Goal: Task Accomplishment & Management: Use online tool/utility

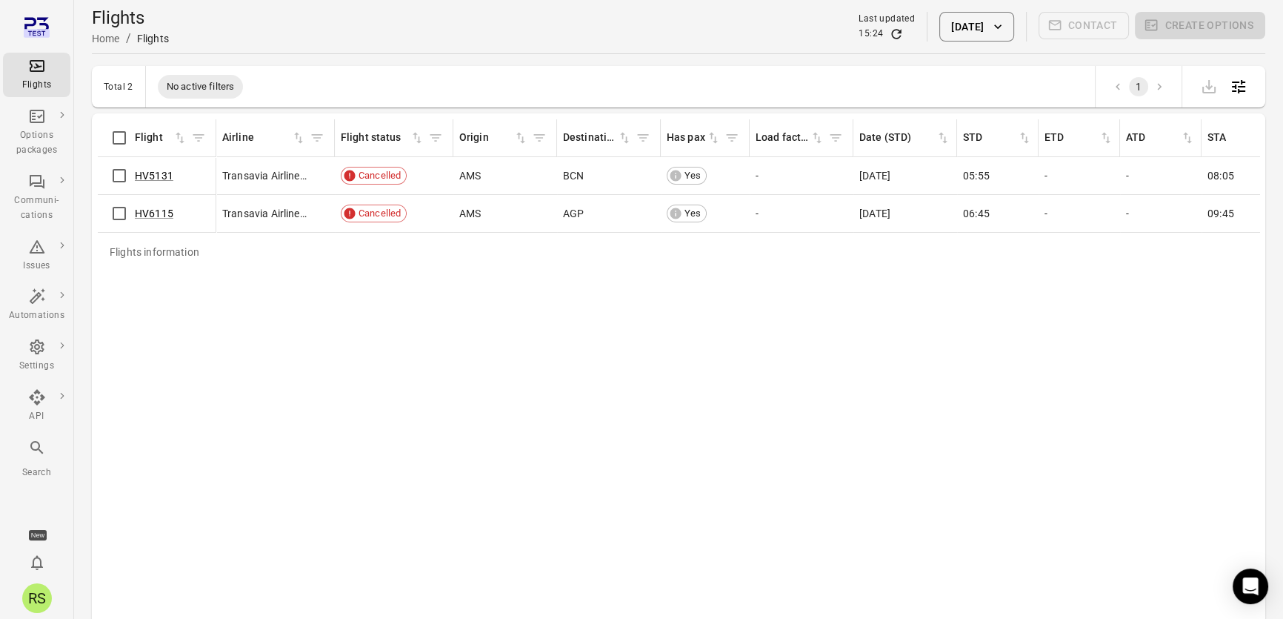
click at [1004, 23] on icon "button" at bounding box center [998, 26] width 15 height 15
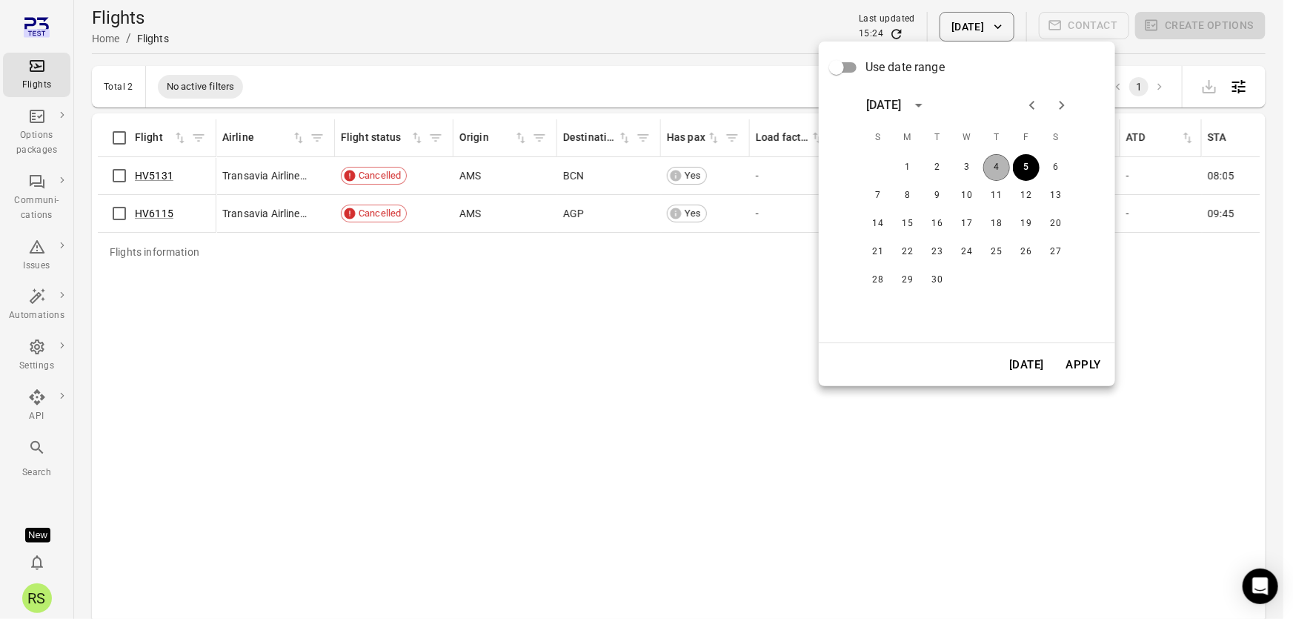
click at [993, 169] on button "4" at bounding box center [996, 167] width 27 height 27
click at [1091, 362] on button "Apply" at bounding box center [1083, 364] width 51 height 31
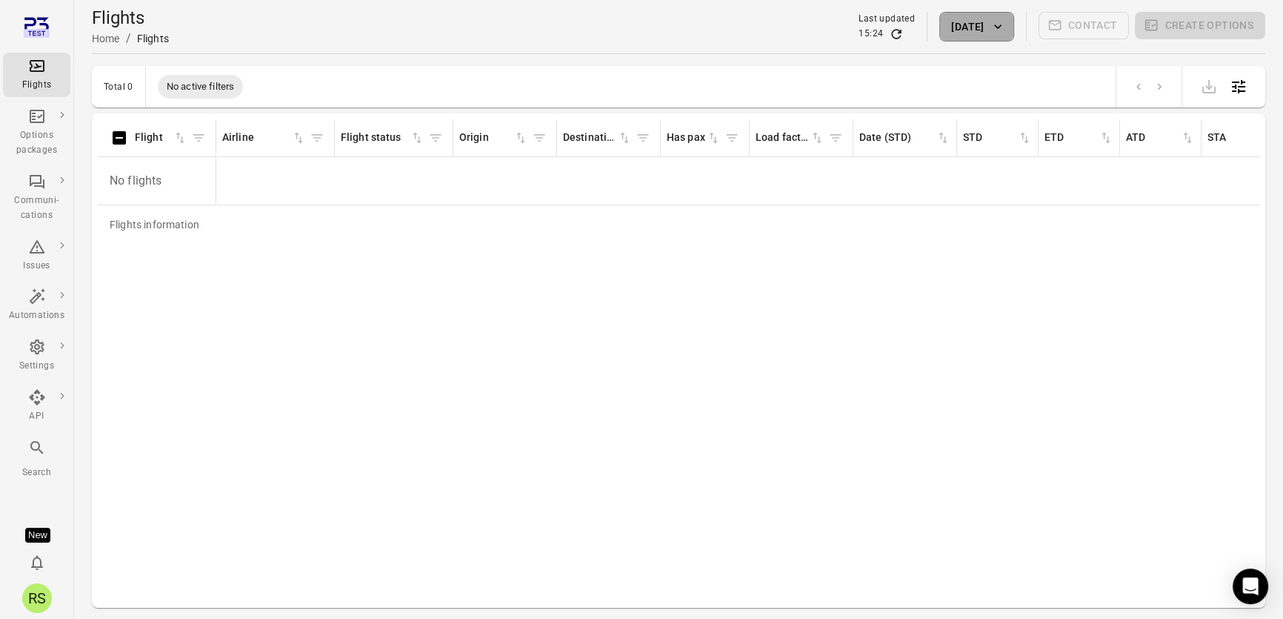
click at [1008, 24] on button "[DATE]" at bounding box center [977, 27] width 74 height 30
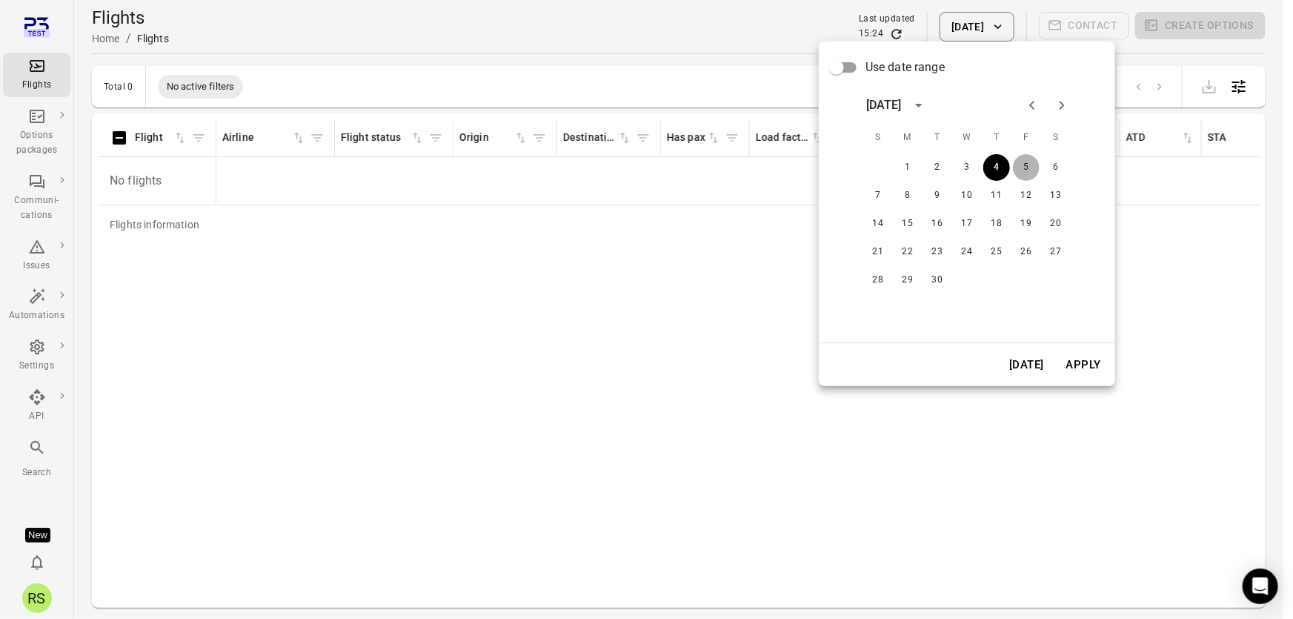
click at [1025, 162] on button "5" at bounding box center [1026, 167] width 27 height 27
click at [1078, 363] on button "Apply" at bounding box center [1083, 364] width 51 height 31
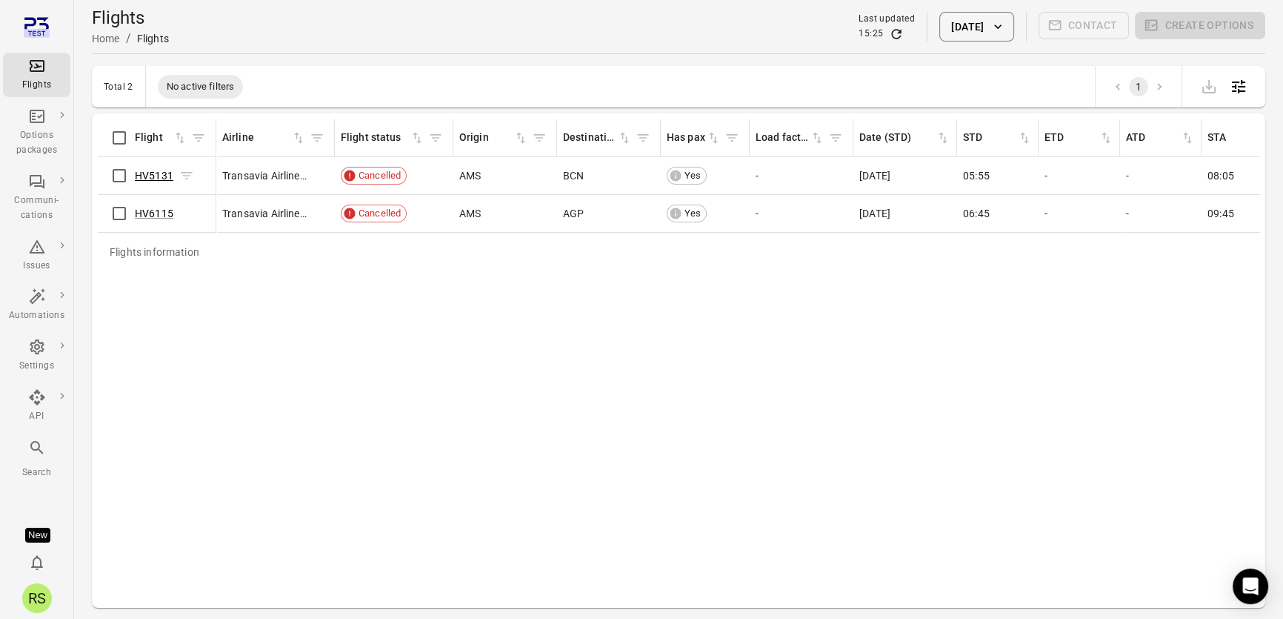
click at [151, 176] on link "HV5131" at bounding box center [154, 176] width 39 height 12
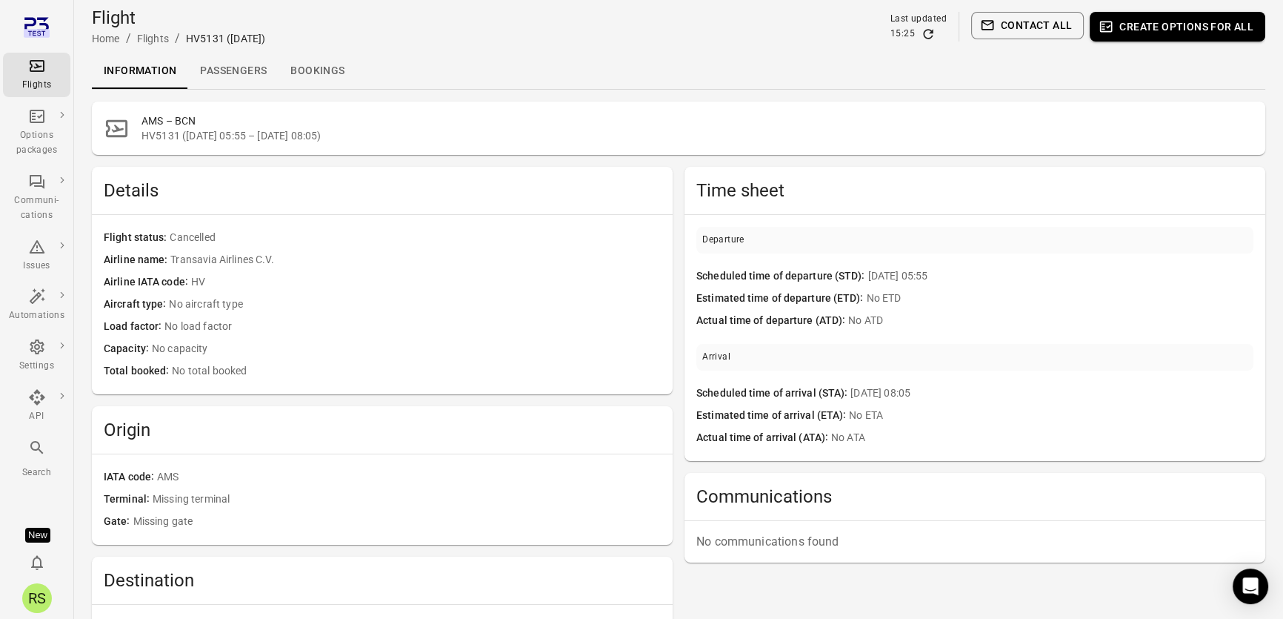
click at [245, 73] on link "Passengers" at bounding box center [233, 71] width 90 height 36
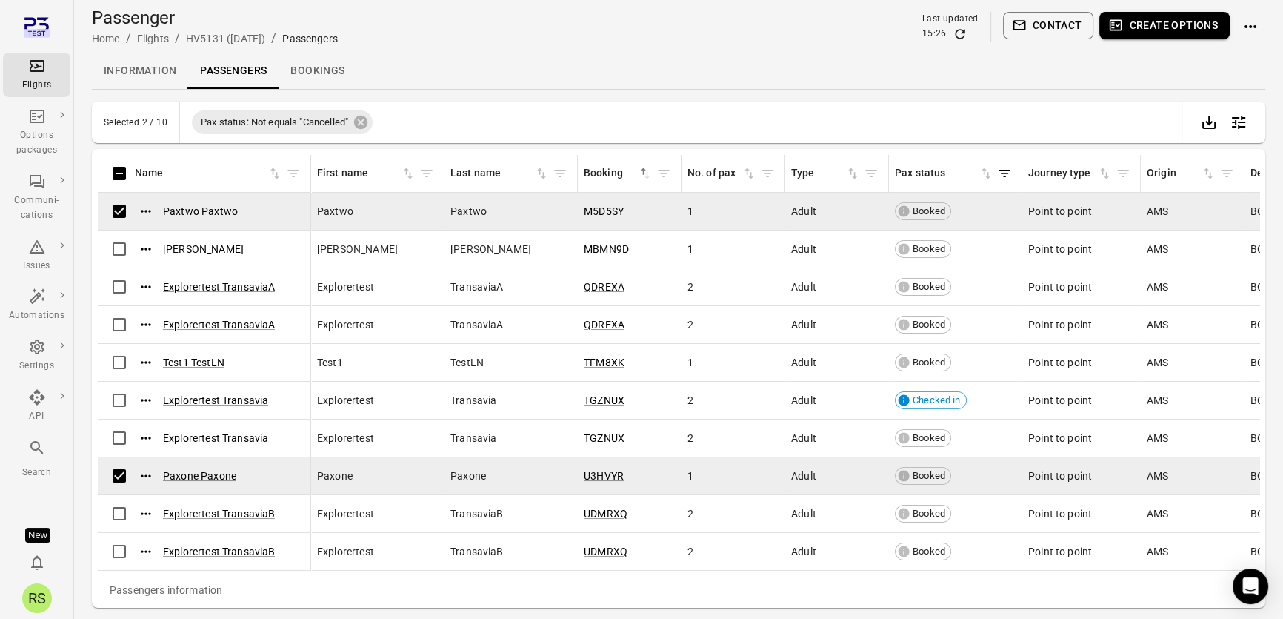
click at [309, 73] on link "Bookings" at bounding box center [318, 71] width 78 height 36
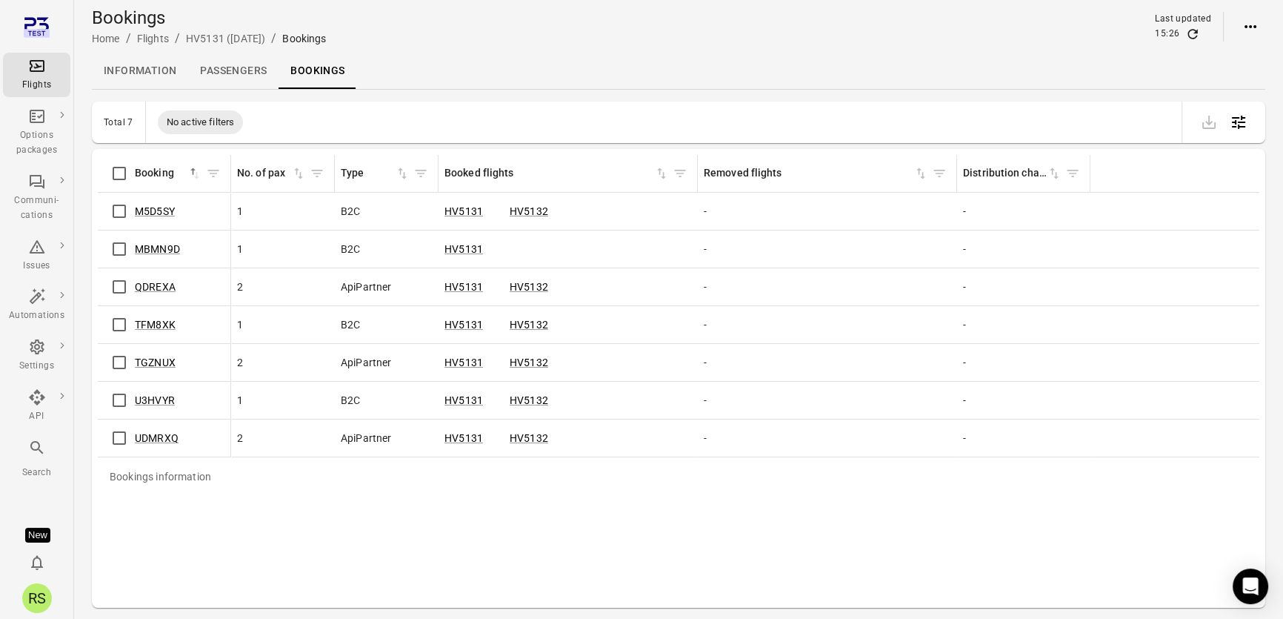
click at [242, 70] on link "Passengers" at bounding box center [233, 71] width 90 height 36
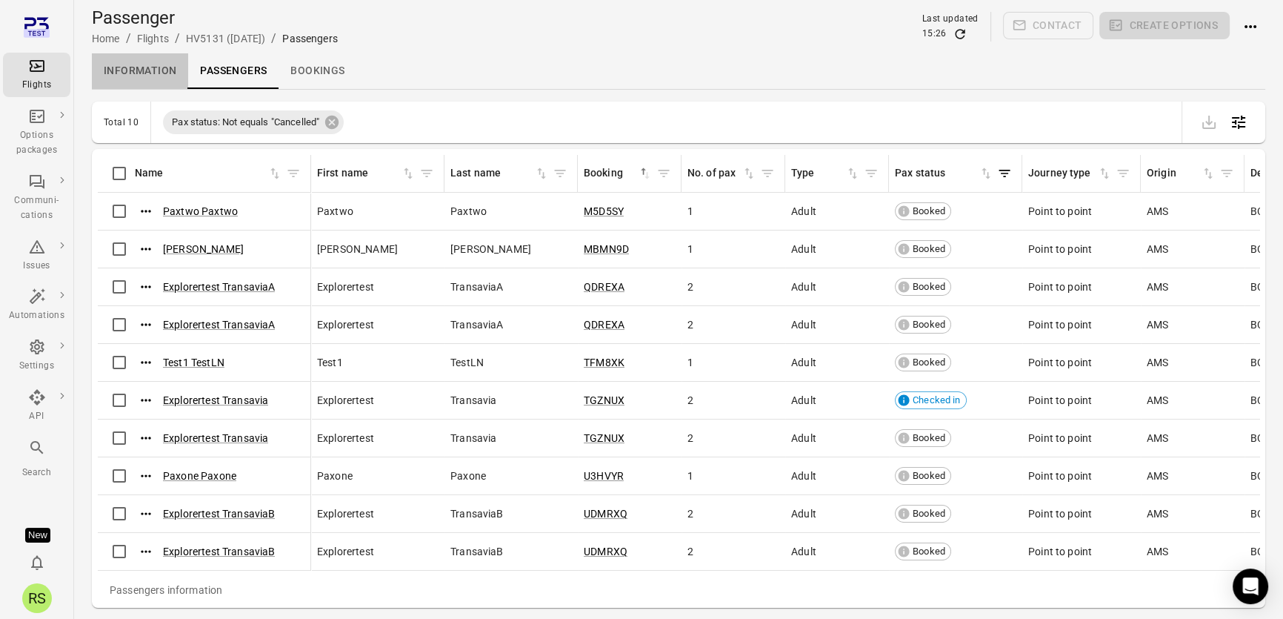
click at [156, 80] on link "Information" at bounding box center [140, 71] width 96 height 36
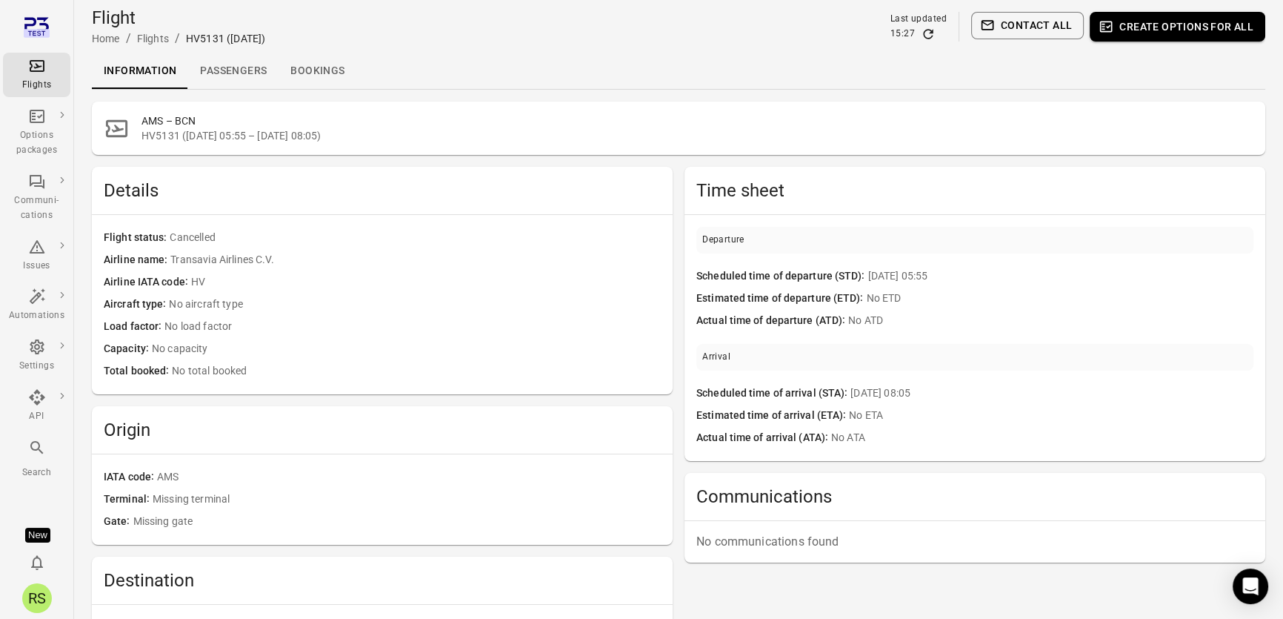
click at [38, 71] on icon "Main navigation" at bounding box center [37, 66] width 15 height 12
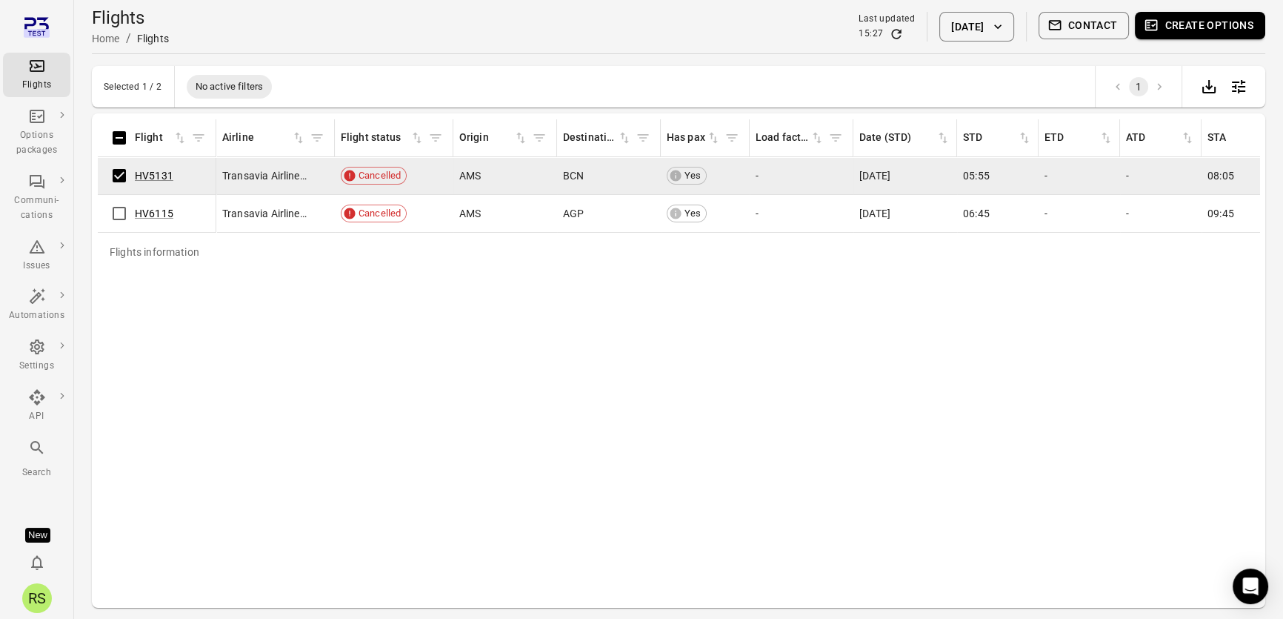
click at [1226, 33] on button "Create options" at bounding box center [1200, 25] width 130 height 27
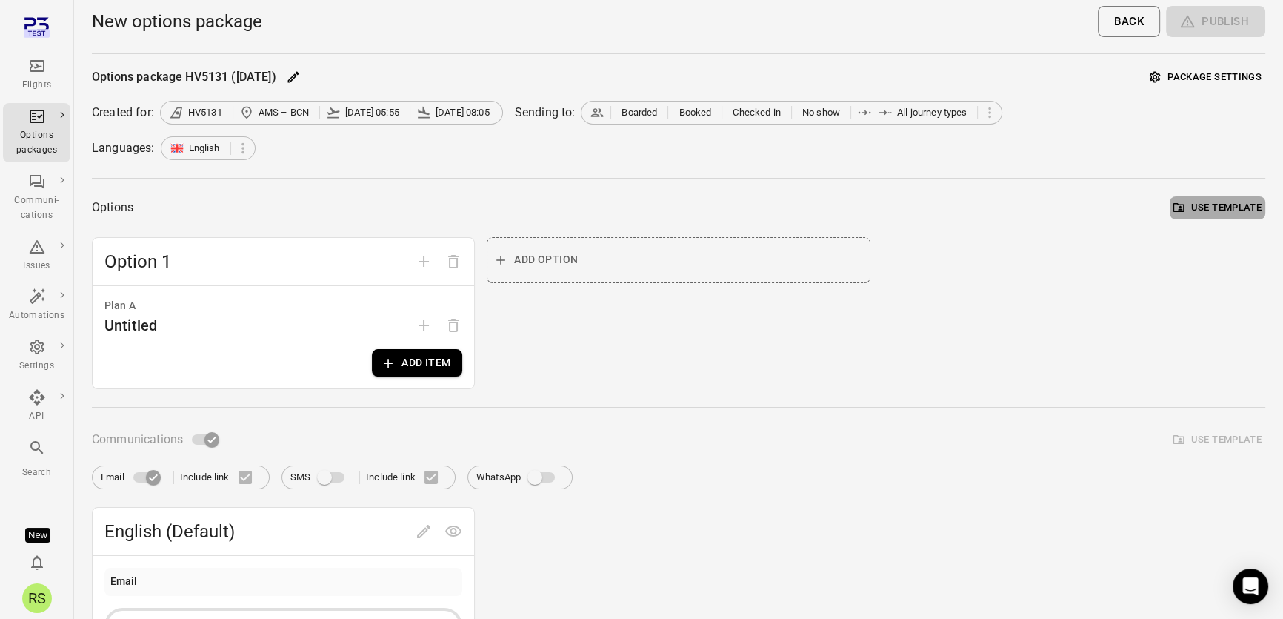
click at [1205, 200] on button "Use template" at bounding box center [1218, 207] width 96 height 23
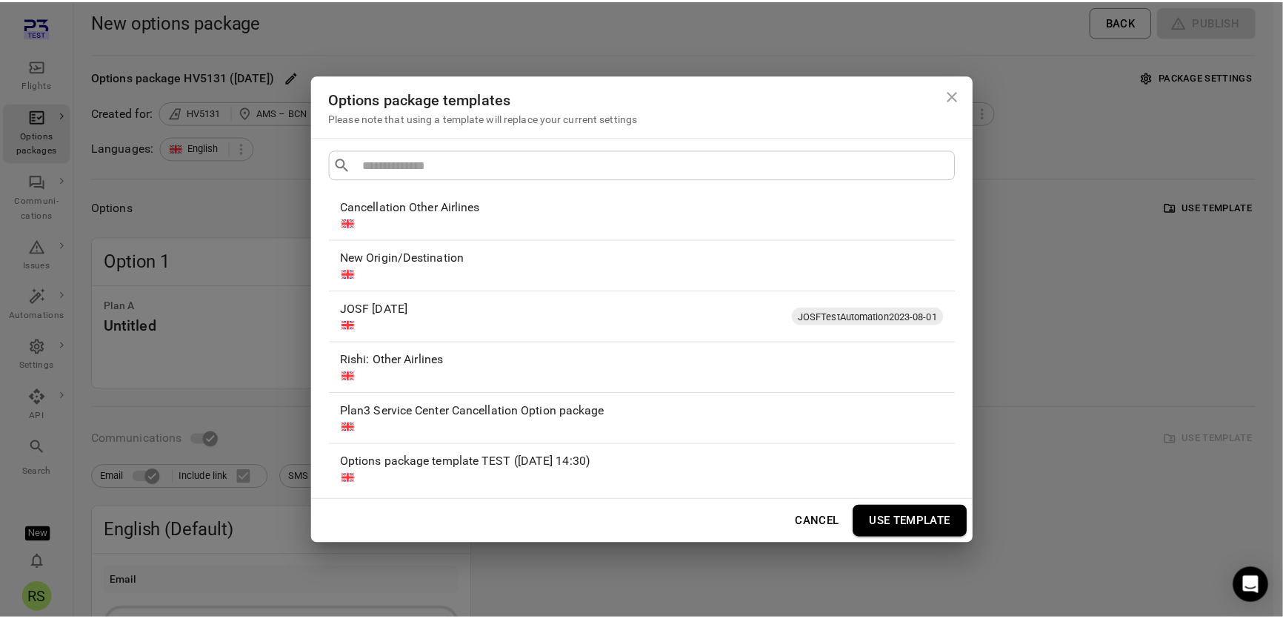
scroll to position [635, 0]
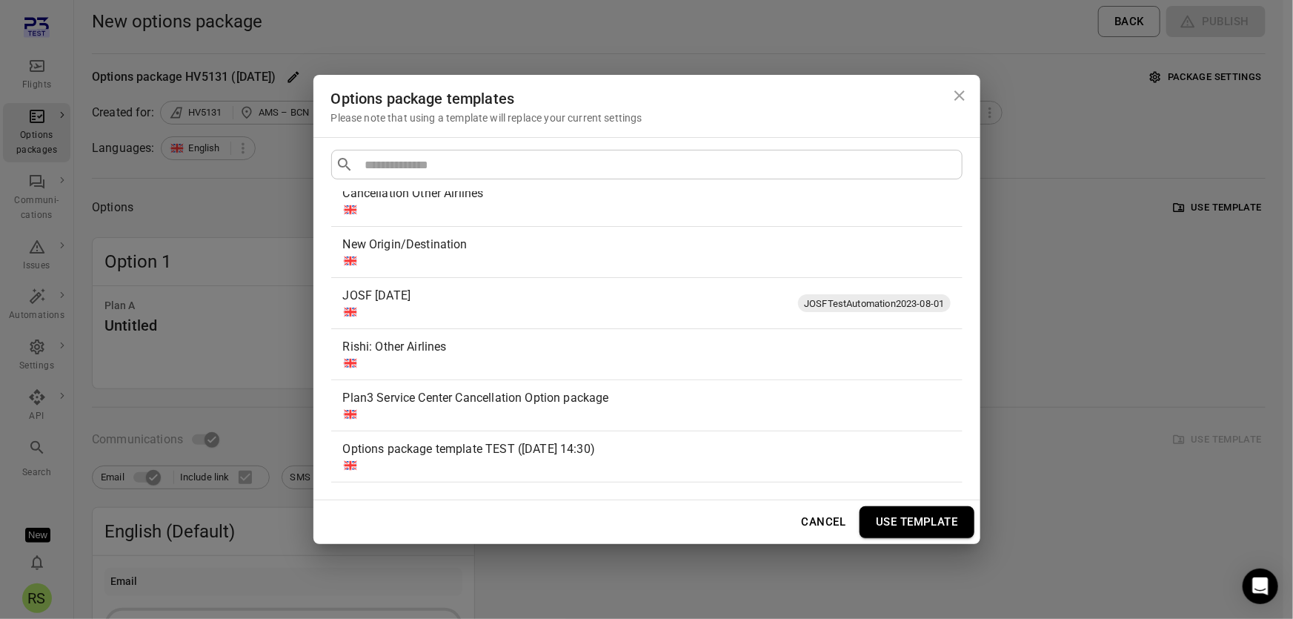
click at [534, 348] on div "Rishi: Other Airlines" at bounding box center [644, 347] width 602 height 18
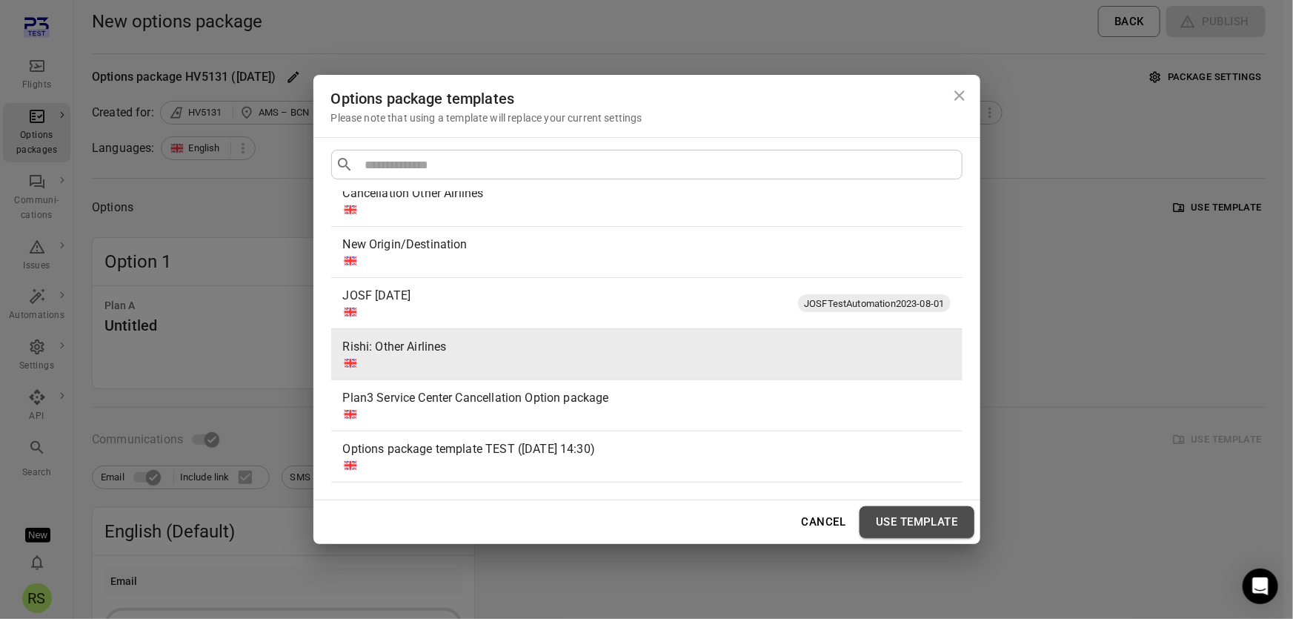
click at [931, 528] on button "Use template" at bounding box center [917, 521] width 114 height 31
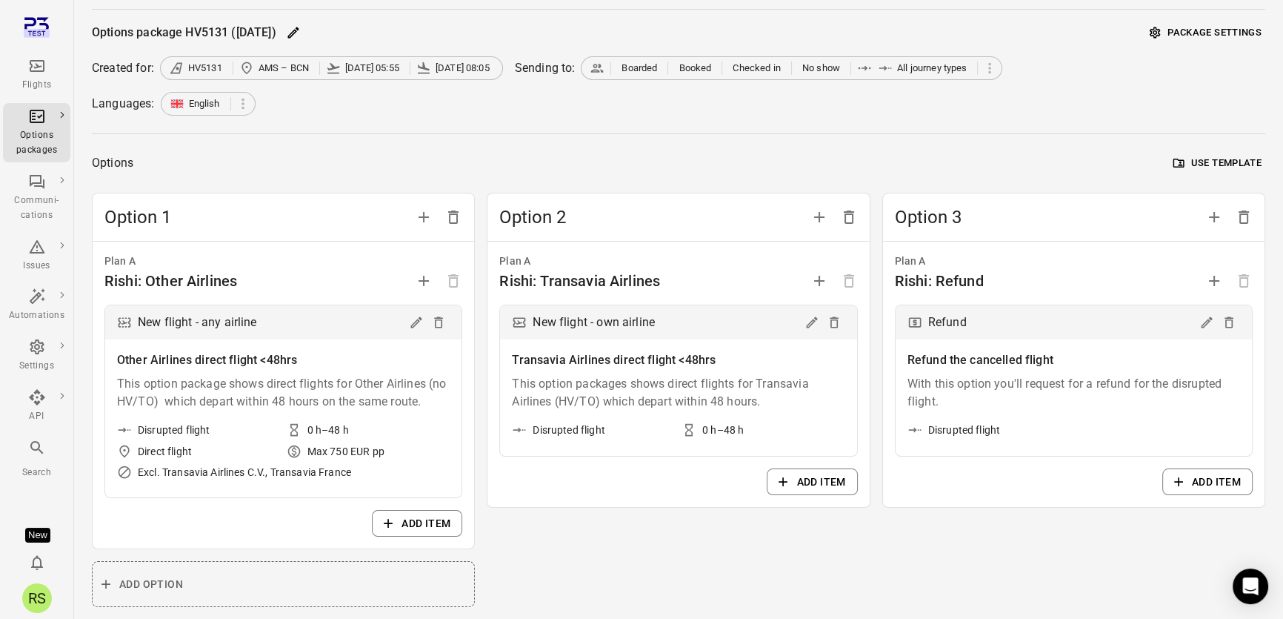
scroll to position [67, 0]
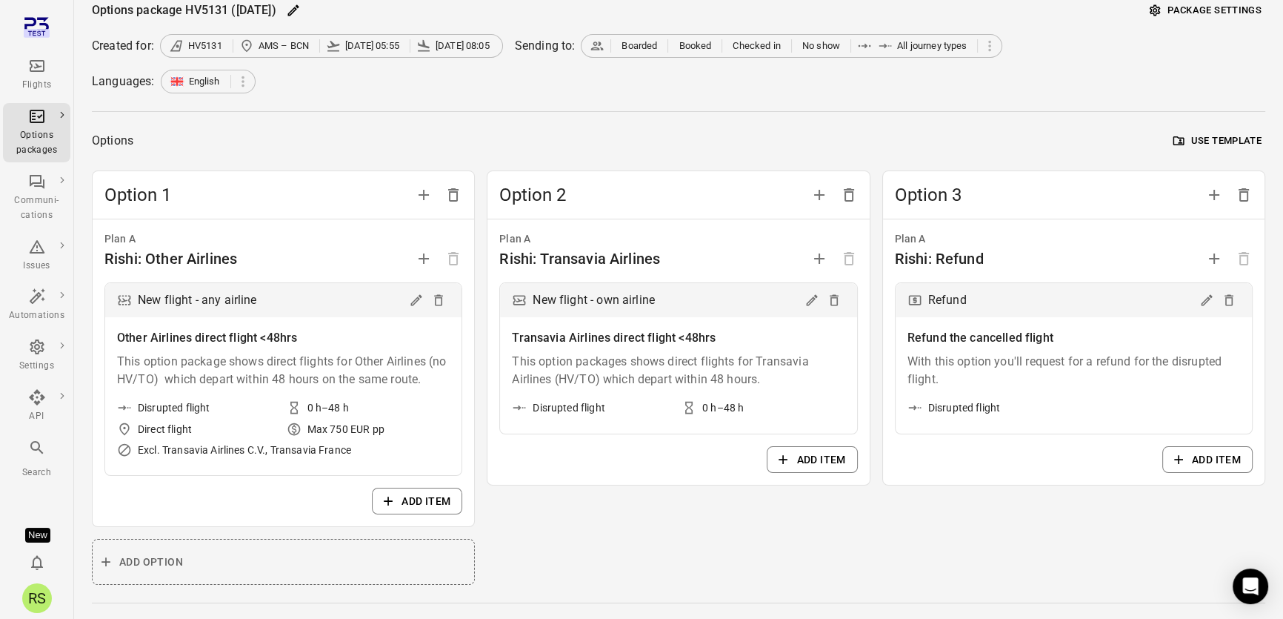
click at [811, 299] on icon "Edit" at bounding box center [812, 300] width 15 height 15
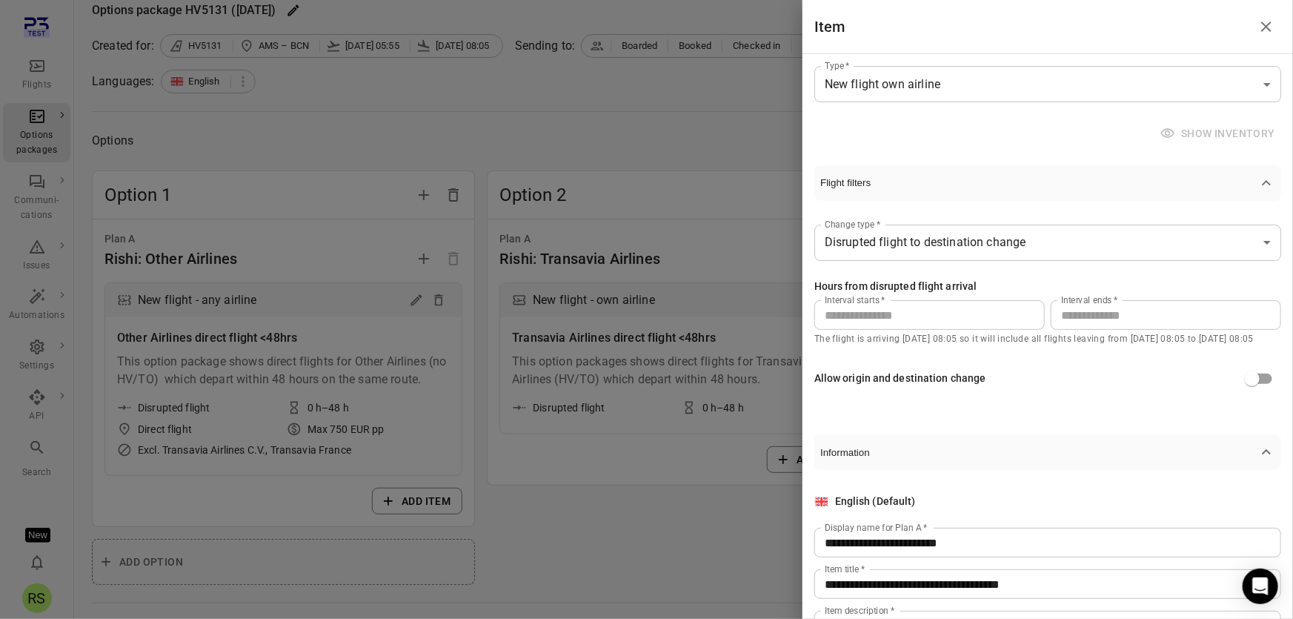
click at [1021, 146] on div "Show inventory" at bounding box center [1047, 133] width 467 height 27
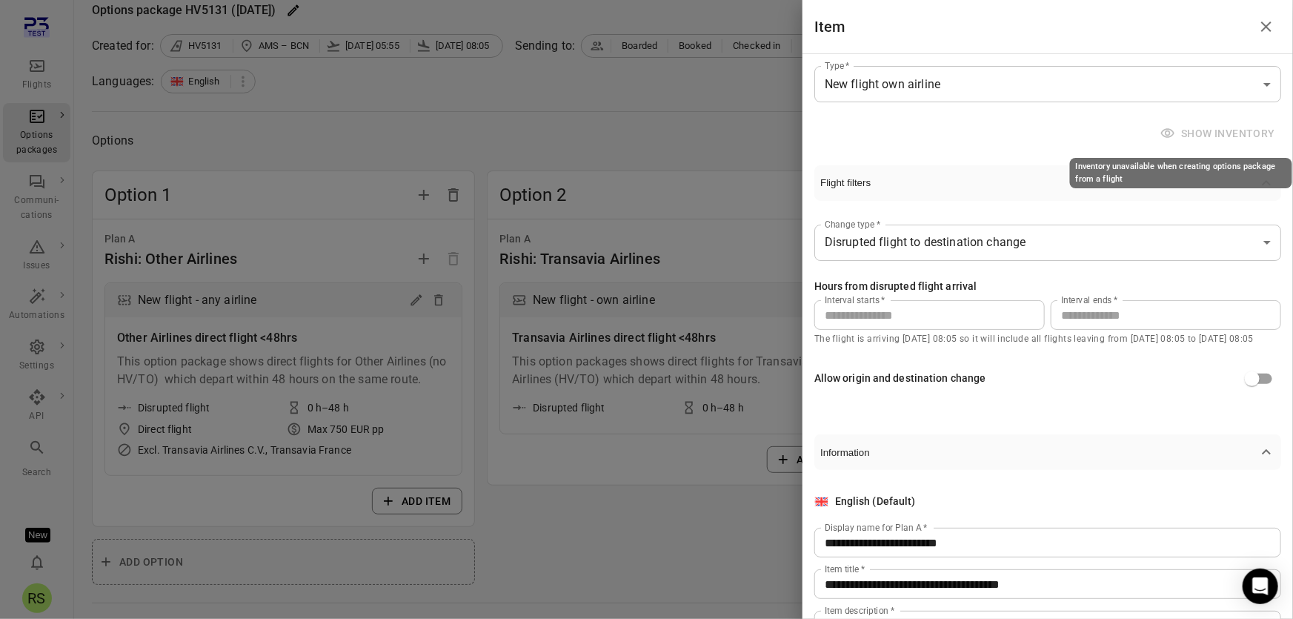
click at [1188, 136] on span "Show inventory" at bounding box center [1219, 133] width 124 height 27
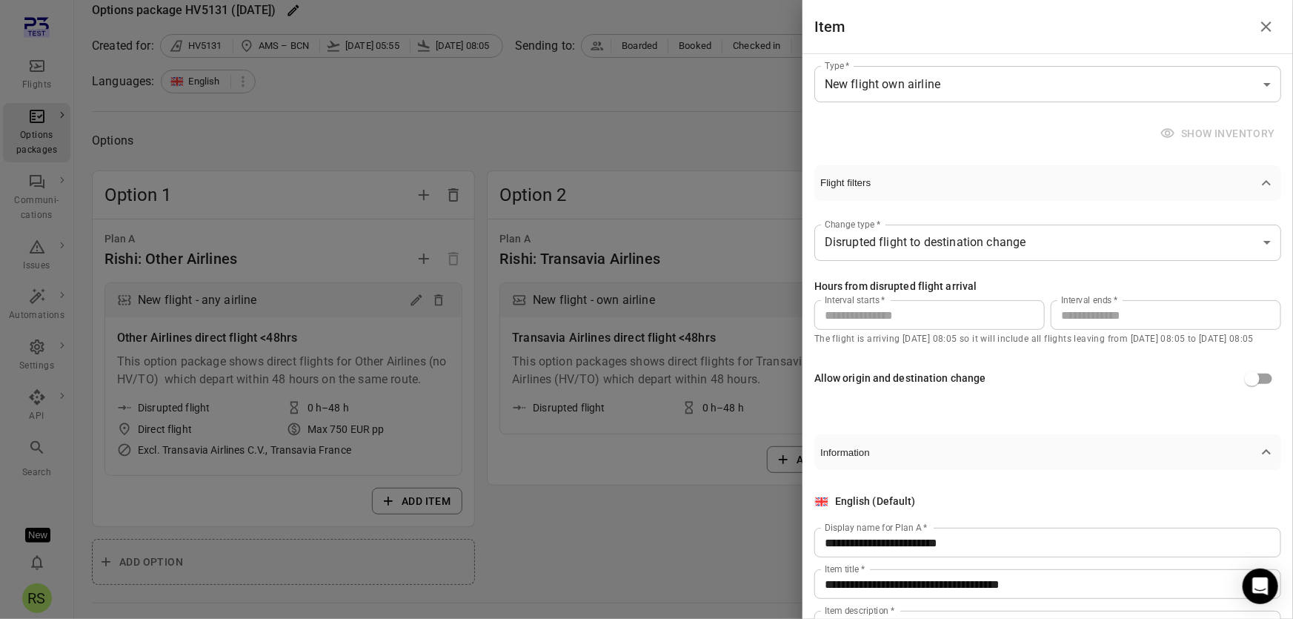
click at [1099, 309] on input "**" at bounding box center [1166, 315] width 230 height 30
click at [951, 316] on input "*" at bounding box center [929, 315] width 230 height 30
click at [1102, 314] on input "**" at bounding box center [1166, 315] width 230 height 30
click at [1019, 162] on div "Show inventory Flight filters Change type   * Disrupted flight to destination c…" at bounding box center [1047, 268] width 467 height 296
click at [1031, 82] on body "Flights Options packages Communi-cations Issues Automations Settings API Search…" at bounding box center [646, 520] width 1293 height 1175
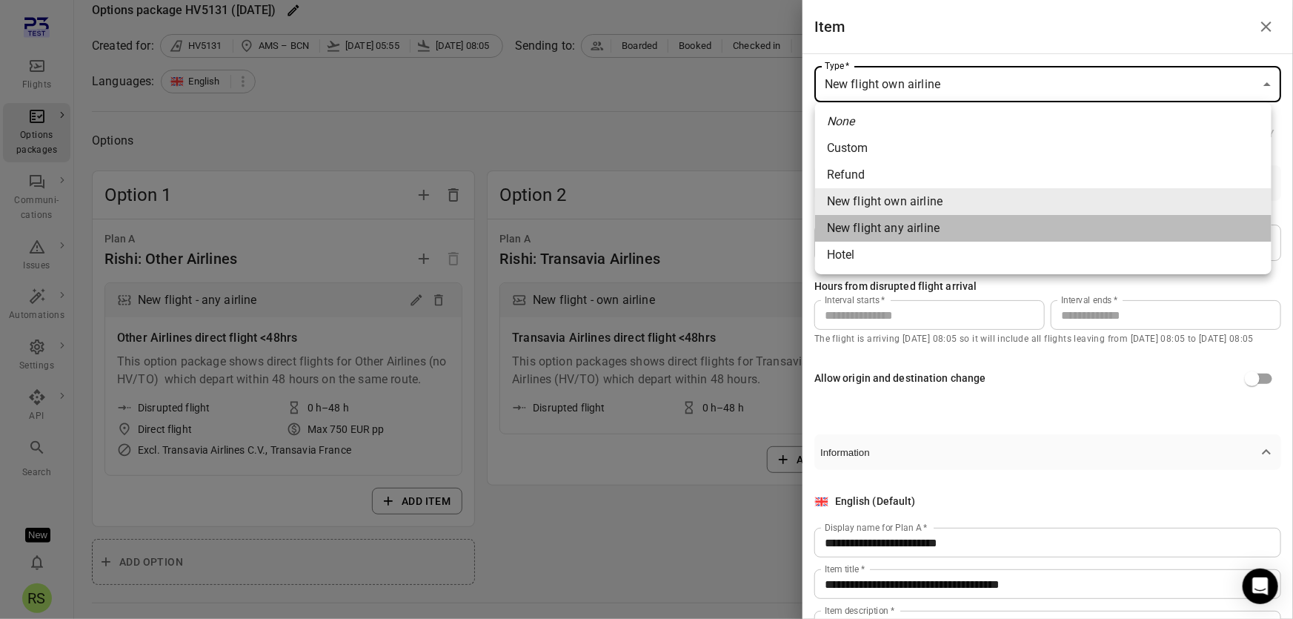
click at [973, 227] on span "New flight any airline" at bounding box center [1043, 228] width 433 height 18
type input "**********"
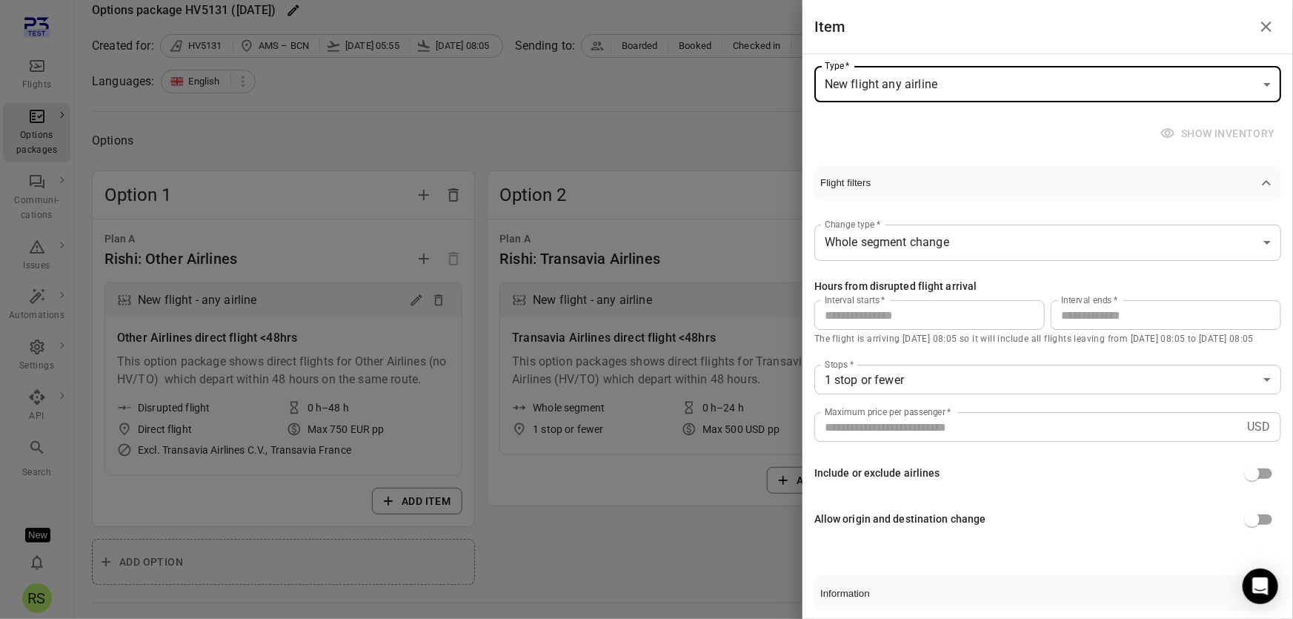
click at [1072, 148] on div "**********" at bounding box center [1047, 338] width 467 height 437
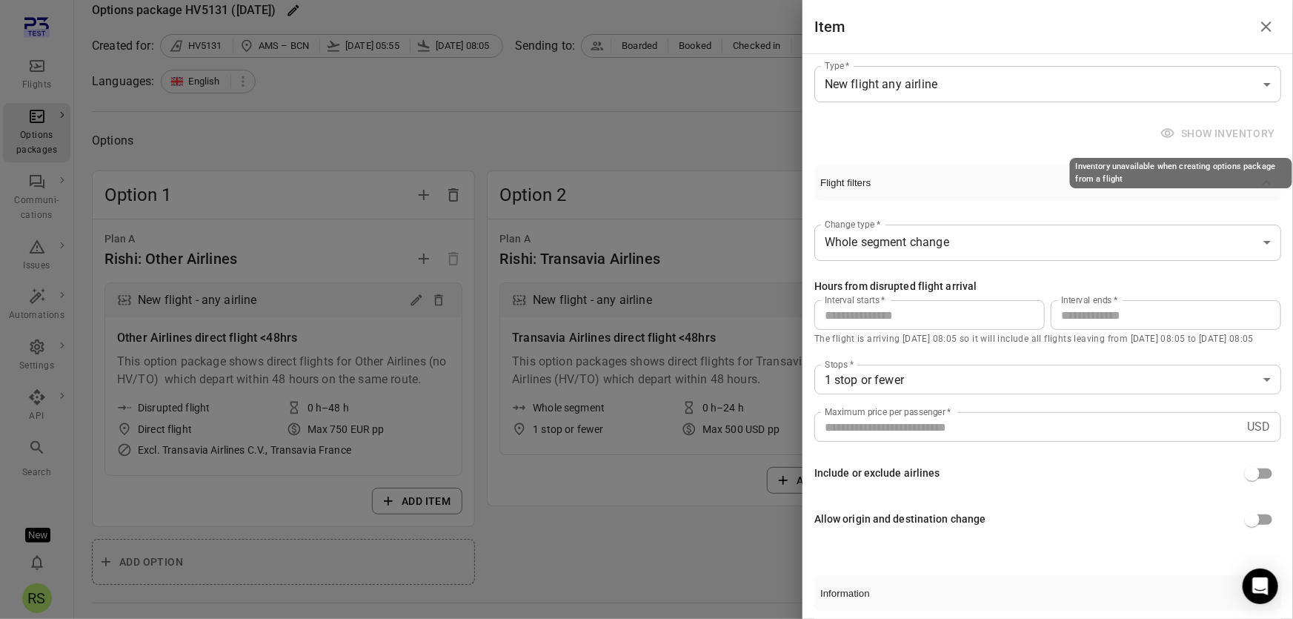
click at [1229, 132] on span "Show inventory" at bounding box center [1219, 133] width 124 height 27
click at [1228, 131] on span "Show inventory" at bounding box center [1219, 133] width 124 height 27
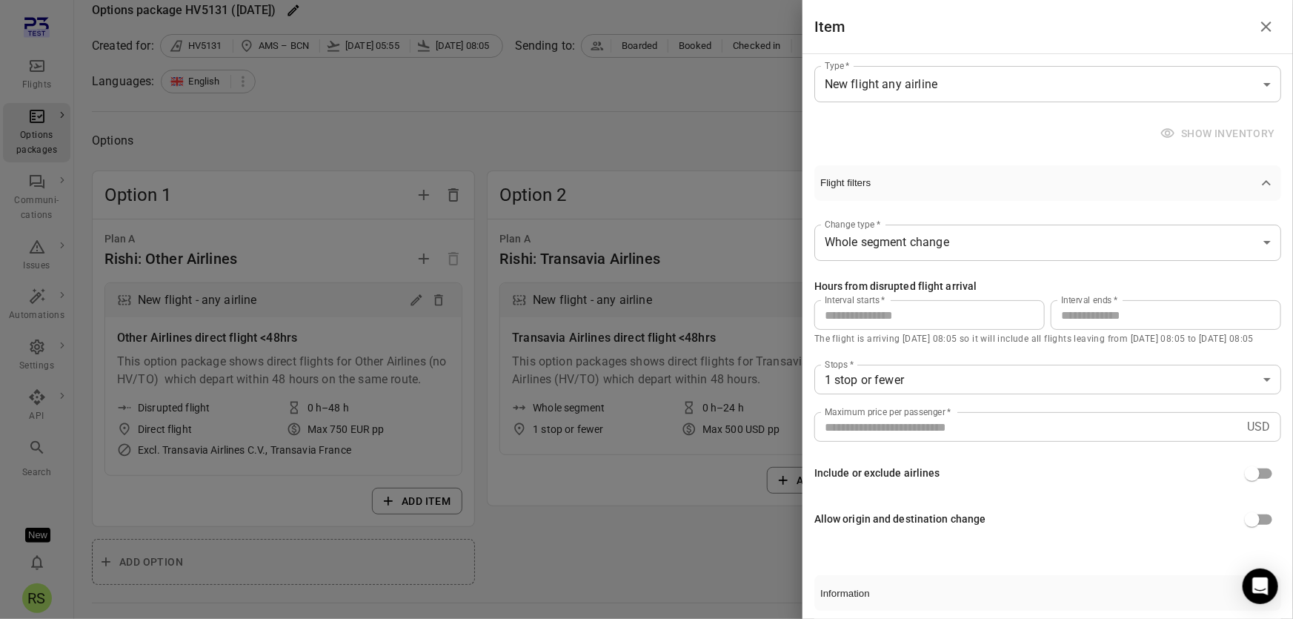
click at [1257, 28] on icon "Close drawer" at bounding box center [1266, 27] width 18 height 18
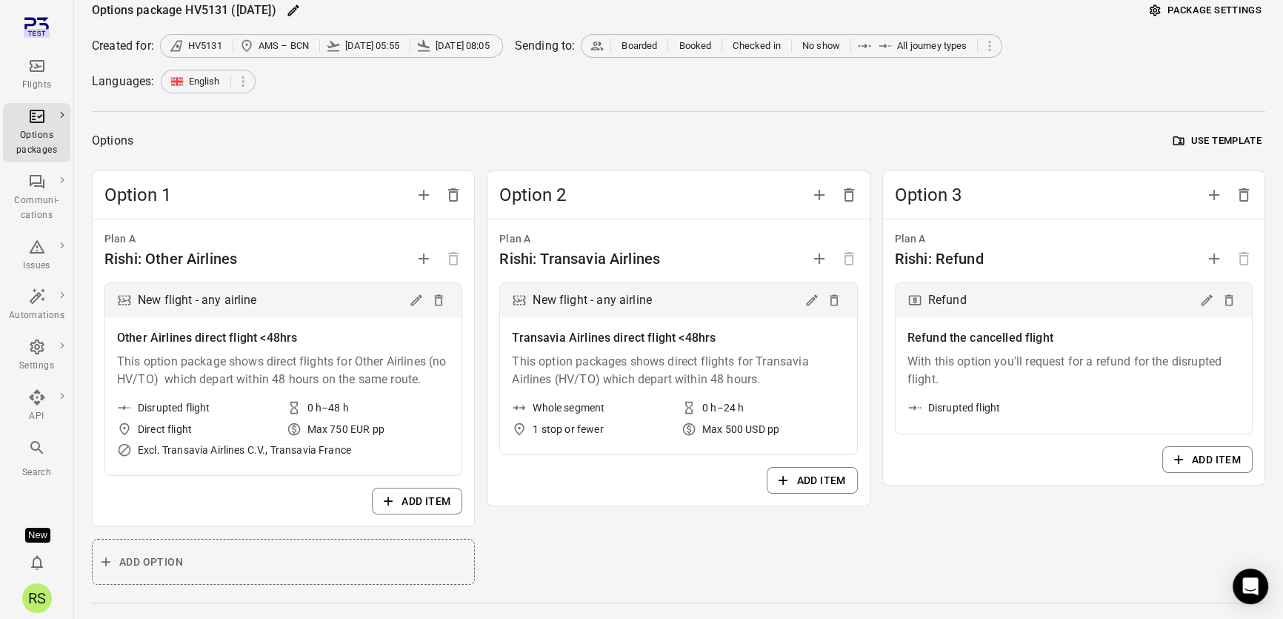
click at [864, 82] on div "Languages: English" at bounding box center [679, 82] width 1174 height 24
click at [410, 298] on icon "Edit" at bounding box center [416, 300] width 15 height 15
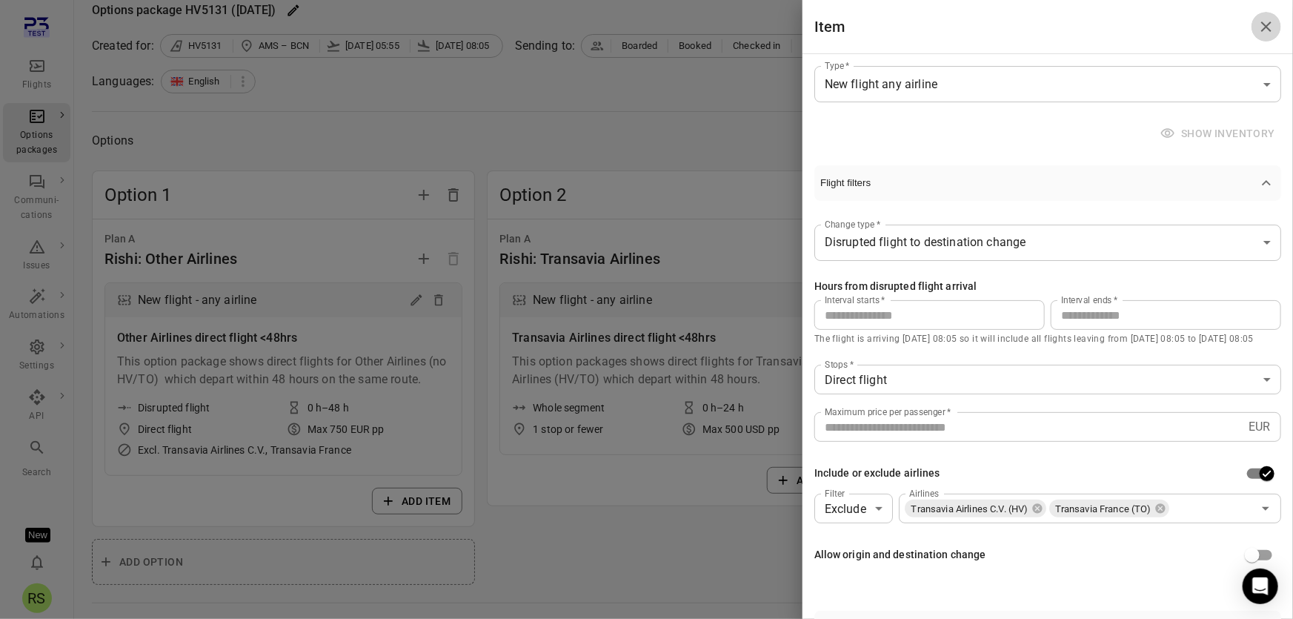
click at [1266, 29] on icon "Close drawer" at bounding box center [1266, 27] width 18 height 18
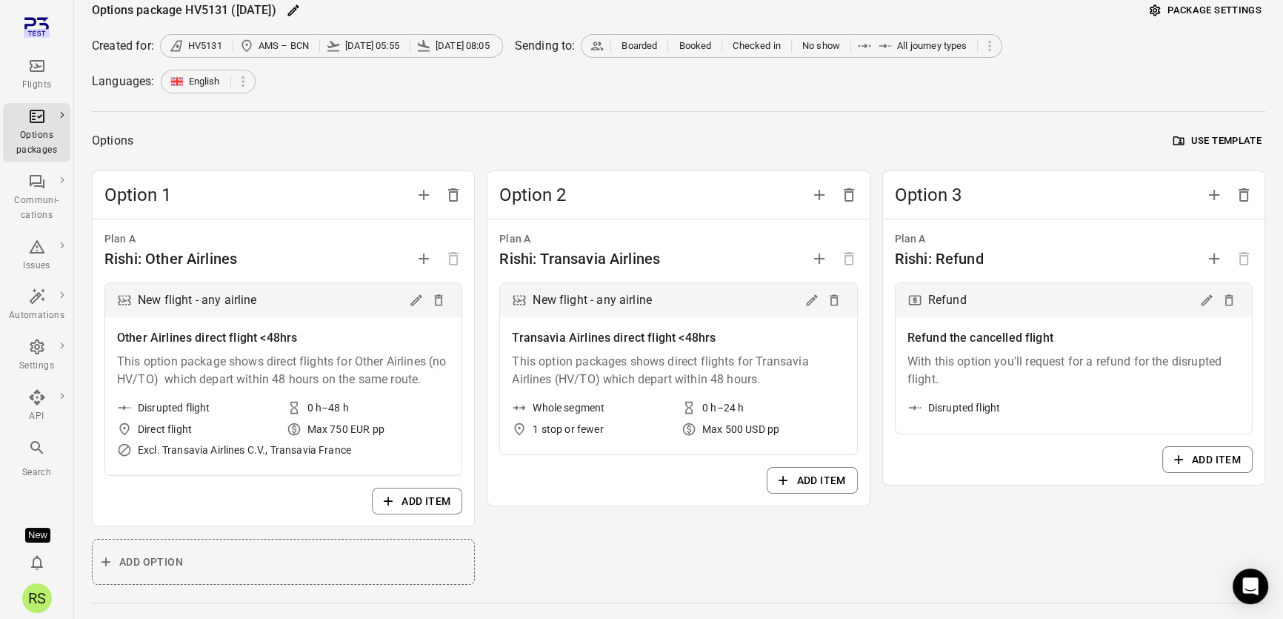
click at [857, 99] on div "Options package HV5131 ([DATE]) Package settings Created for: HV5131 AMS – BCN …" at bounding box center [679, 524] width 1174 height 1050
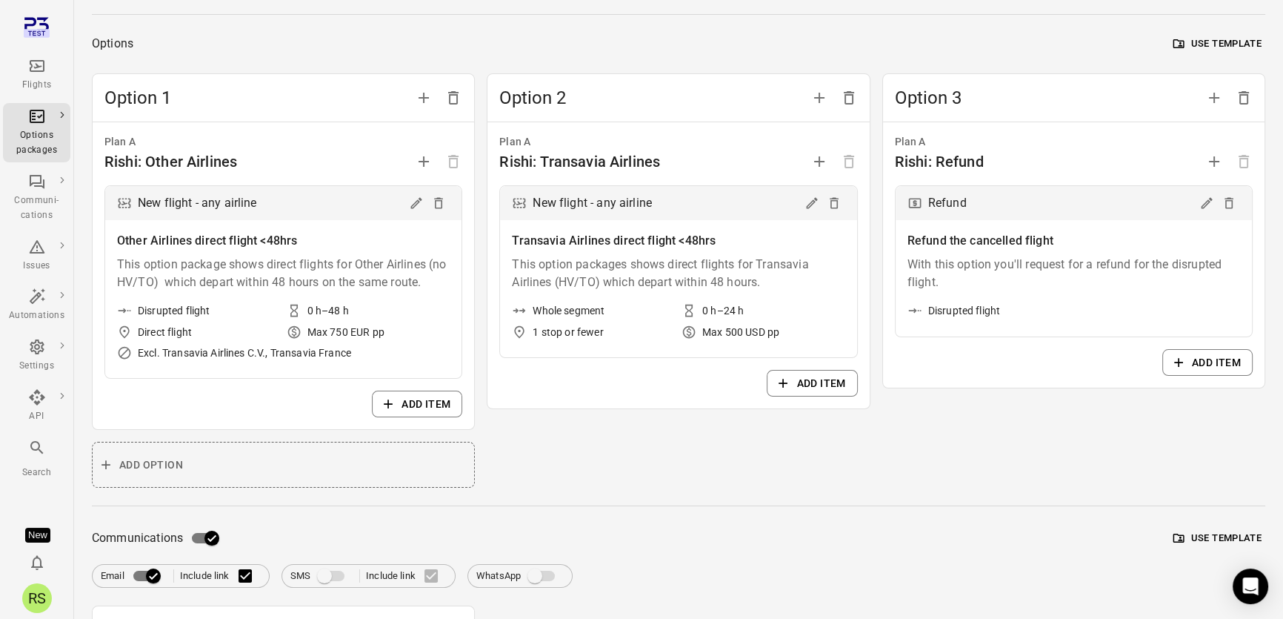
scroll to position [0, 0]
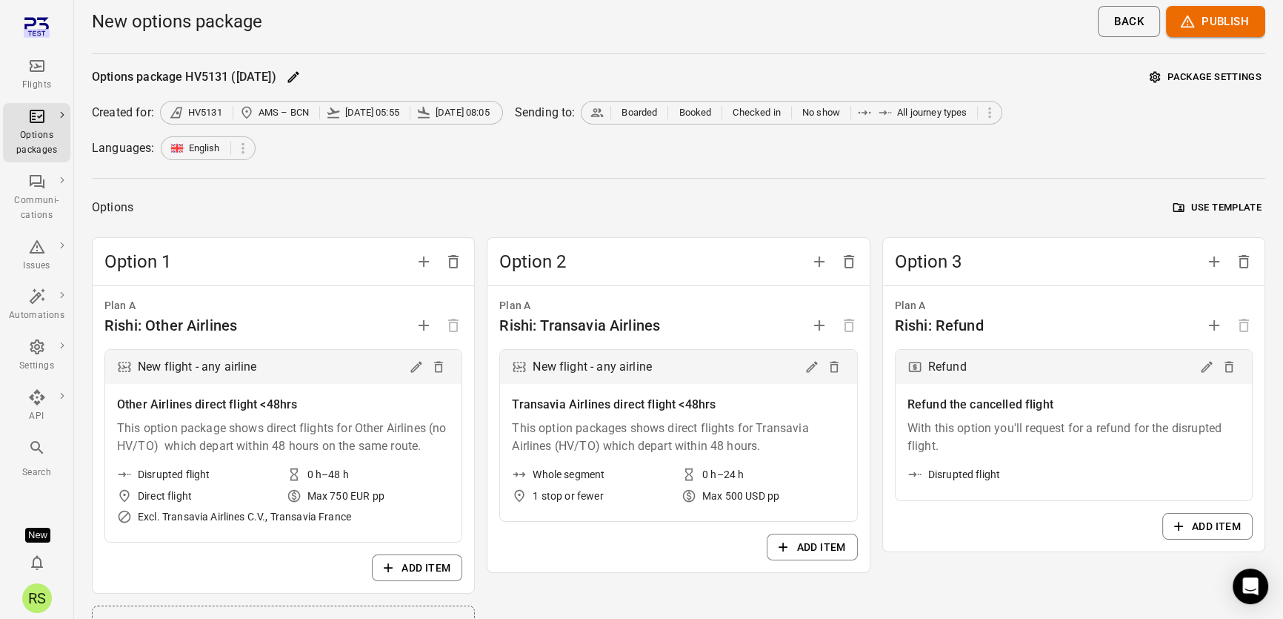
click at [348, 190] on div "Options package HV5131 ([DATE]) Package settings Created for: HV5131 AMS – BCN …" at bounding box center [679, 591] width 1174 height 1050
click at [420, 368] on icon "Edit" at bounding box center [416, 366] width 15 height 15
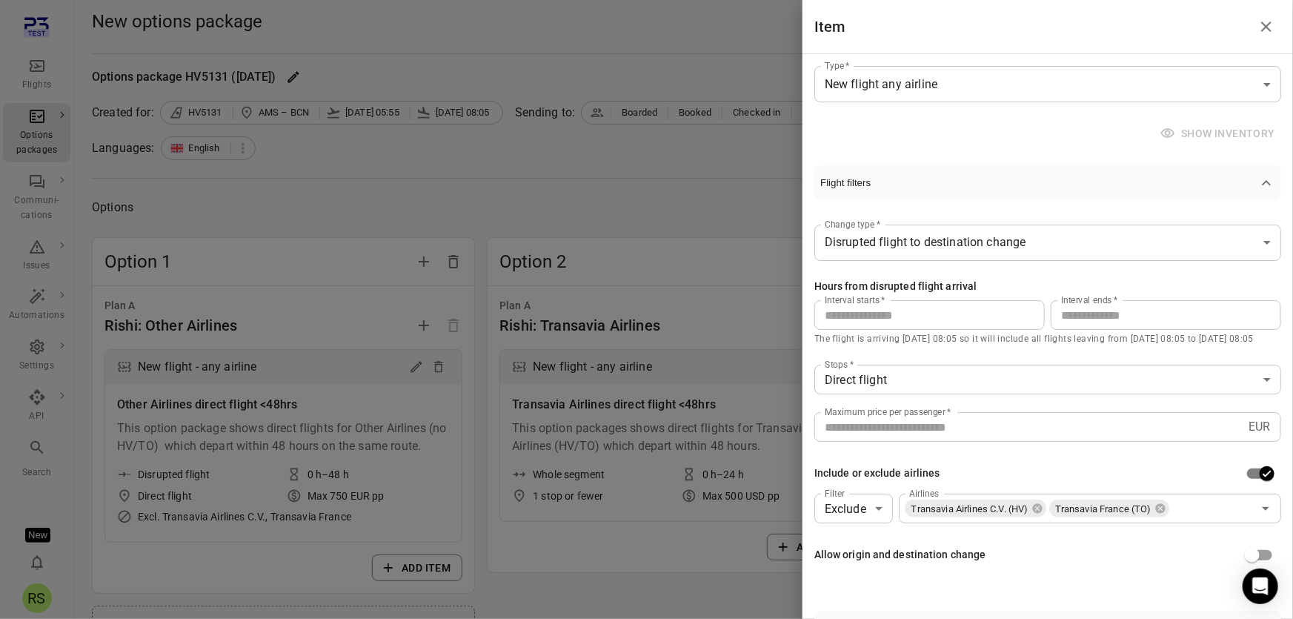
click at [1273, 25] on icon "Close drawer" at bounding box center [1266, 27] width 18 height 18
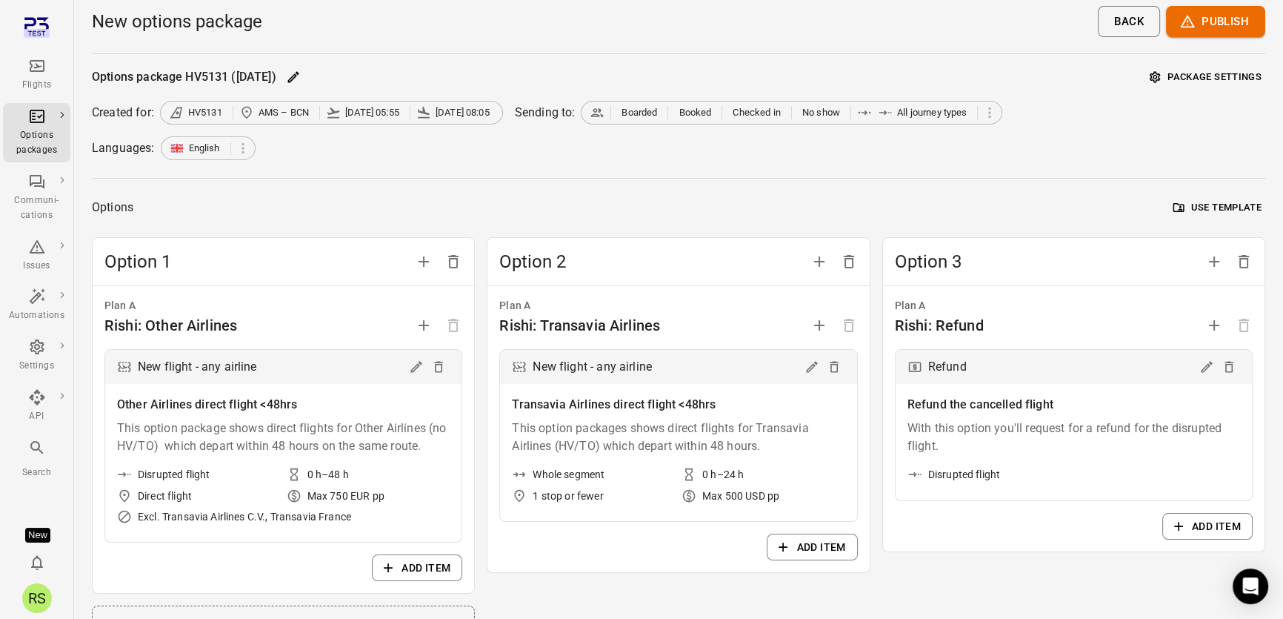
click at [531, 205] on div "Options Use template" at bounding box center [679, 207] width 1174 height 23
click at [43, 231] on li "Issues" at bounding box center [36, 255] width 67 height 50
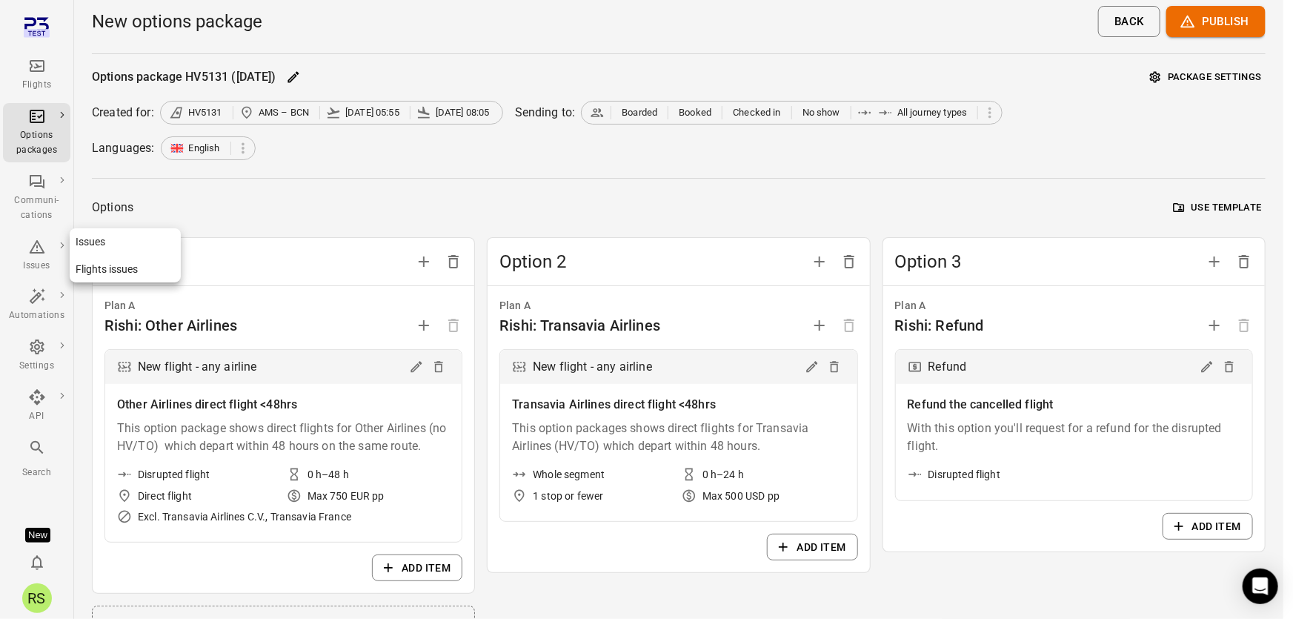
click at [36, 256] on div "Issues" at bounding box center [37, 256] width 56 height 36
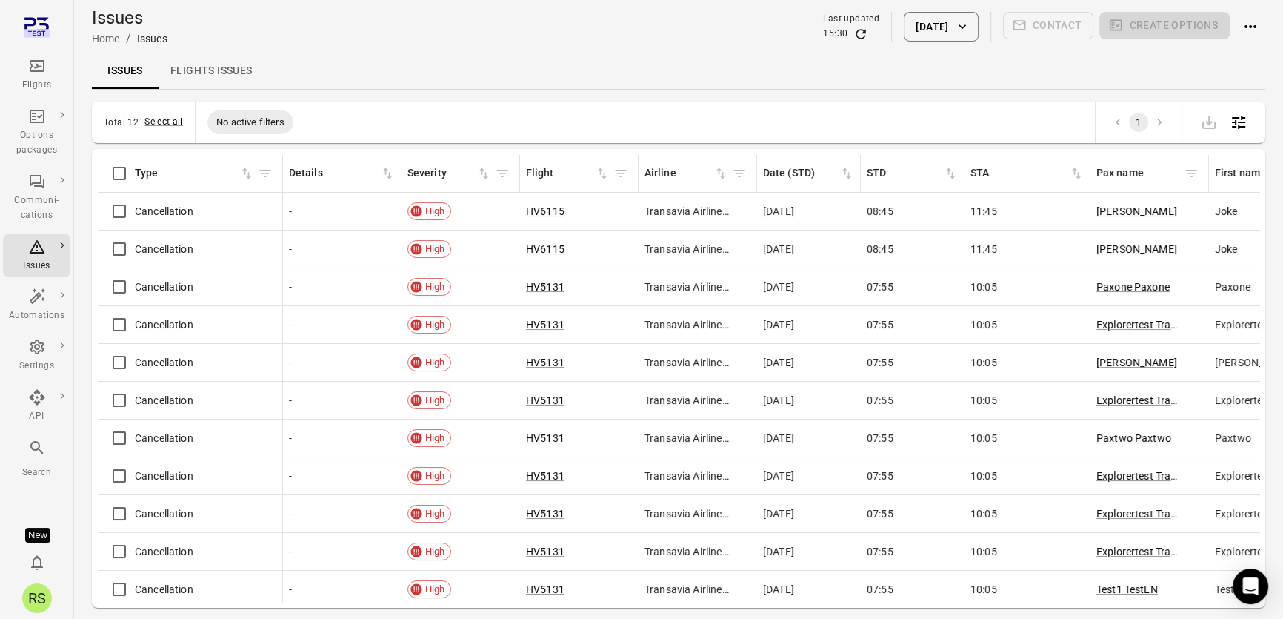
click at [929, 24] on button "[DATE]" at bounding box center [941, 27] width 74 height 30
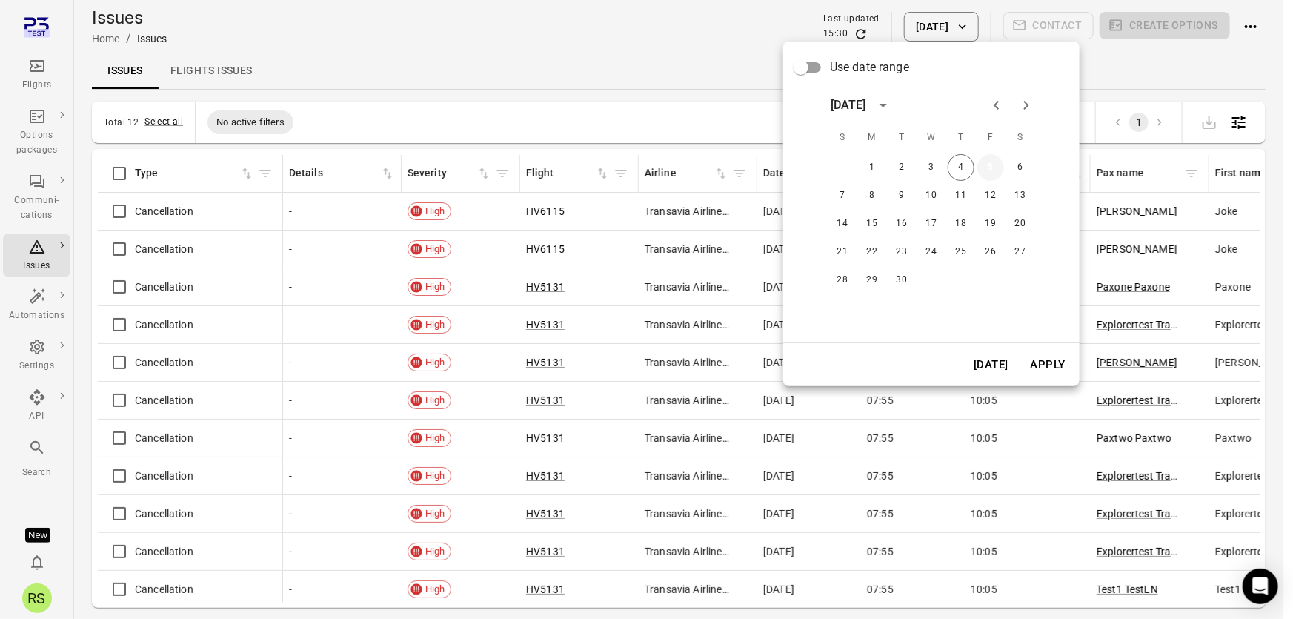
click at [994, 162] on button "5" at bounding box center [990, 167] width 27 height 27
click at [533, 41] on div at bounding box center [646, 309] width 1293 height 619
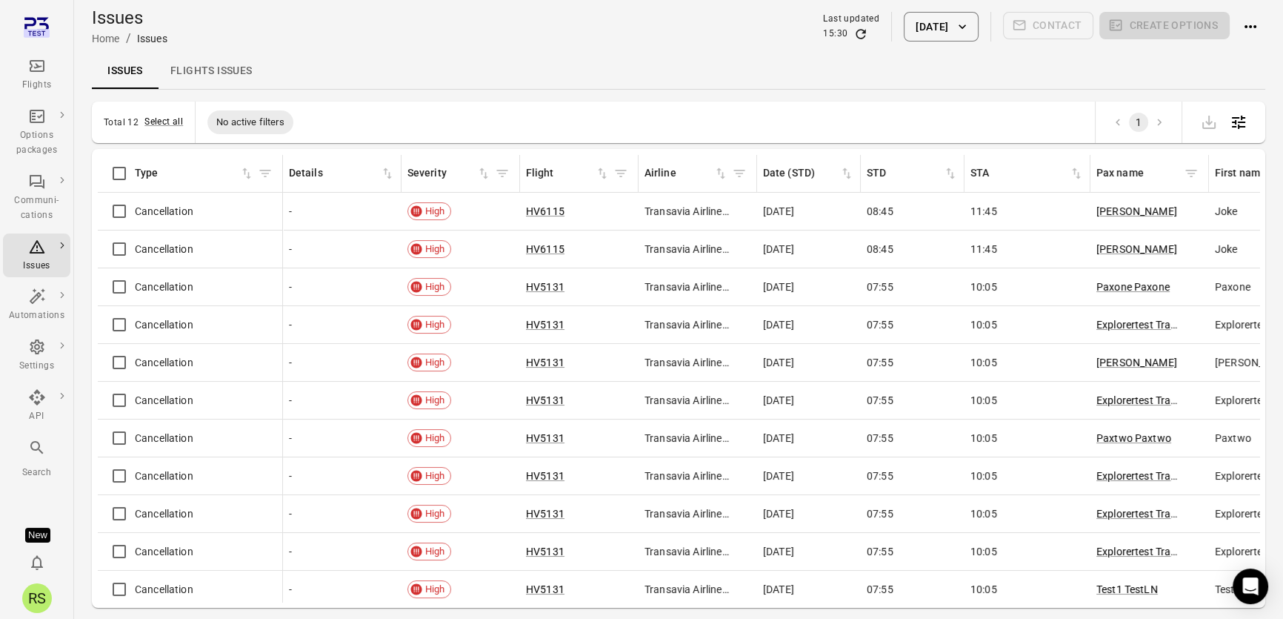
click at [29, 67] on icon "Main navigation" at bounding box center [37, 66] width 18 height 18
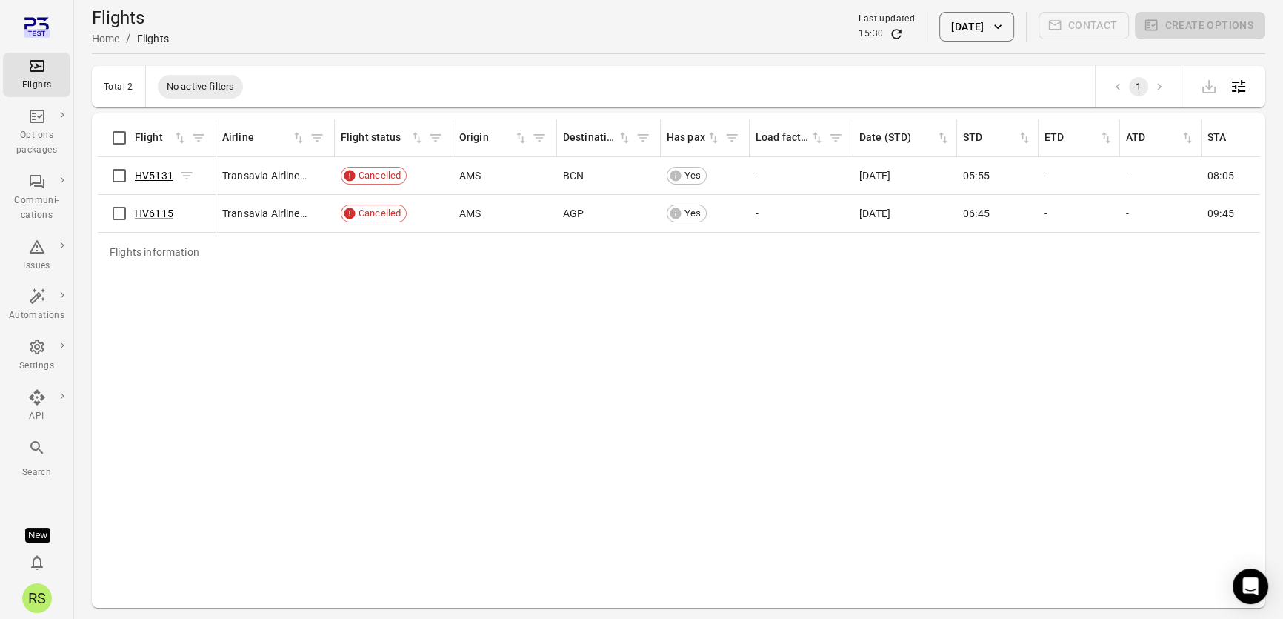
click at [162, 180] on link "HV5131" at bounding box center [154, 176] width 39 height 12
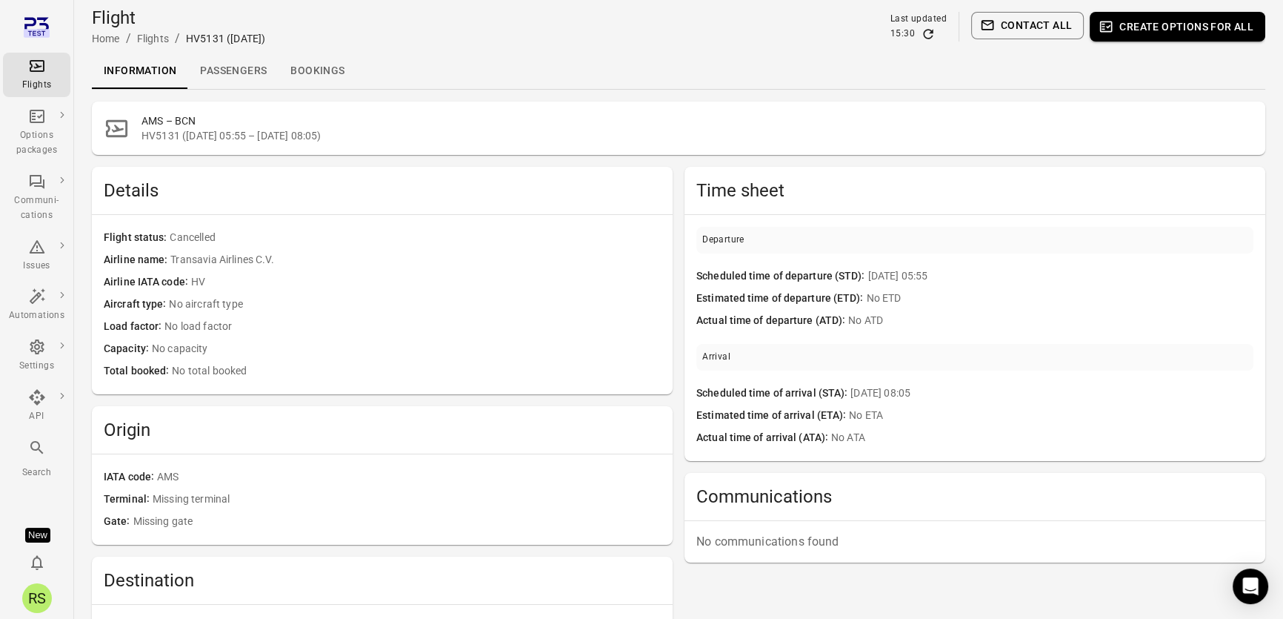
click at [229, 74] on link "Passengers" at bounding box center [233, 71] width 90 height 36
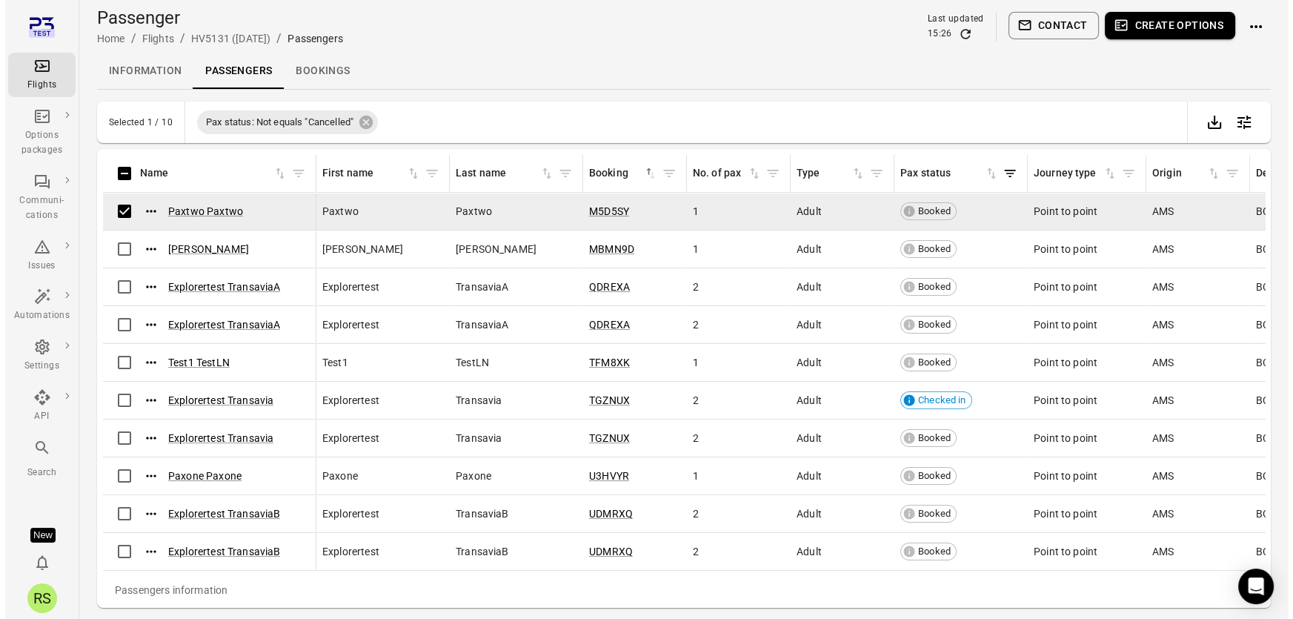
scroll to position [16, 0]
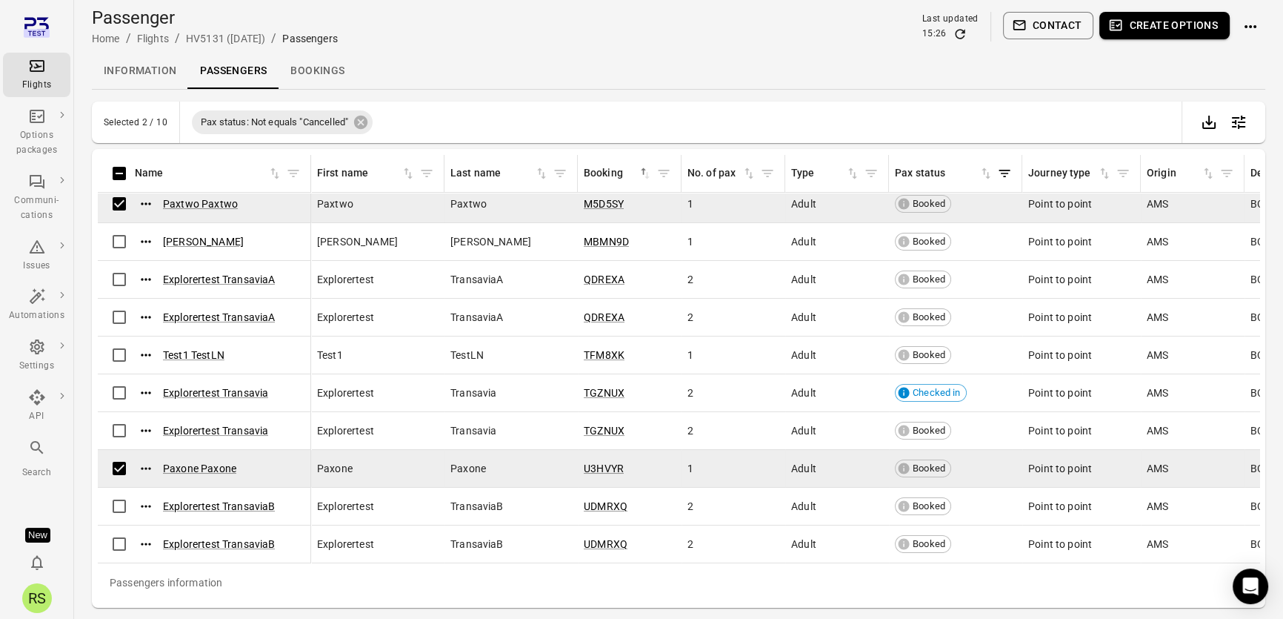
click at [1153, 26] on button "Create options" at bounding box center [1165, 25] width 130 height 27
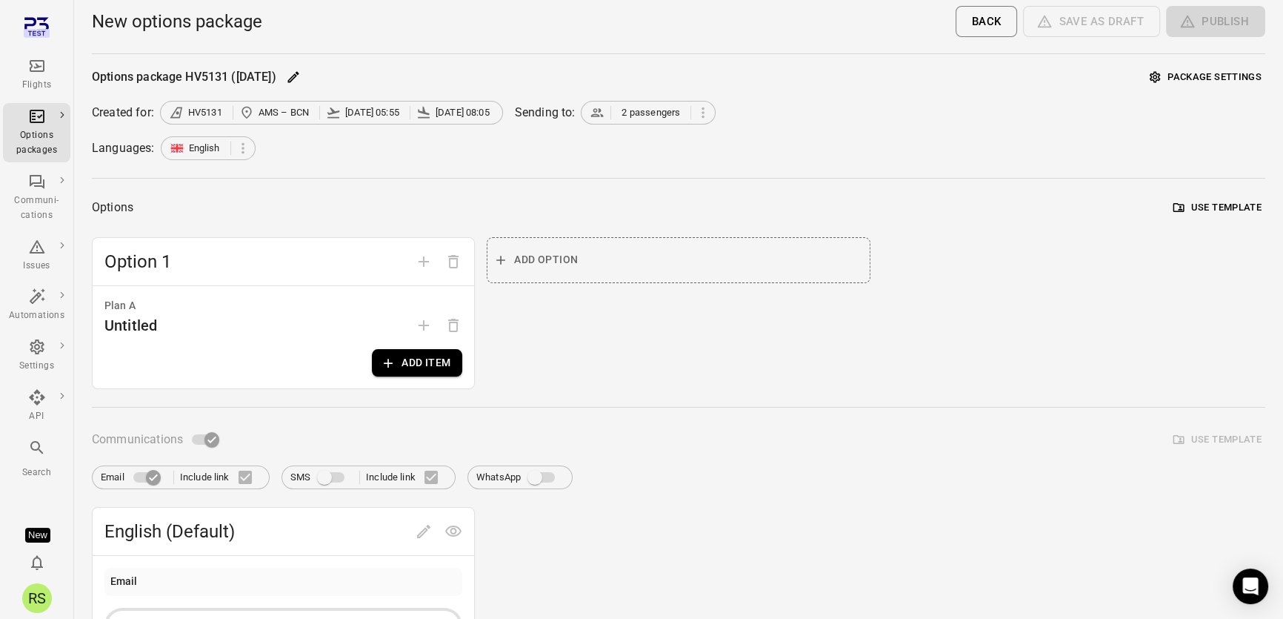
click at [1239, 196] on div "Options package HV5131 ([DATE]) Package settings Created for: HV5131 AMS – BCN …" at bounding box center [679, 460] width 1174 height 788
click at [1239, 207] on button "Use template" at bounding box center [1218, 207] width 96 height 23
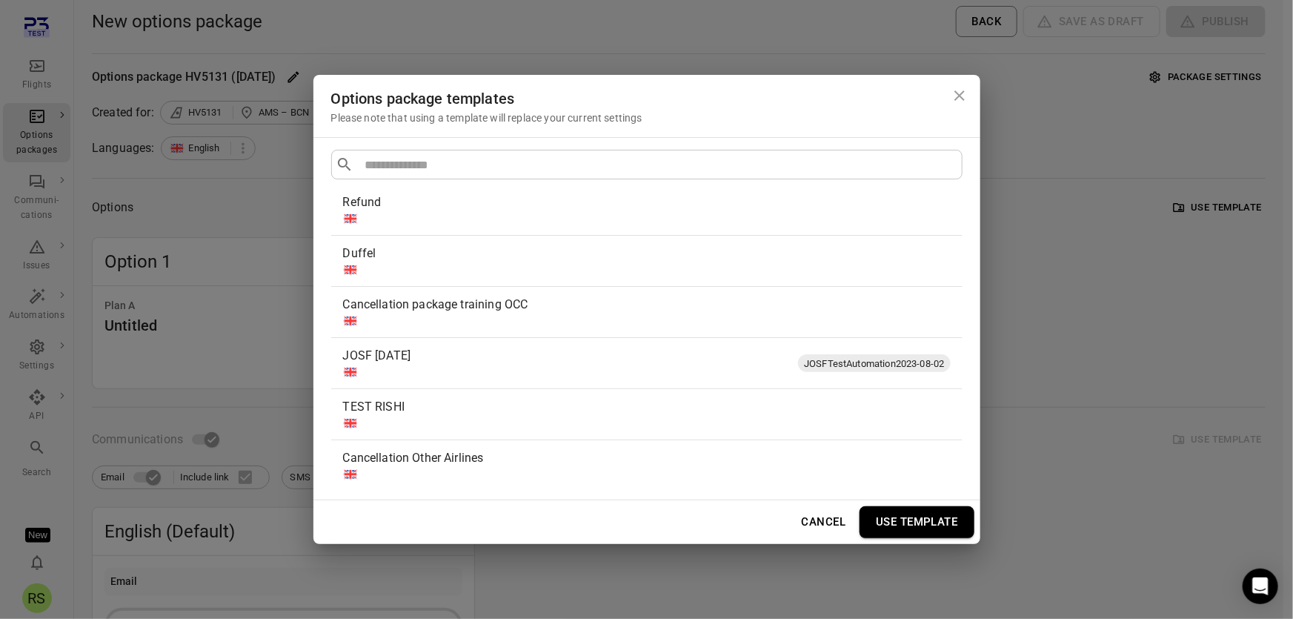
scroll to position [404, 0]
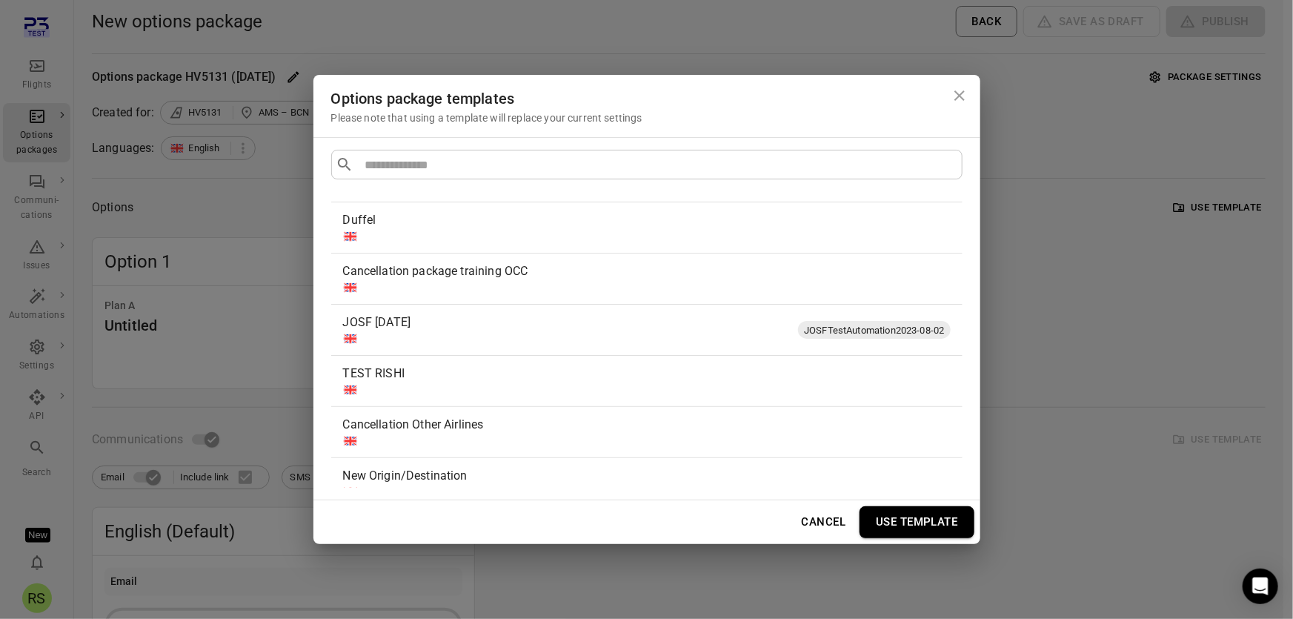
click at [620, 270] on div "Cancellation package training OCC" at bounding box center [644, 271] width 602 height 18
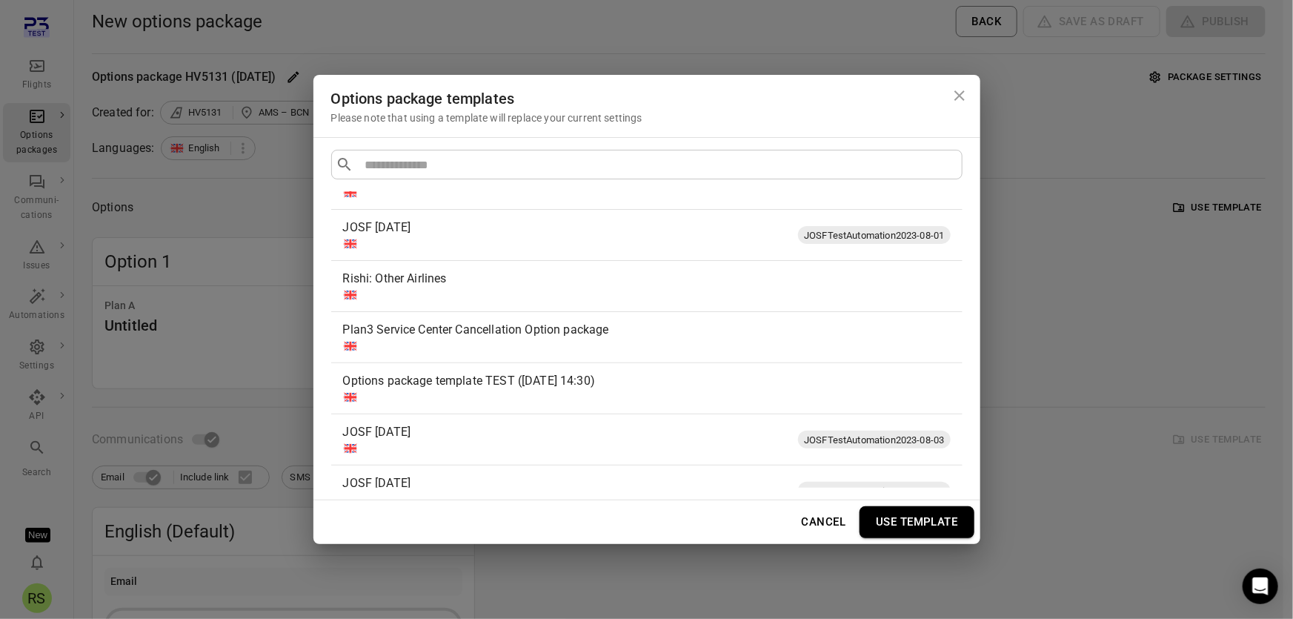
scroll to position [674, 0]
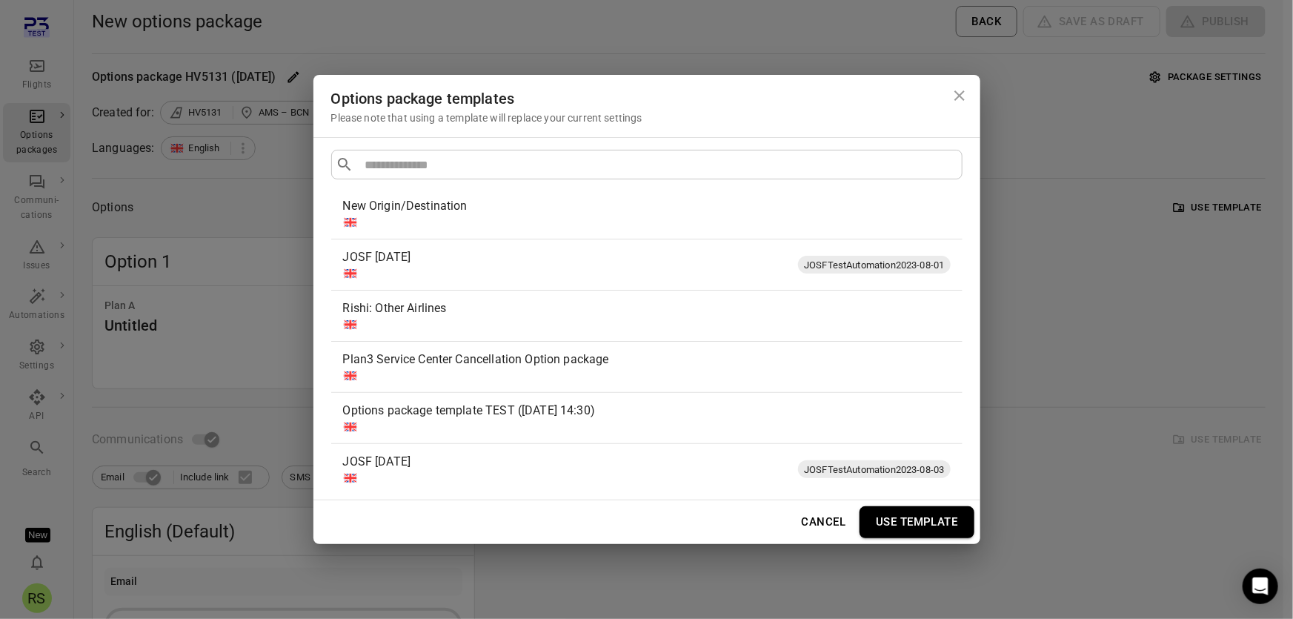
click at [529, 310] on div "Rishi: Other Airlines" at bounding box center [644, 308] width 602 height 18
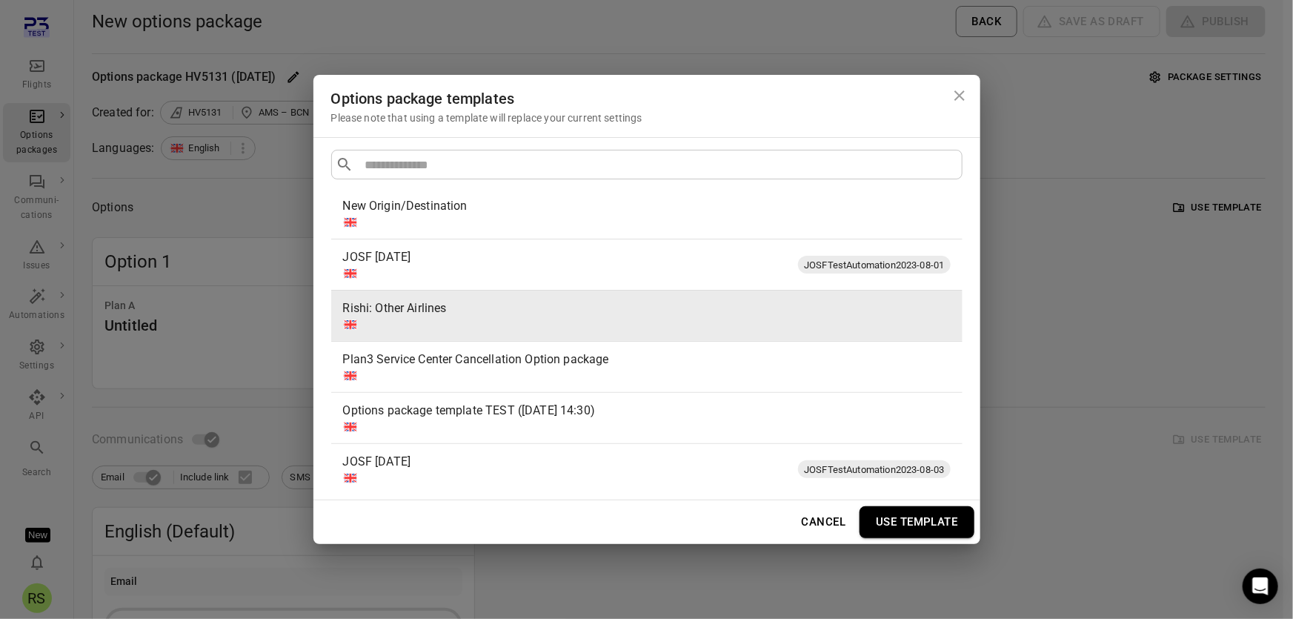
click at [928, 518] on button "Use template" at bounding box center [917, 521] width 114 height 31
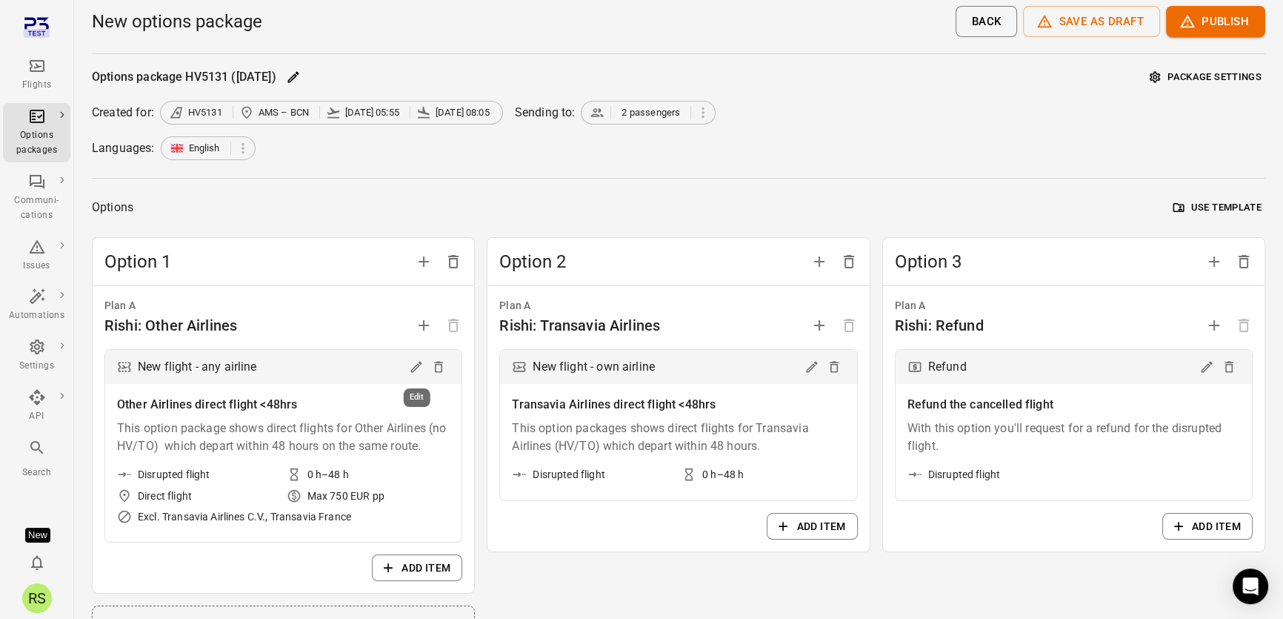
click at [416, 368] on icon "Edit" at bounding box center [416, 367] width 11 height 11
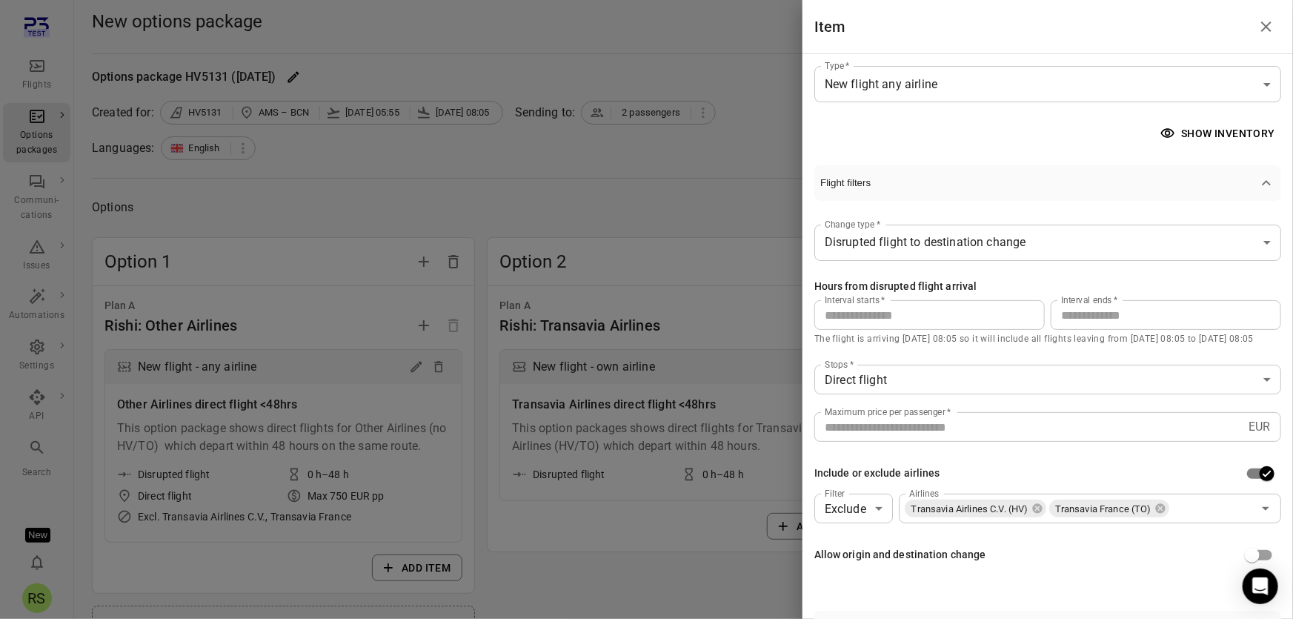
click at [1270, 27] on icon "Close drawer" at bounding box center [1266, 27] width 18 height 18
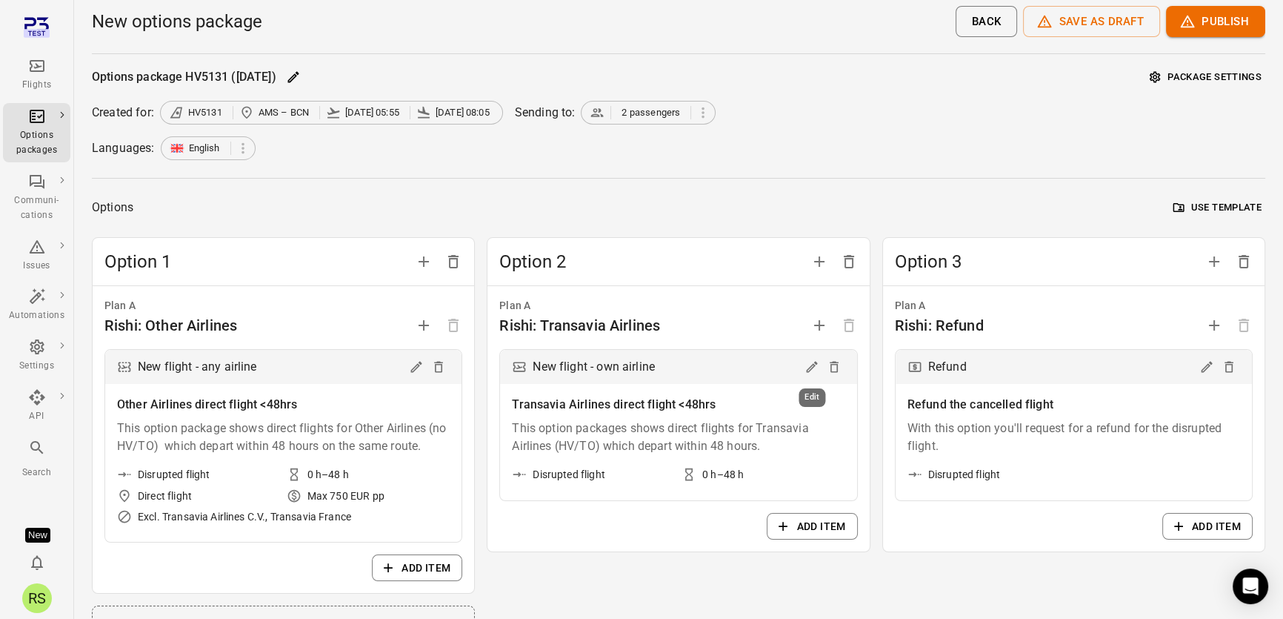
click at [807, 368] on icon "Edit" at bounding box center [812, 366] width 15 height 15
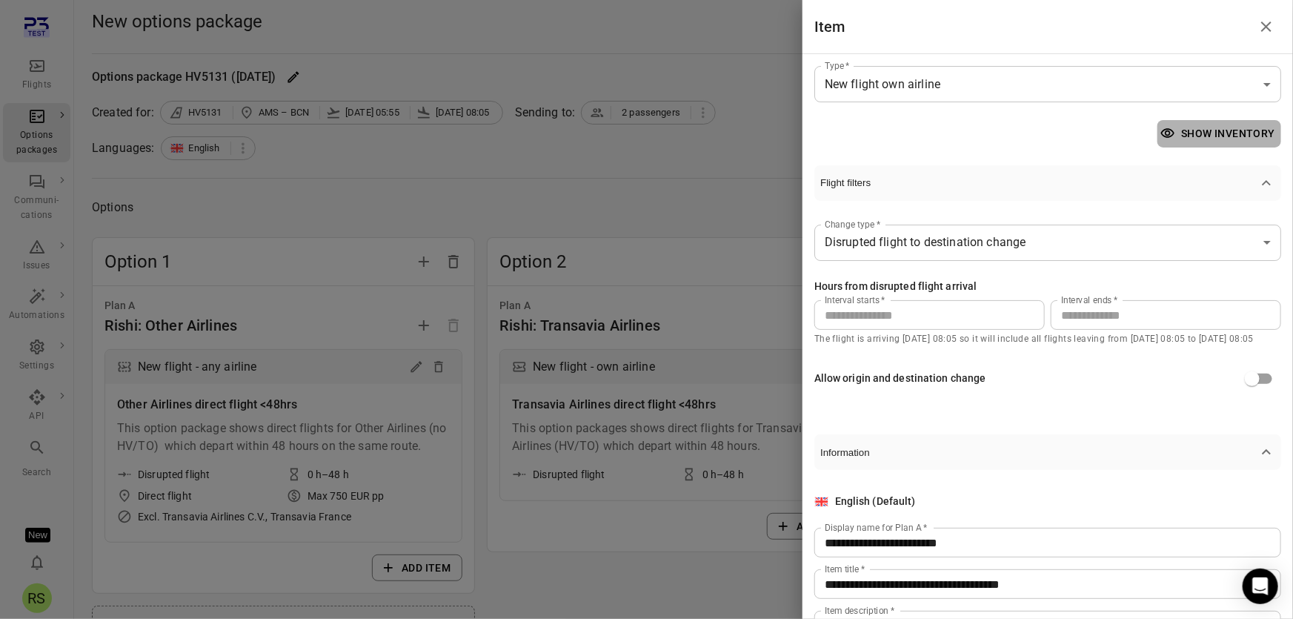
click at [1232, 136] on button "Show inventory" at bounding box center [1219, 133] width 124 height 27
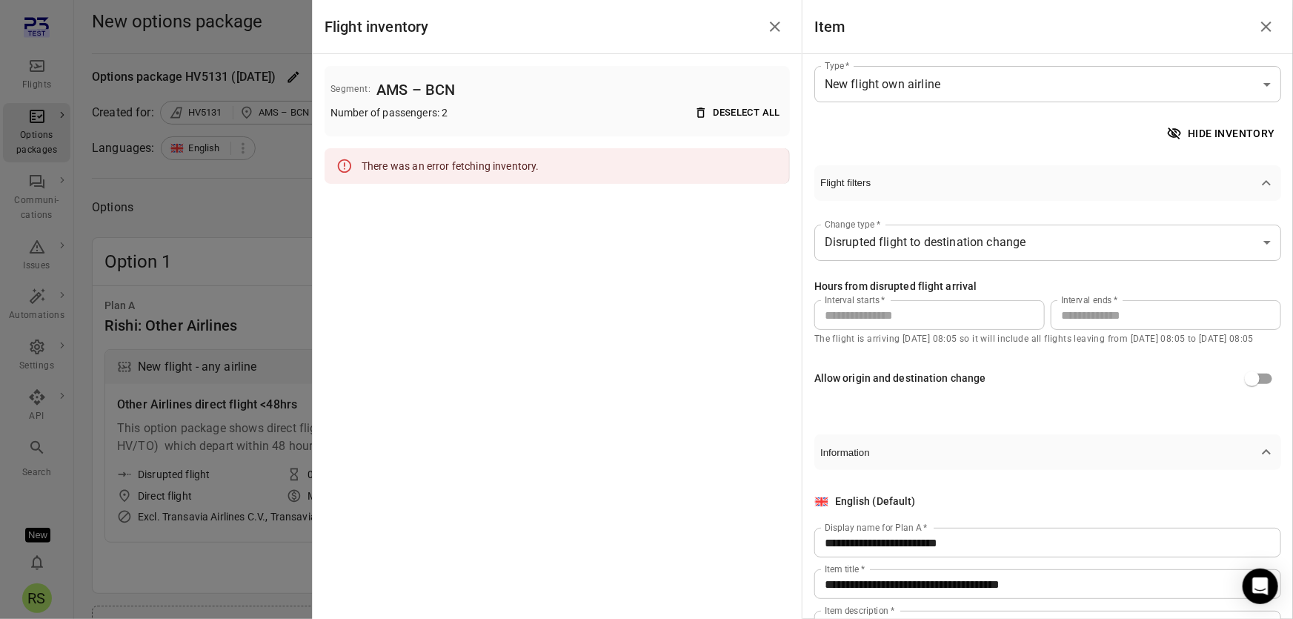
drag, startPoint x: 618, startPoint y: 287, endPoint x: 864, endPoint y: 202, distance: 260.6
click at [616, 287] on div "Flight inventory Segment: AMS – BCN Number of passengers: 2 Deselect all There …" at bounding box center [557, 309] width 491 height 619
click at [1271, 23] on icon "Close drawer" at bounding box center [1266, 27] width 18 height 18
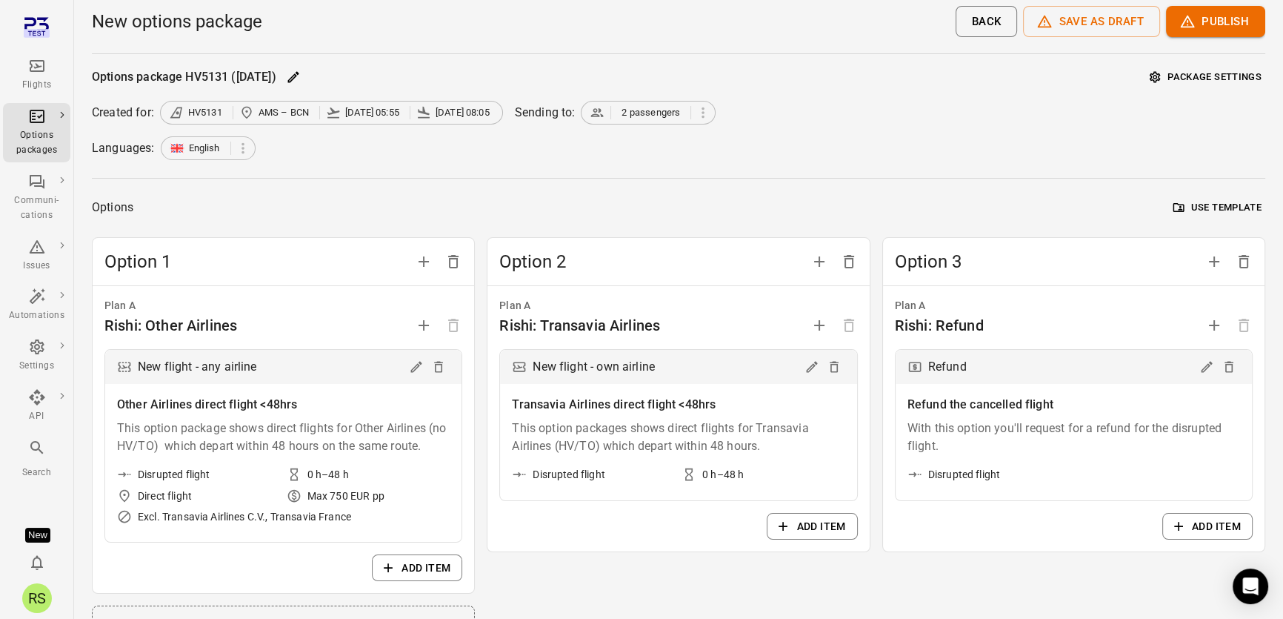
click at [896, 172] on div "Options package HV5131 ([DATE]) Package settings Created for: HV5131 AMS – BCN …" at bounding box center [679, 591] width 1174 height 1050
click at [419, 362] on icon "Edit" at bounding box center [416, 366] width 15 height 15
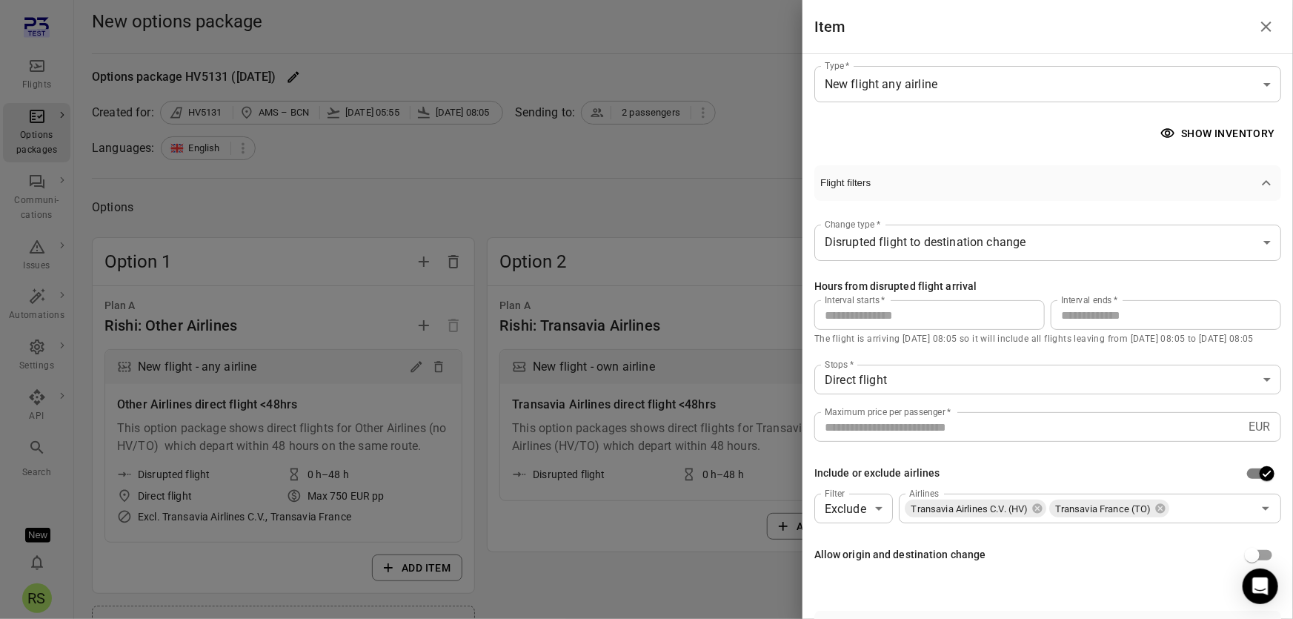
click at [1216, 129] on button "Show inventory" at bounding box center [1219, 133] width 124 height 27
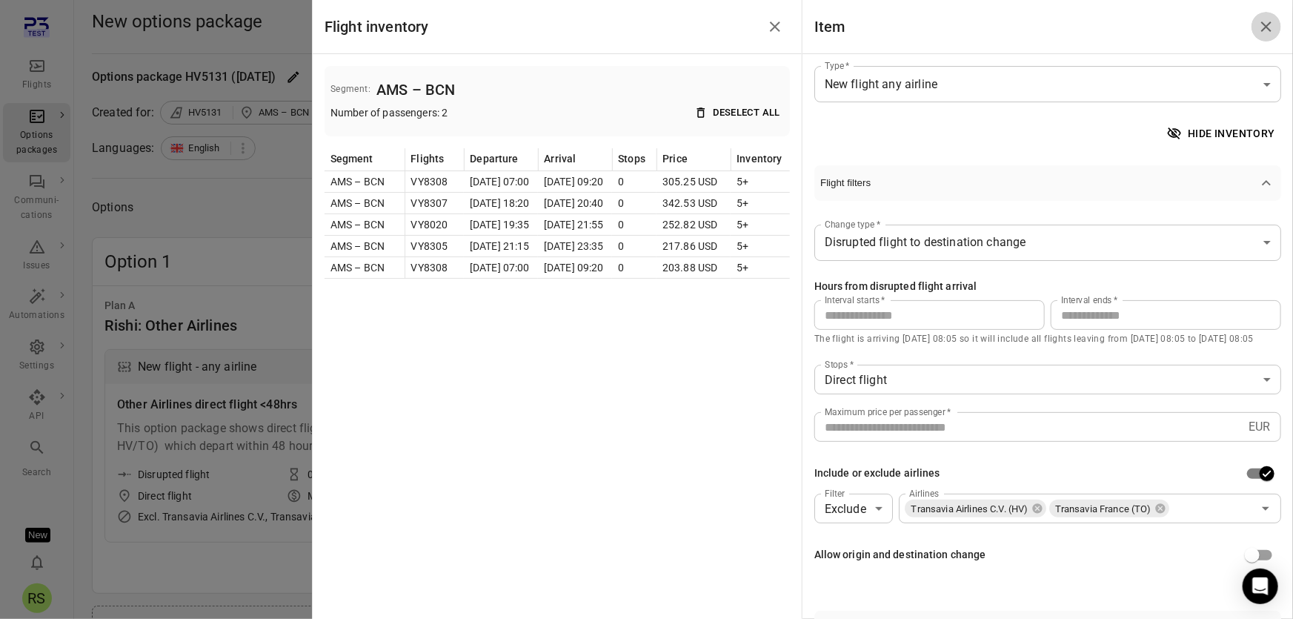
click at [1268, 22] on icon "Close drawer" at bounding box center [1266, 27] width 18 height 18
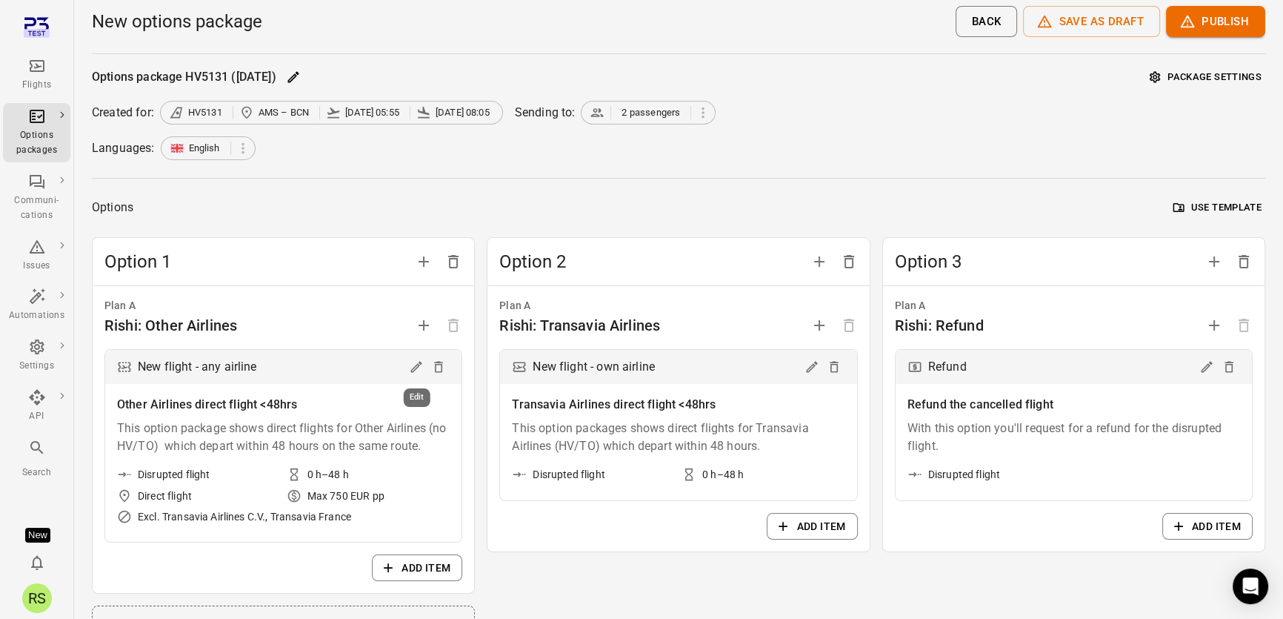
click at [411, 367] on icon "Edit" at bounding box center [416, 366] width 15 height 15
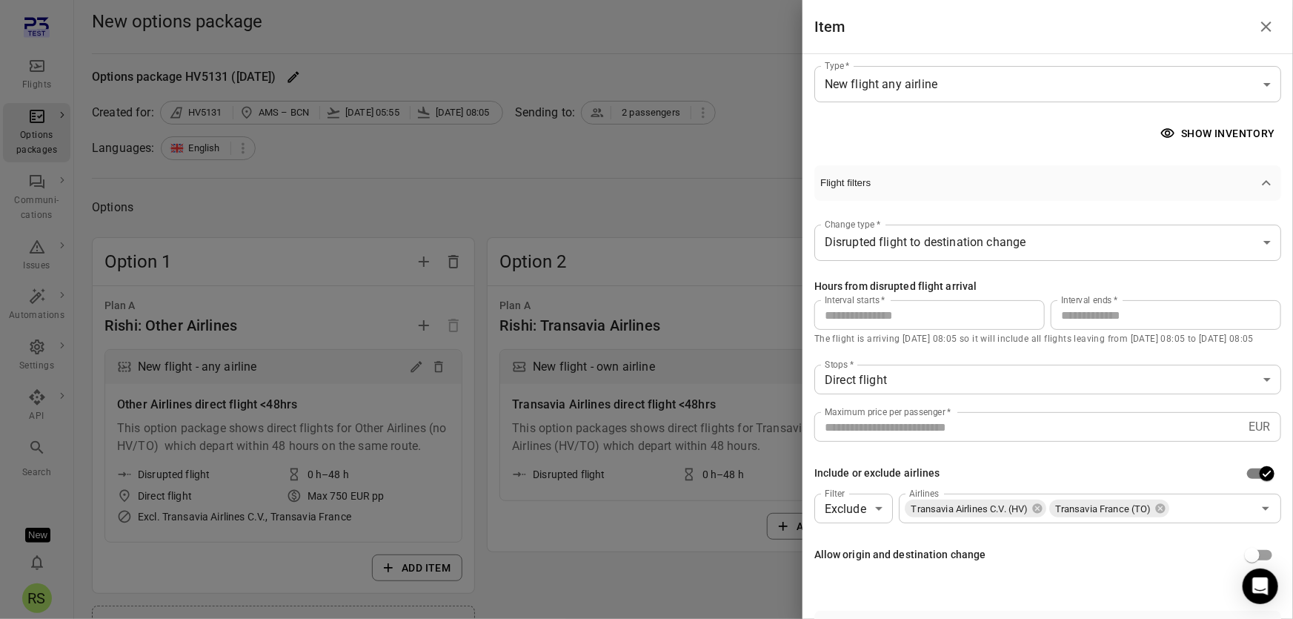
click at [1208, 130] on button "Show inventory" at bounding box center [1219, 133] width 124 height 27
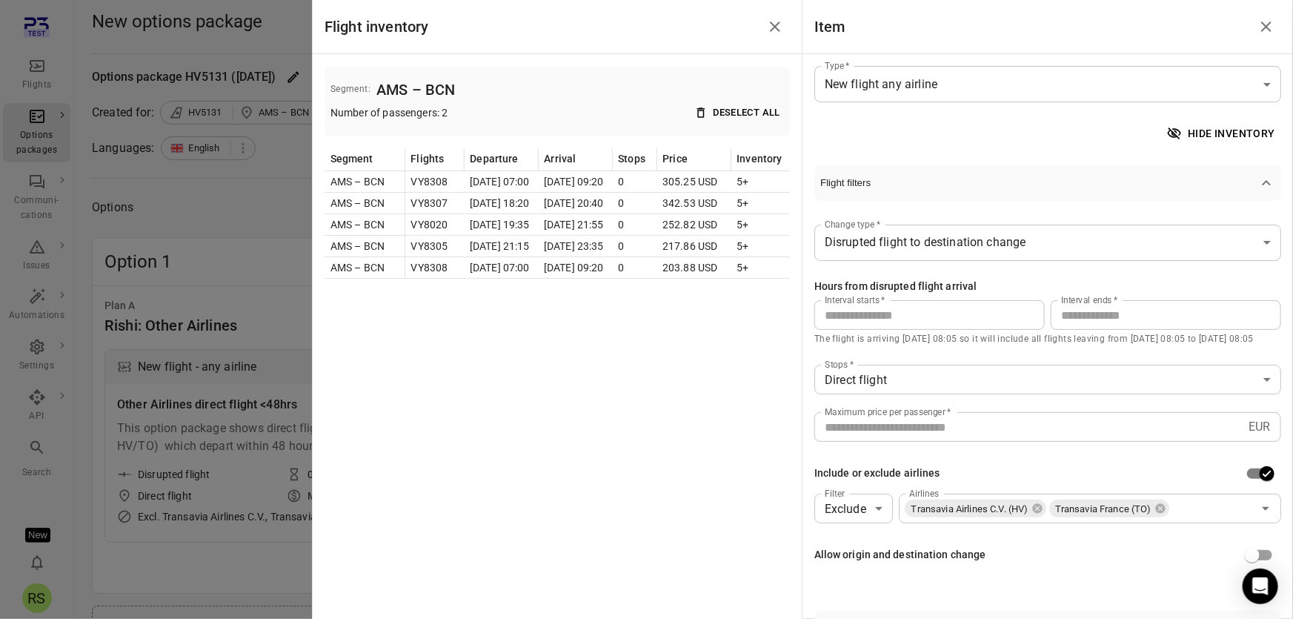
drag, startPoint x: 412, startPoint y: 181, endPoint x: 424, endPoint y: 181, distance: 11.9
click at [424, 181] on td "VY8308" at bounding box center [434, 180] width 59 height 21
click at [1267, 24] on icon "Close drawer" at bounding box center [1266, 27] width 18 height 18
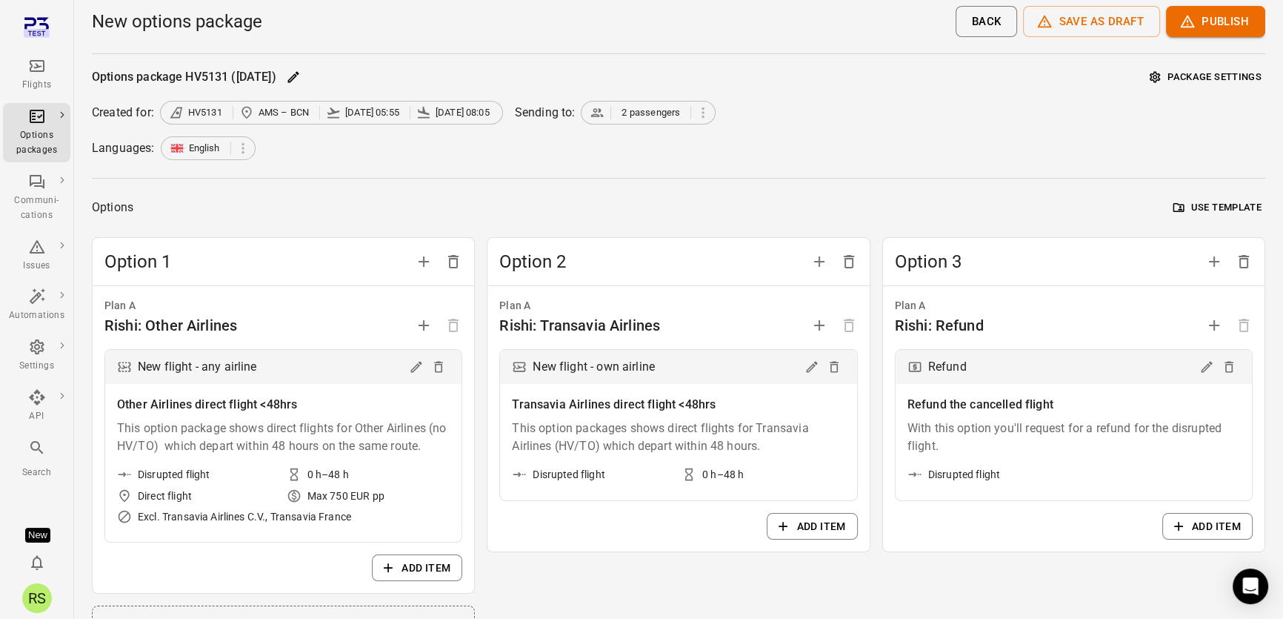
click at [909, 167] on div "Options package HV5131 ([DATE]) Package settings Created for: HV5131 AMS – BCN …" at bounding box center [679, 591] width 1174 height 1050
click at [417, 368] on icon "Edit" at bounding box center [416, 366] width 15 height 15
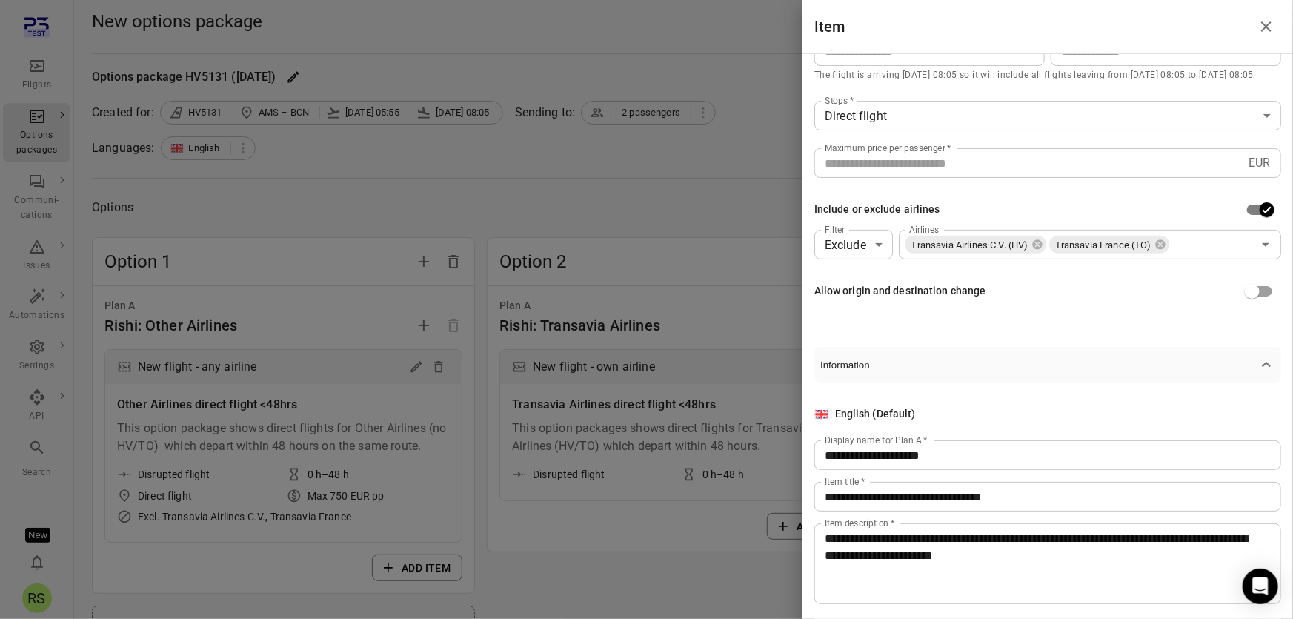
scroll to position [284, 0]
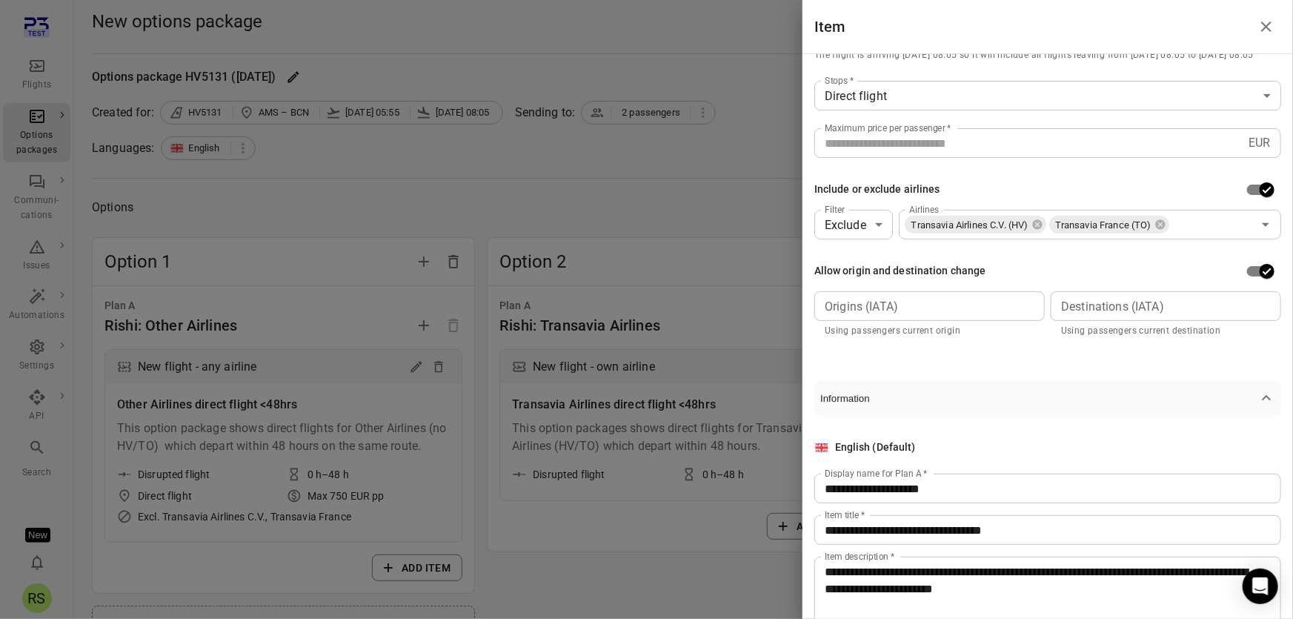
click at [911, 305] on input "Origins (IATA)" at bounding box center [928, 306] width 219 height 21
type input "***"
click at [949, 351] on div "Change type   * Disrupted flight to destination change ********* Change type   …" at bounding box center [1047, 140] width 467 height 446
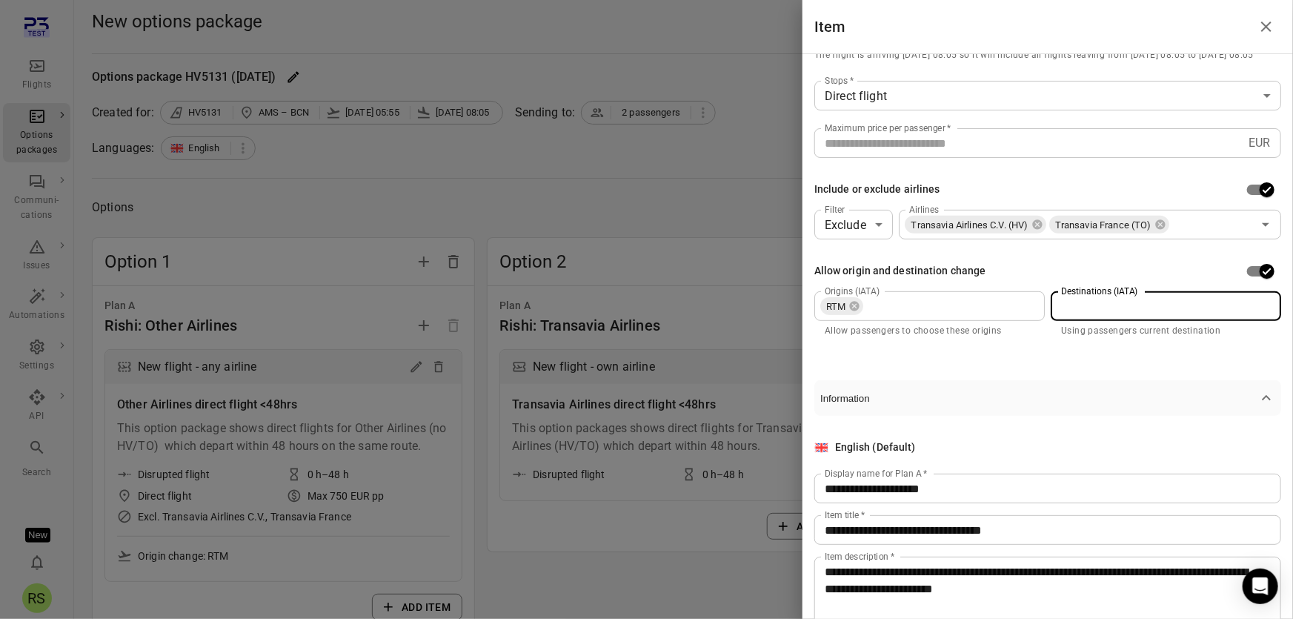
click at [1112, 310] on input "Destinations (IATA)" at bounding box center [1164, 306] width 219 height 21
type input "***"
click at [1033, 376] on div "**********" at bounding box center [1047, 336] width 491 height 565
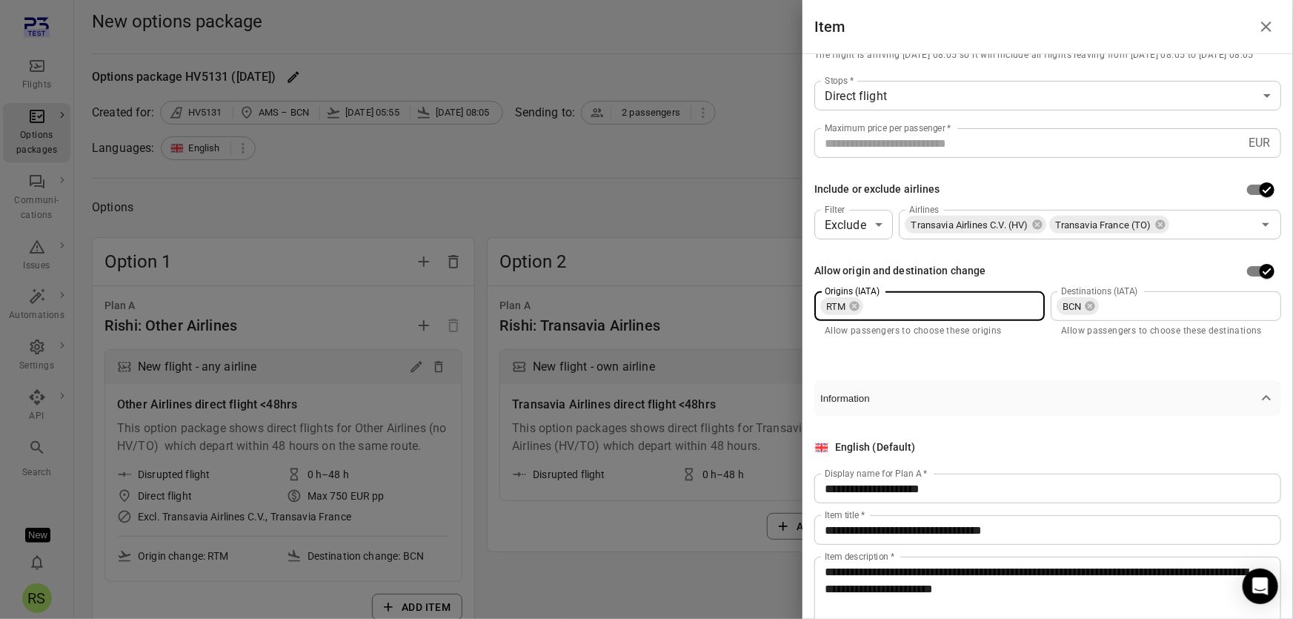
click at [888, 303] on input "Origins (IATA)" at bounding box center [951, 306] width 173 height 21
type input "***"
click at [948, 363] on div "**********" at bounding box center [1047, 336] width 491 height 565
click at [941, 308] on input "Origins (IATA)" at bounding box center [972, 306] width 131 height 21
type input "***"
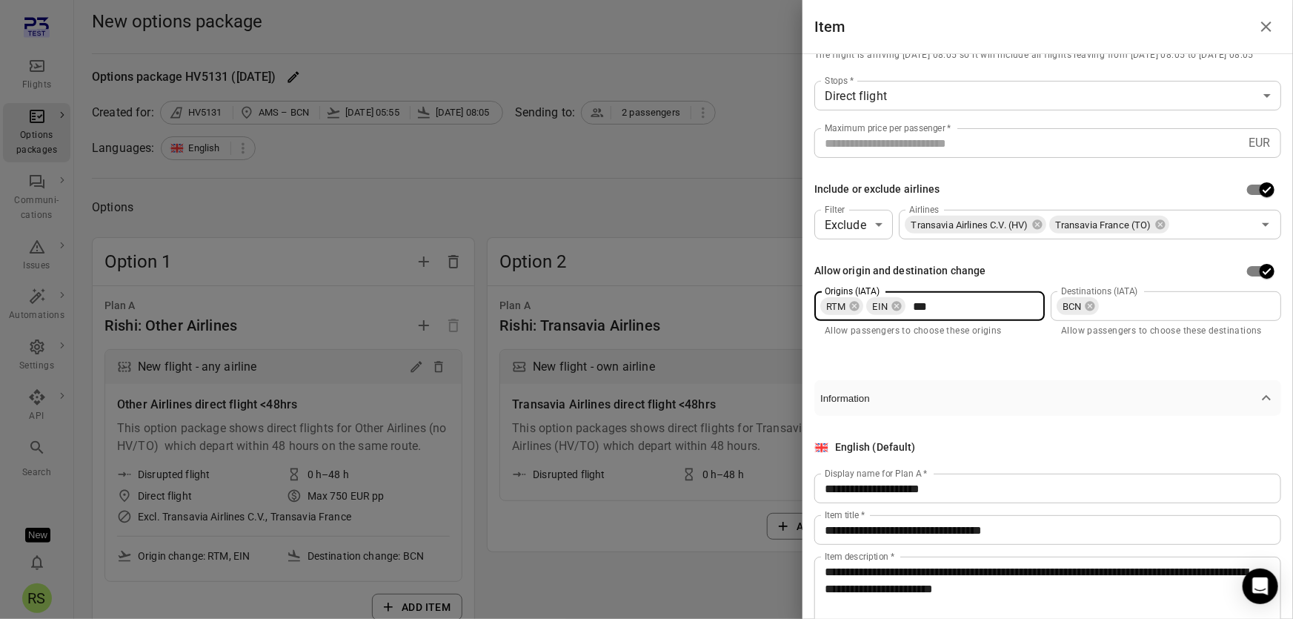
click at [934, 359] on div "Change type   * Disrupted flight to destination change ********* Change type   …" at bounding box center [1047, 140] width 467 height 446
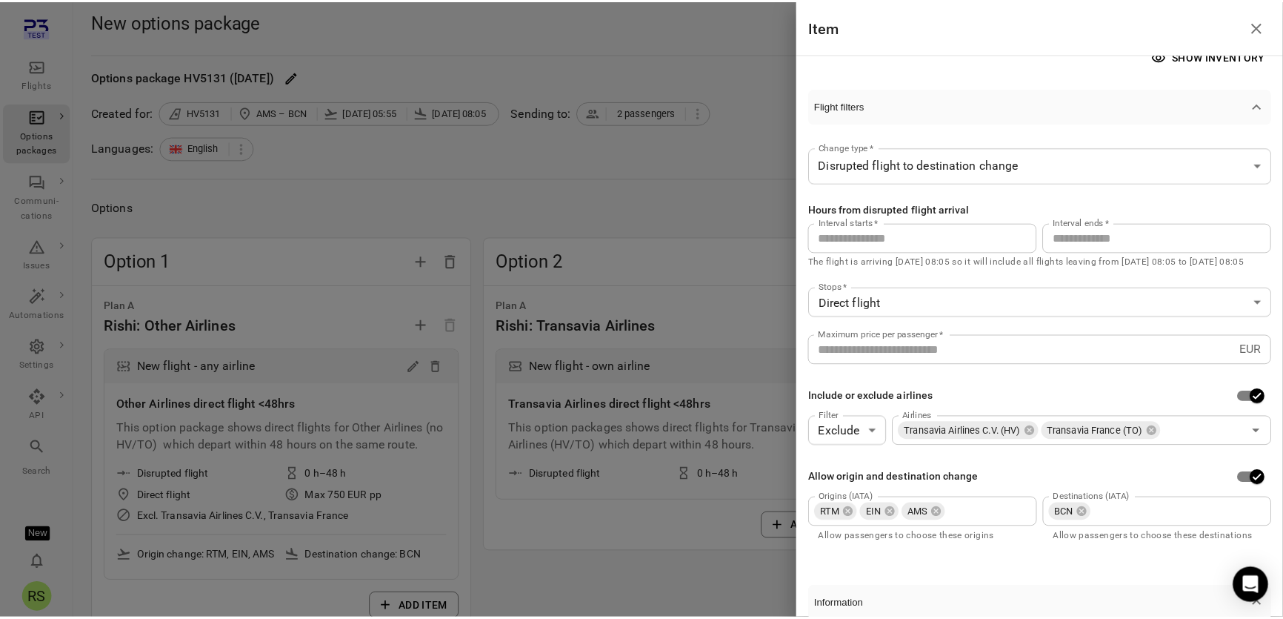
scroll to position [0, 0]
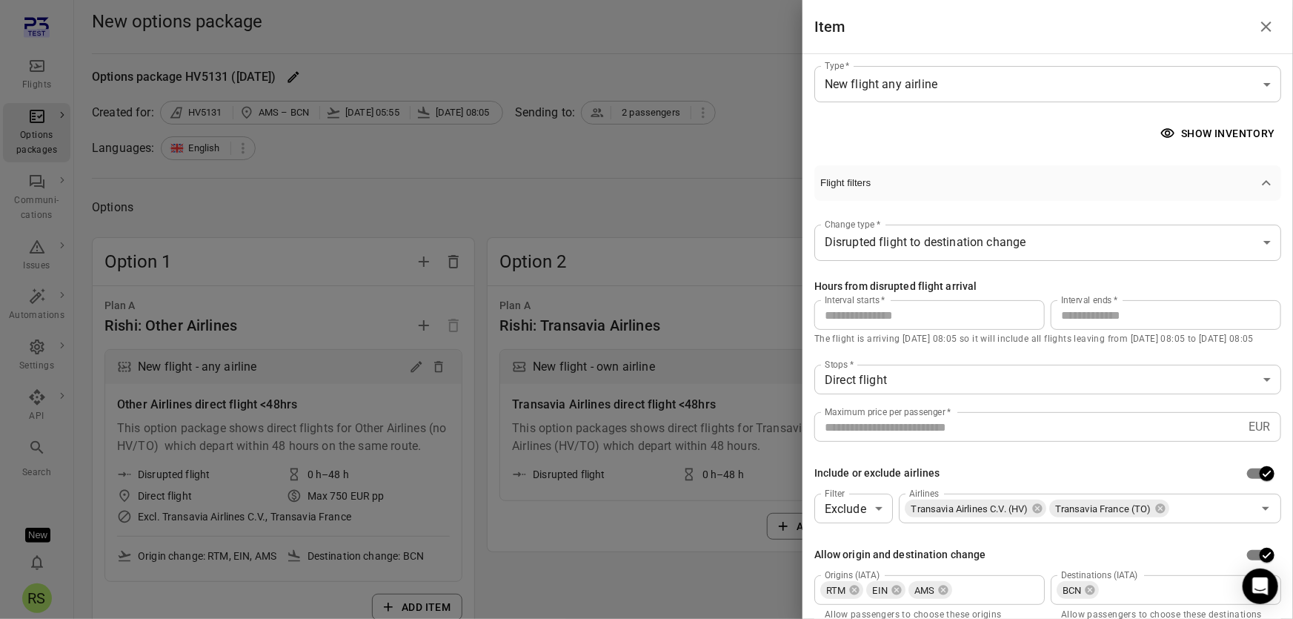
click at [1210, 134] on button "Show inventory" at bounding box center [1219, 133] width 124 height 27
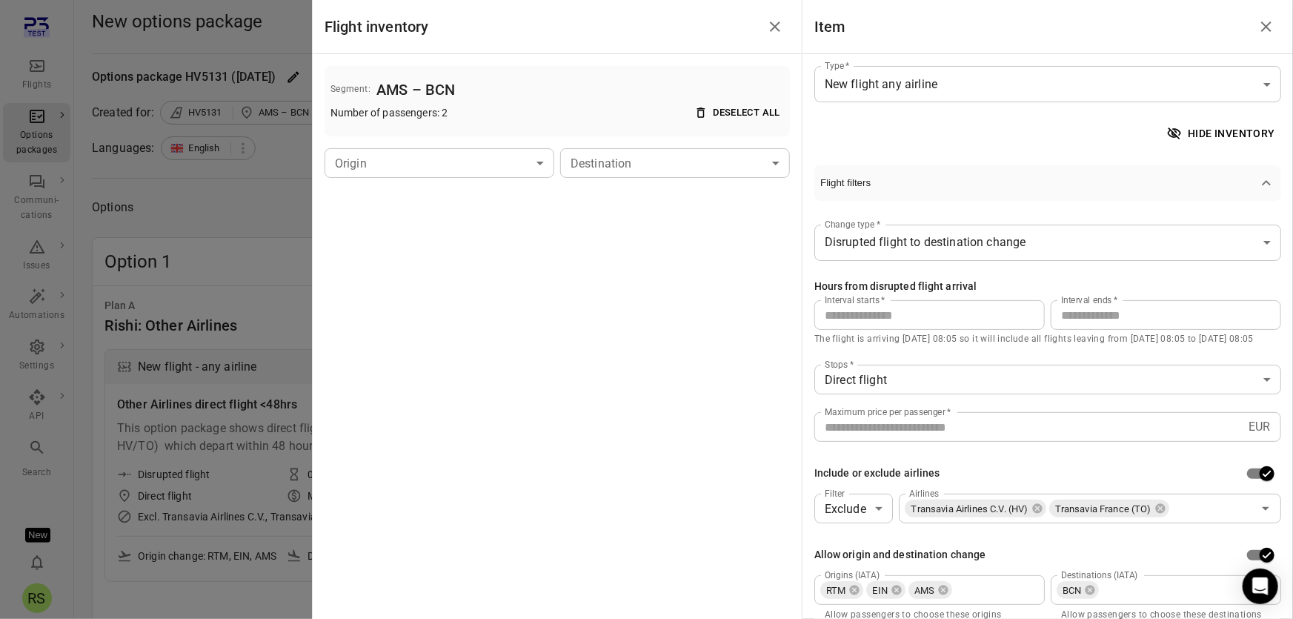
click at [545, 164] on body "Flights Options packages Communi-cations Issues Automations Settings API Search…" at bounding box center [646, 607] width 1293 height 1214
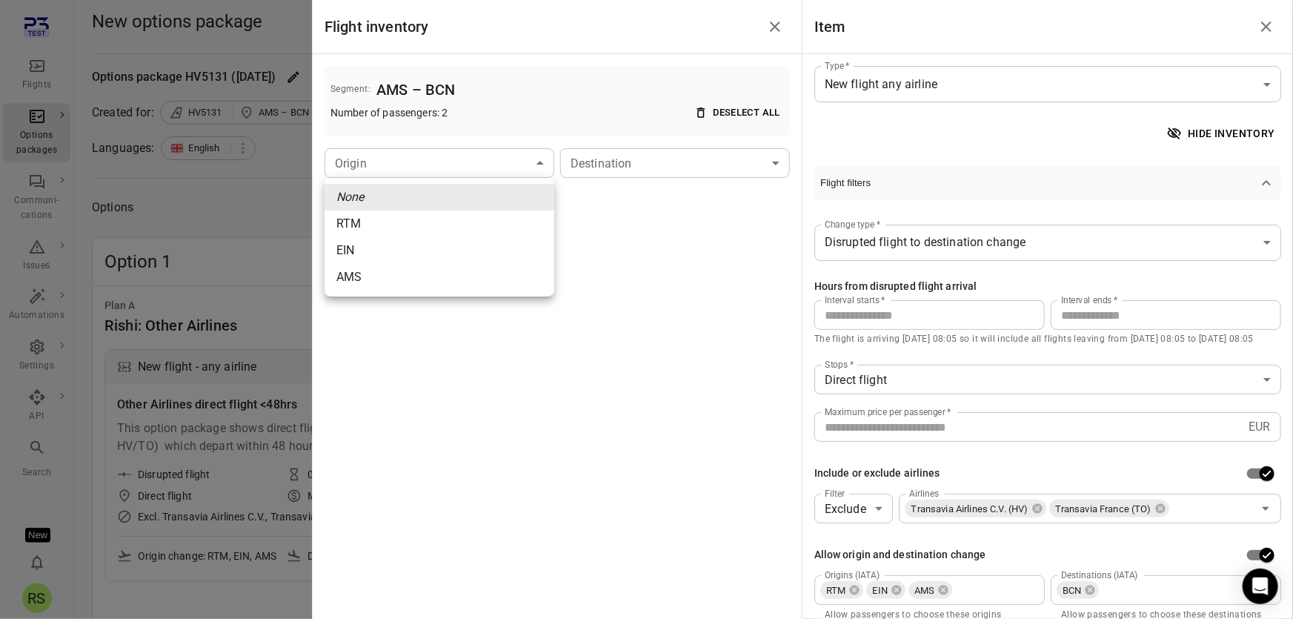
click at [415, 225] on li "RTM" at bounding box center [440, 223] width 230 height 27
type input "***"
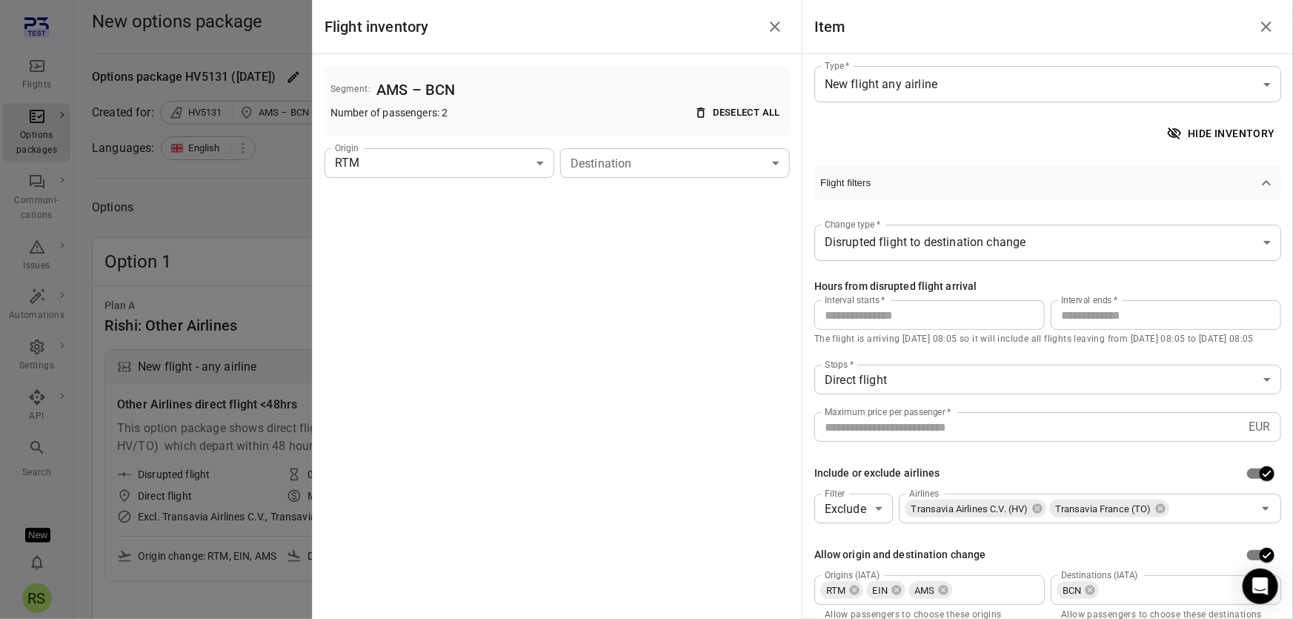
click at [768, 156] on body "Flights Options packages Communi-cations Issues Automations Settings API Search…" at bounding box center [646, 607] width 1293 height 1214
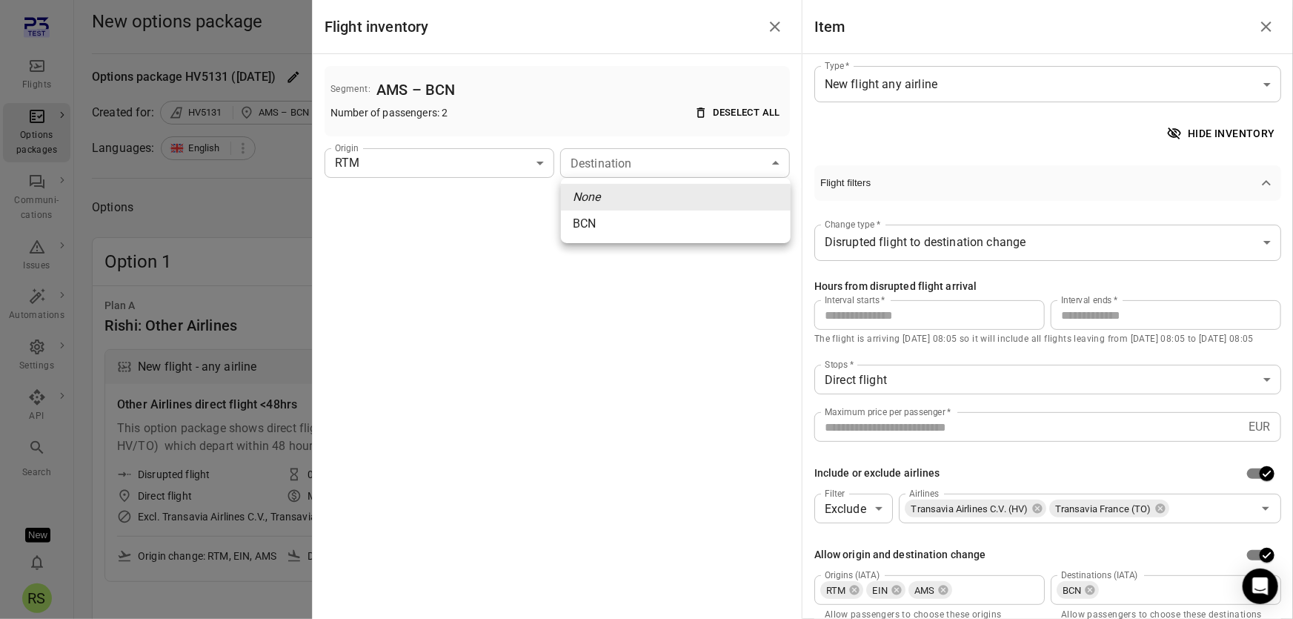
click at [696, 221] on li "BCN" at bounding box center [676, 223] width 230 height 27
type input "***"
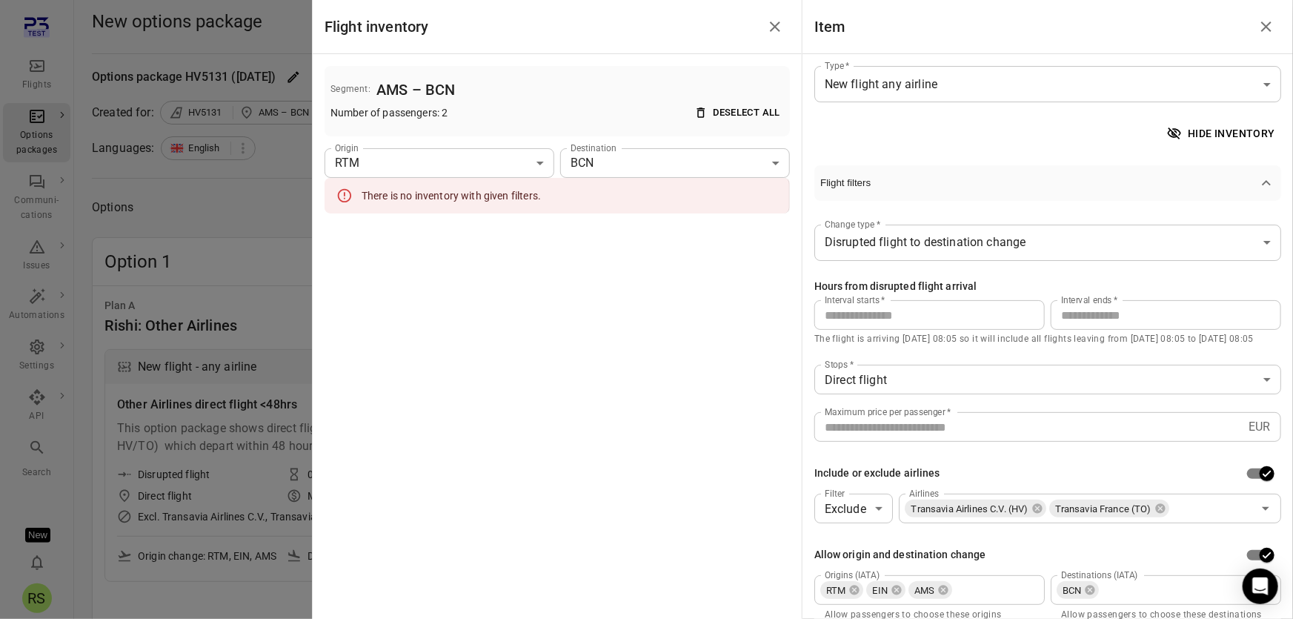
click at [514, 166] on body "Flights Options packages Communi-cations Issues Automations Settings API Search…" at bounding box center [646, 607] width 1293 height 1214
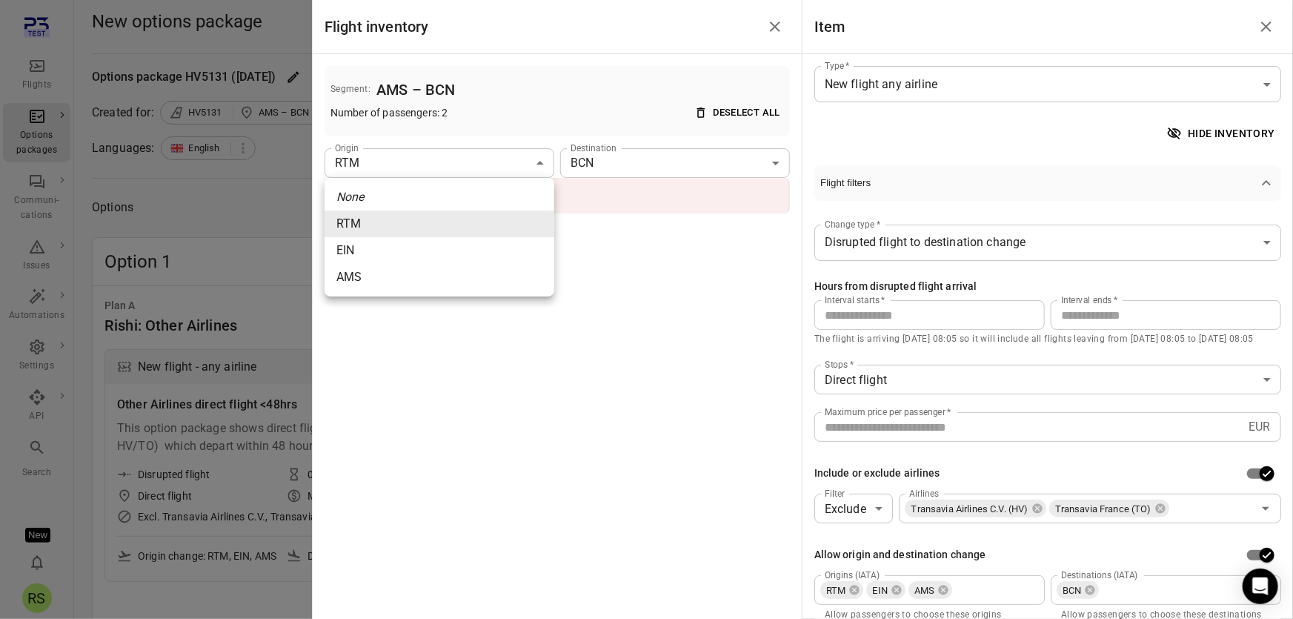
click at [414, 256] on li "EIN" at bounding box center [440, 250] width 230 height 27
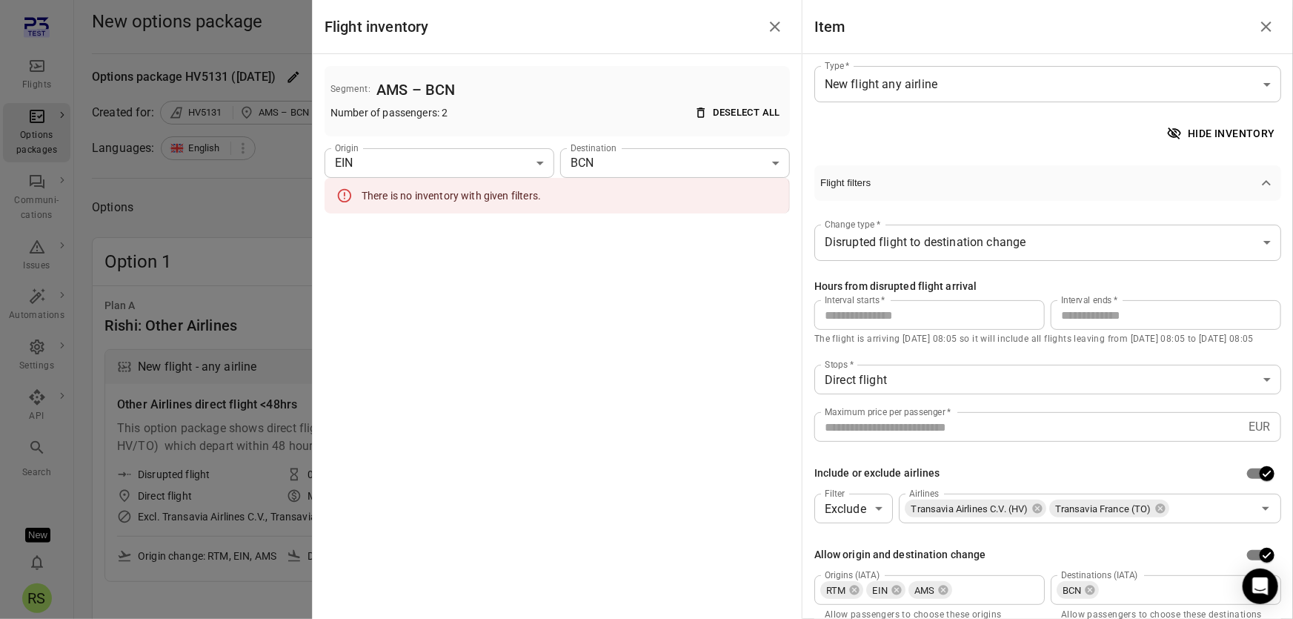
click at [531, 162] on body "Flights Options packages Communi-cations Issues Automations Settings API Search…" at bounding box center [646, 607] width 1293 height 1214
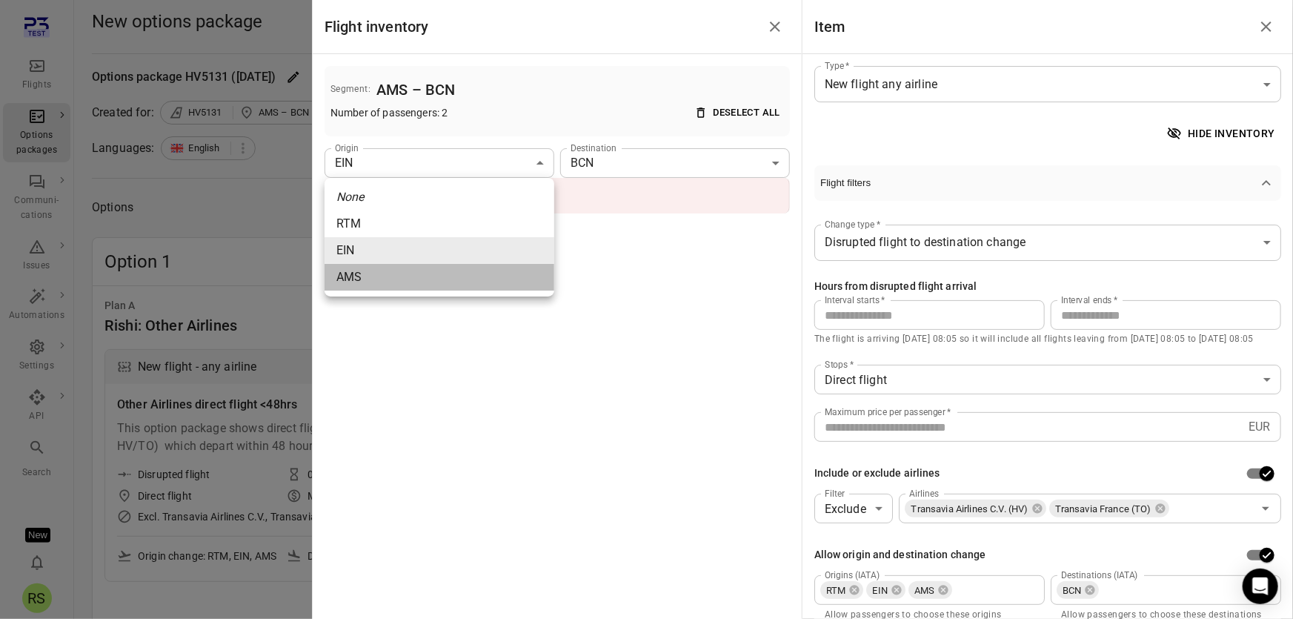
click at [416, 279] on li "AMS" at bounding box center [440, 277] width 230 height 27
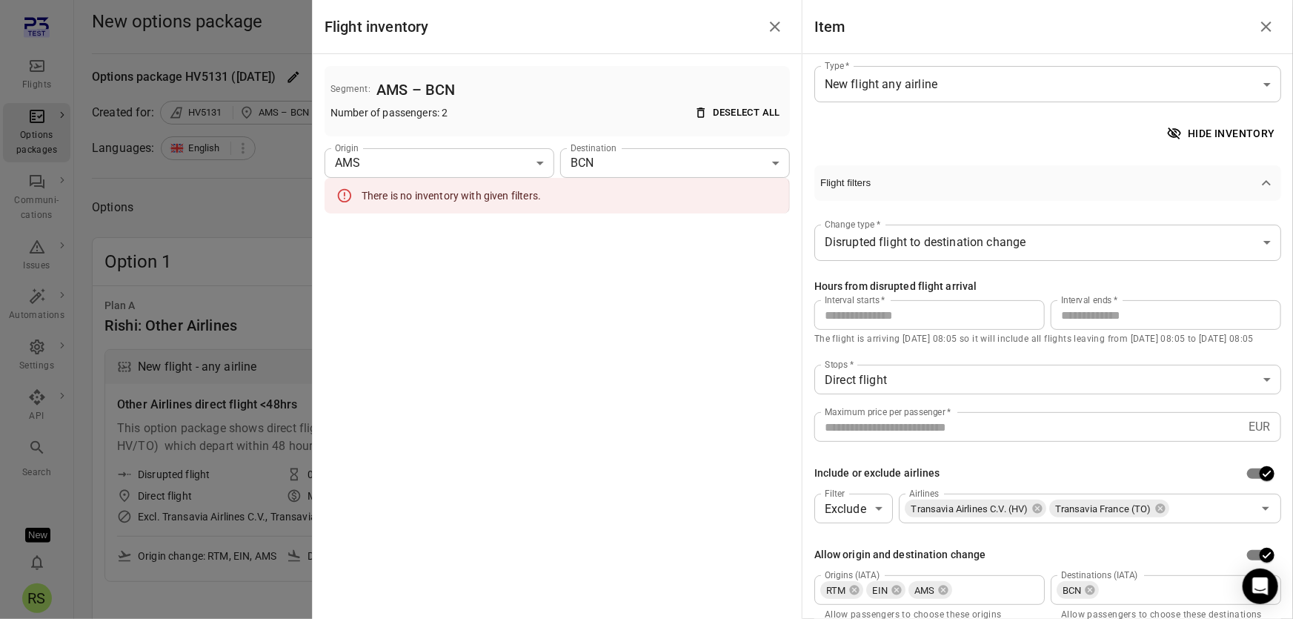
click at [590, 356] on div "Flight inventory Segment: AMS – BCN Number of passengers: 2 Deselect all Origin…" at bounding box center [557, 309] width 491 height 619
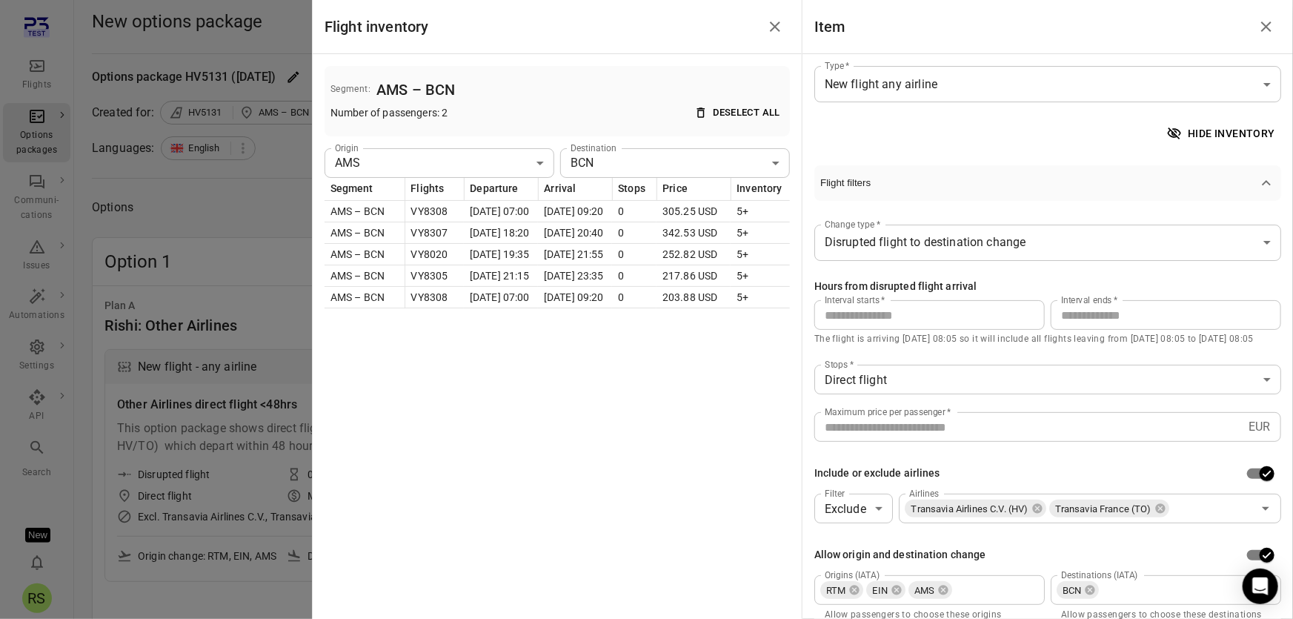
click at [544, 156] on body "Flights Options packages Communi-cations Issues Automations Settings API Search…" at bounding box center [646, 607] width 1293 height 1214
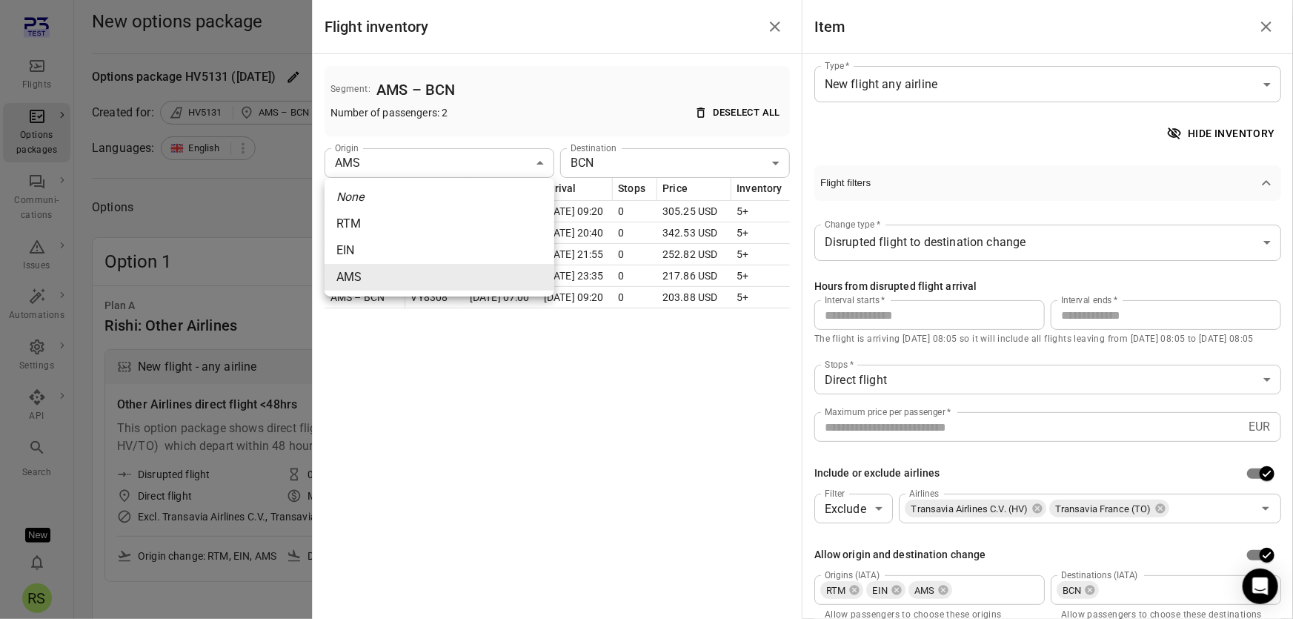
click at [411, 225] on li "RTM" at bounding box center [440, 223] width 230 height 27
type input "***"
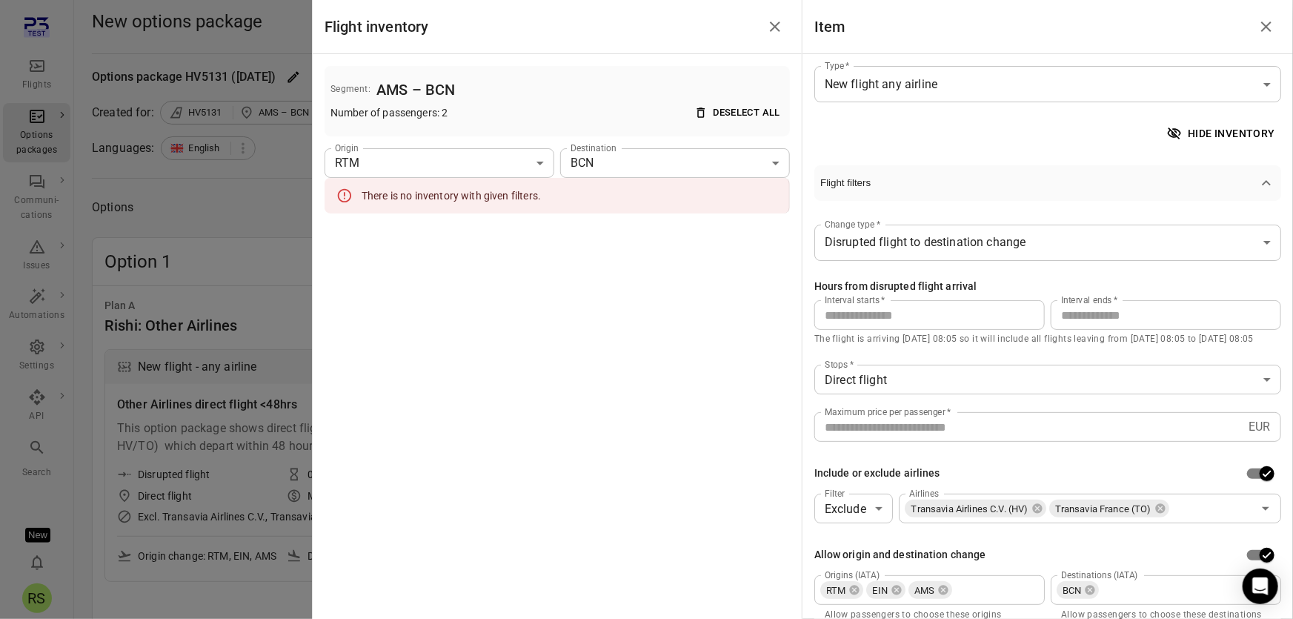
drag, startPoint x: 755, startPoint y: 31, endPoint x: 764, endPoint y: 30, distance: 9.0
click at [757, 31] on div "Flight inventory" at bounding box center [557, 26] width 489 height 53
click at [780, 25] on icon "Close drawer" at bounding box center [775, 27] width 18 height 18
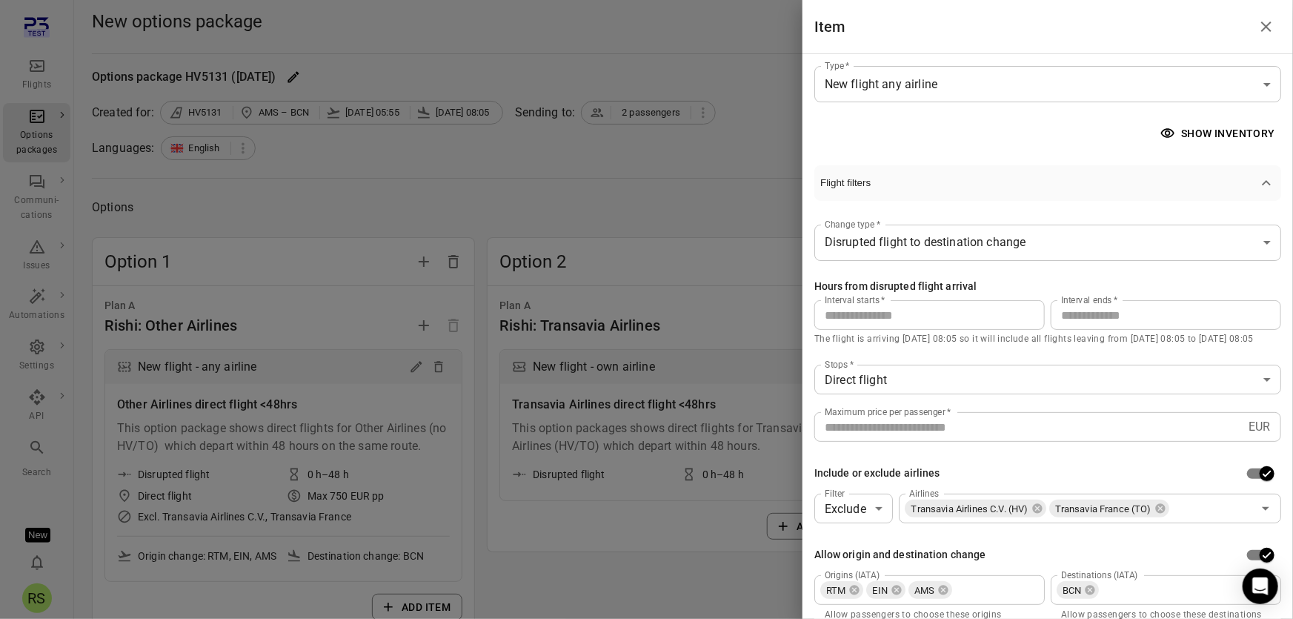
click at [1273, 29] on icon "Close drawer" at bounding box center [1266, 27] width 18 height 18
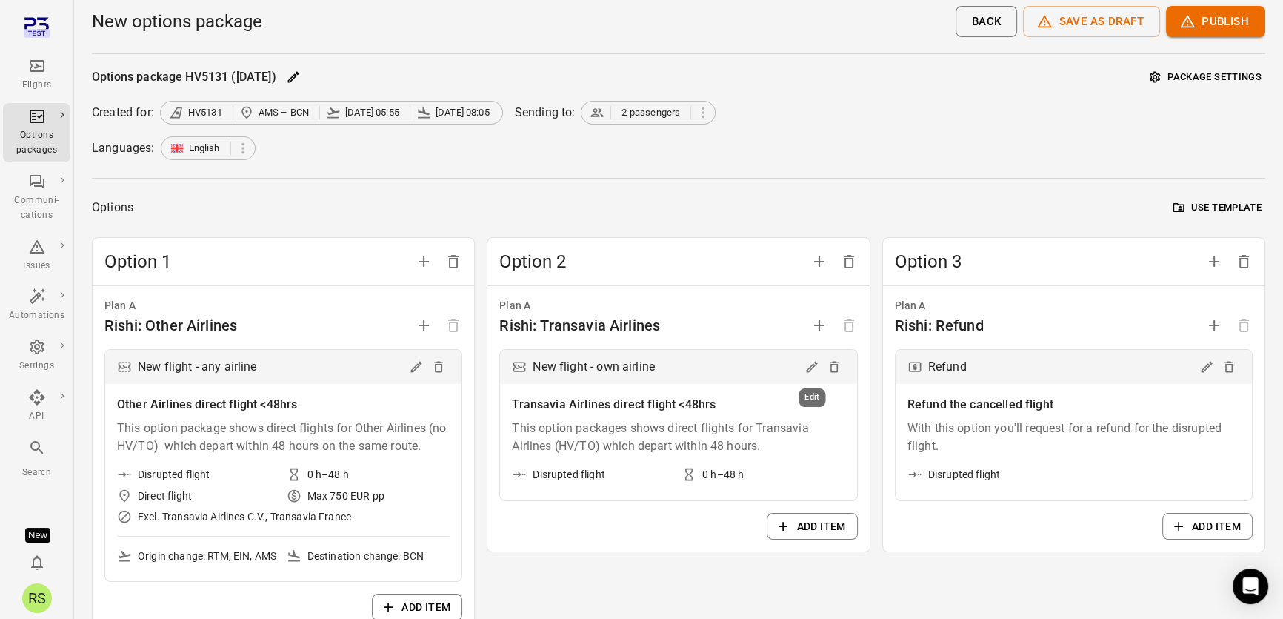
click at [808, 367] on icon "Edit" at bounding box center [812, 366] width 15 height 15
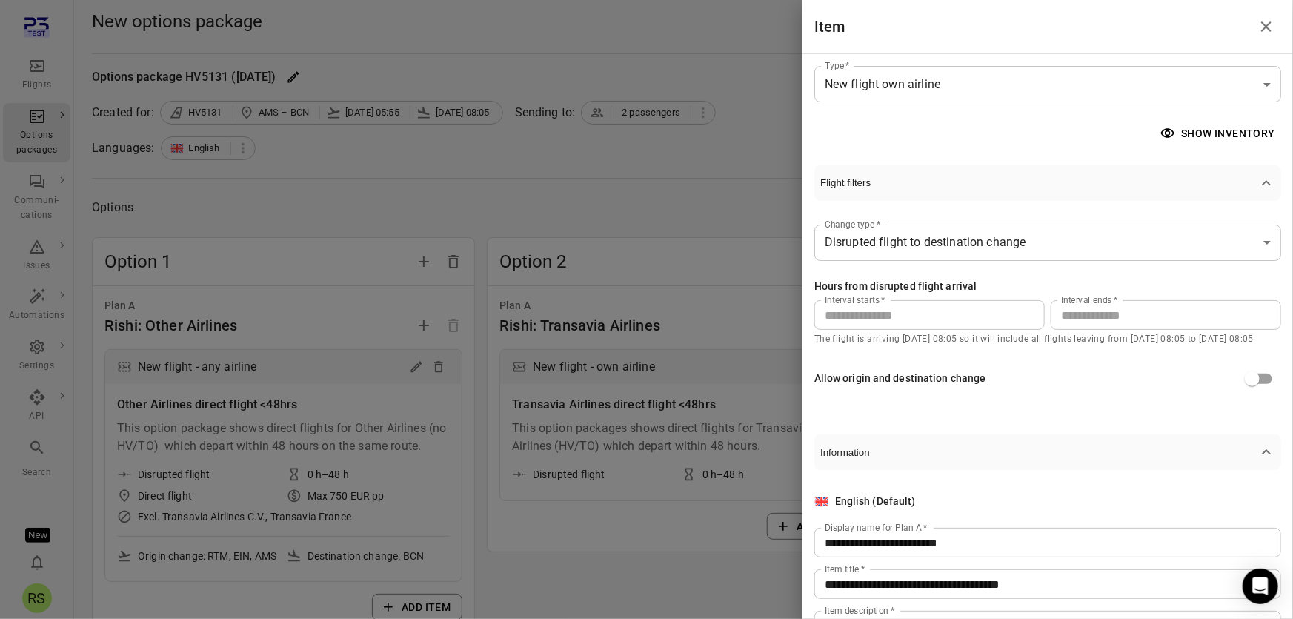
click at [1220, 130] on button "Show inventory" at bounding box center [1219, 133] width 124 height 27
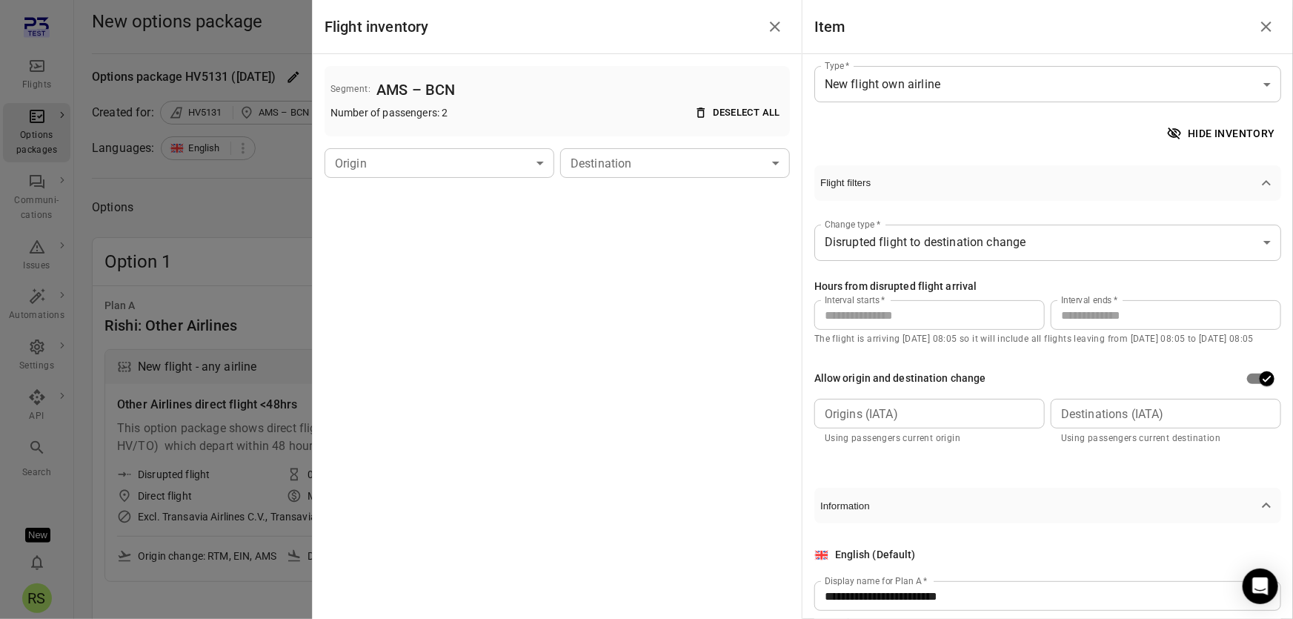
click at [1258, 19] on icon "Close drawer" at bounding box center [1266, 27] width 18 height 18
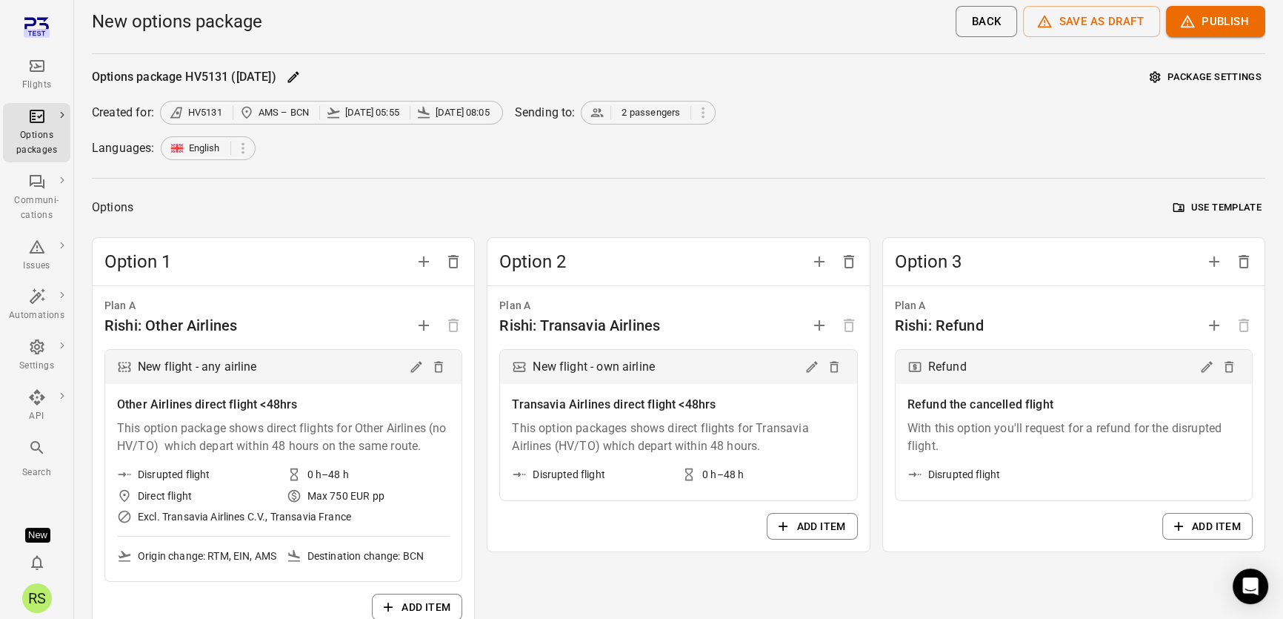
click at [968, 126] on div "Options package HV5131 ([DATE]) Package settings Created for: HV5131 AMS – BCN …" at bounding box center [679, 610] width 1174 height 1089
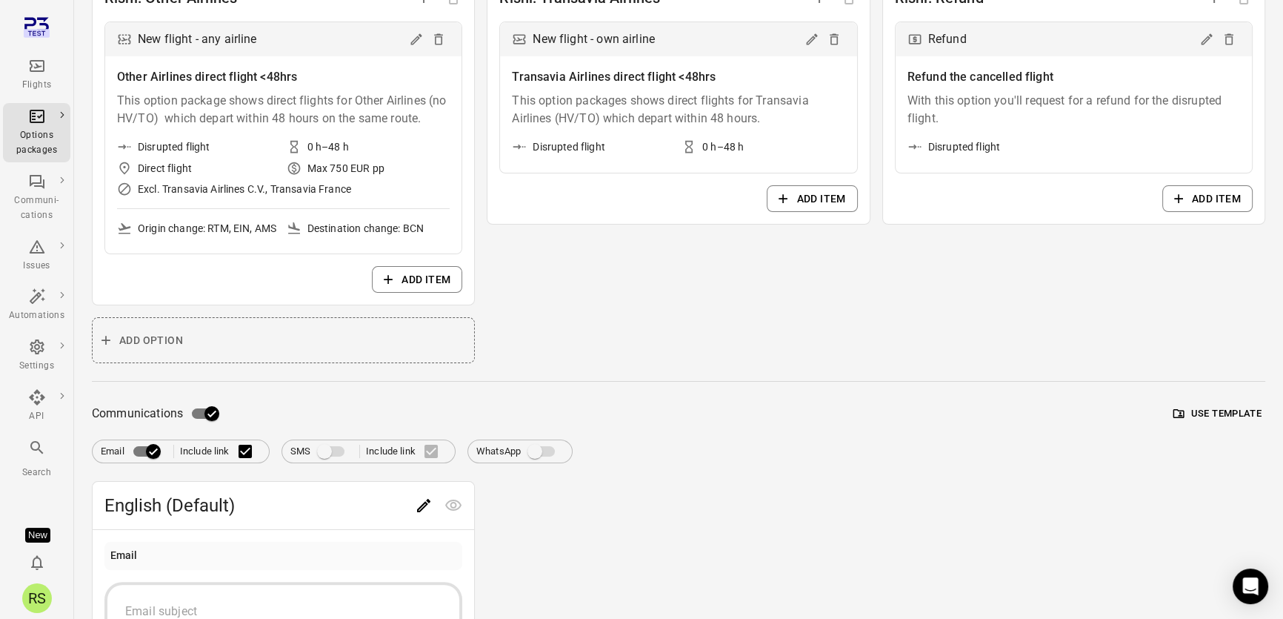
scroll to position [594, 0]
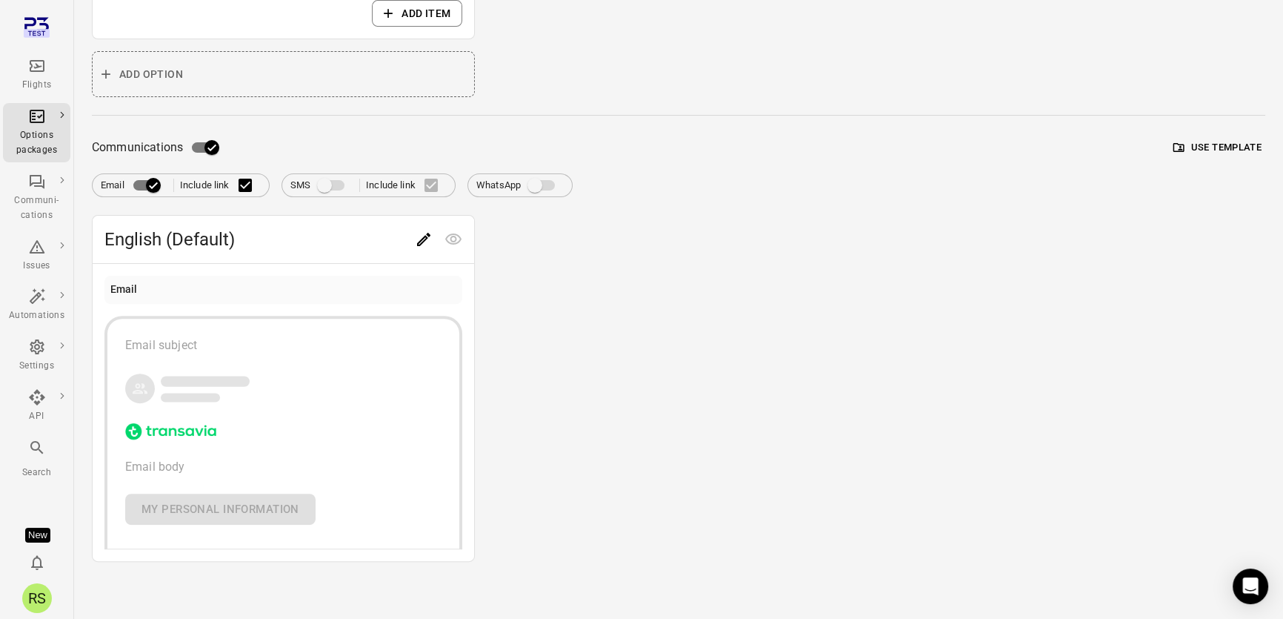
click at [1225, 147] on button "Use template" at bounding box center [1218, 147] width 96 height 23
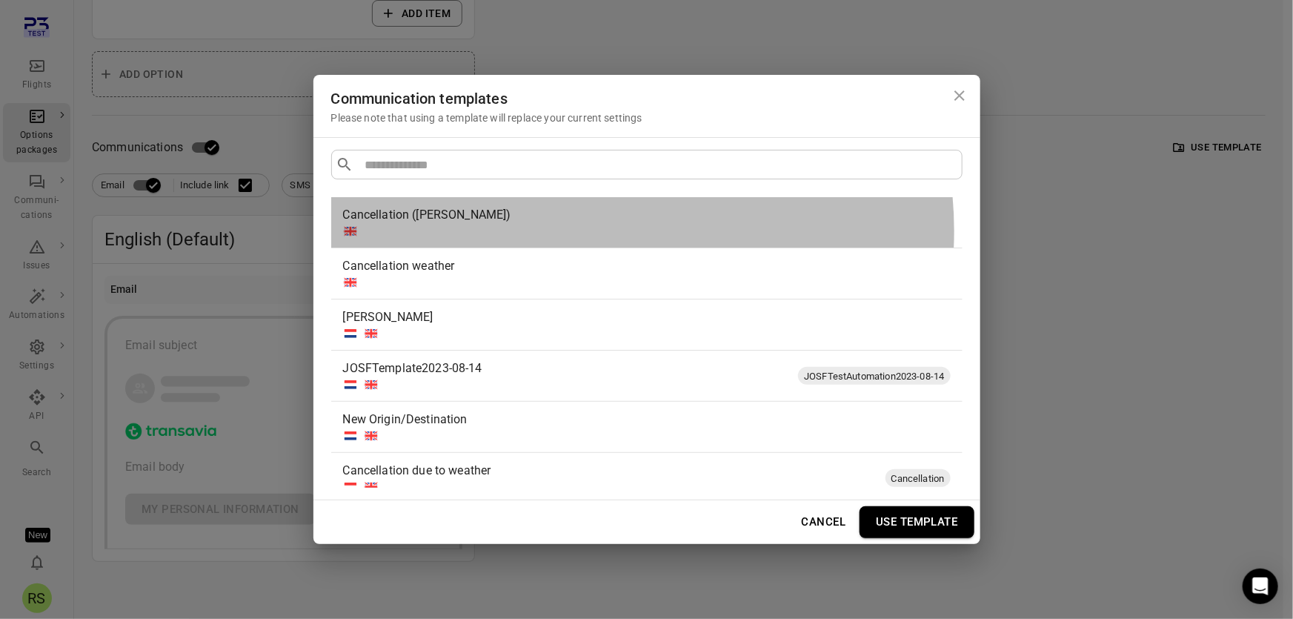
click at [586, 231] on div at bounding box center [644, 231] width 602 height 15
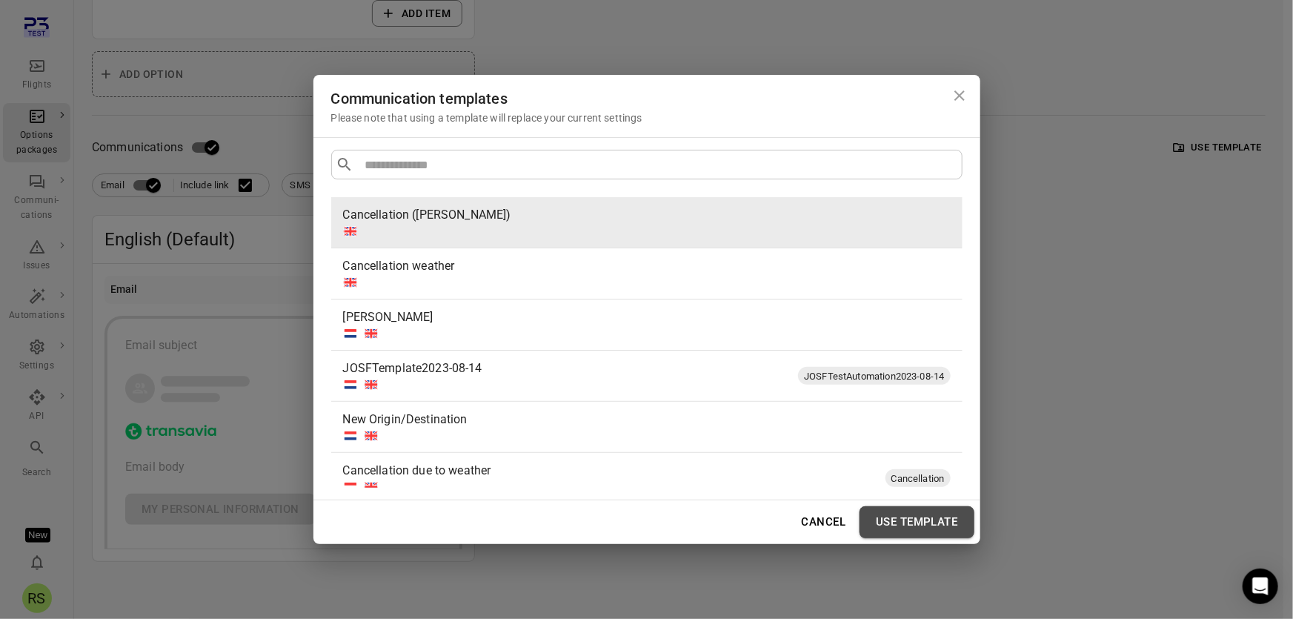
click at [923, 528] on button "Use template" at bounding box center [917, 521] width 114 height 31
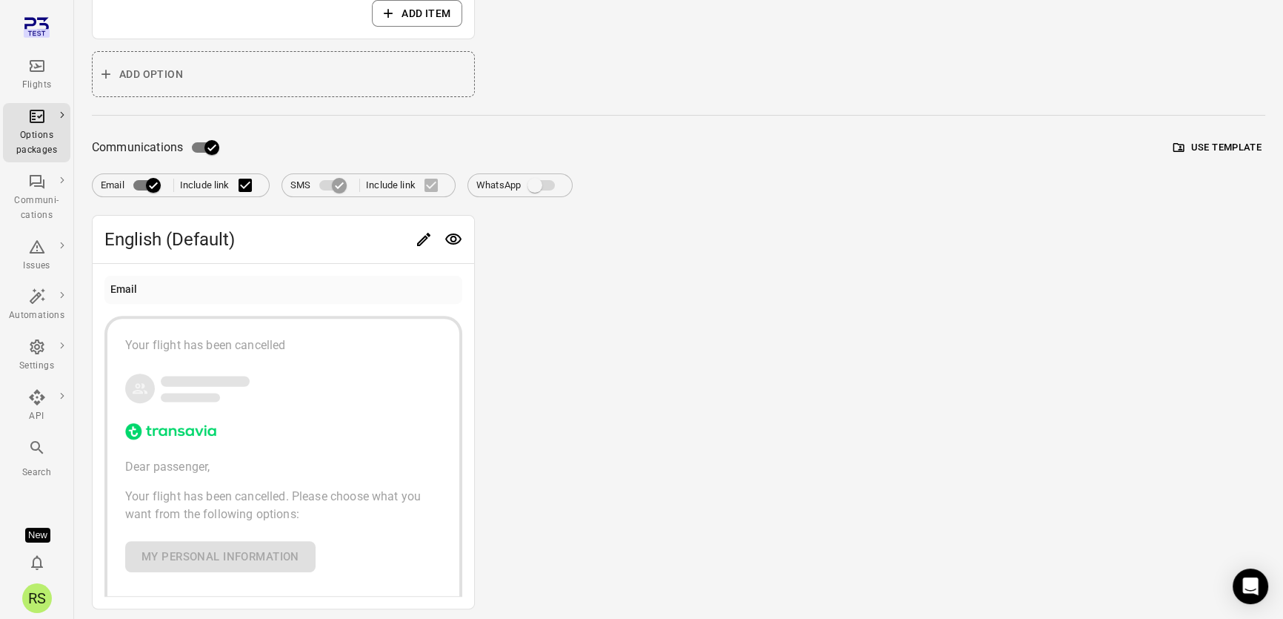
click at [1217, 267] on div "English (Default) Email Your flight has been cancelled Dear passenger, Your fli…" at bounding box center [679, 412] width 1174 height 394
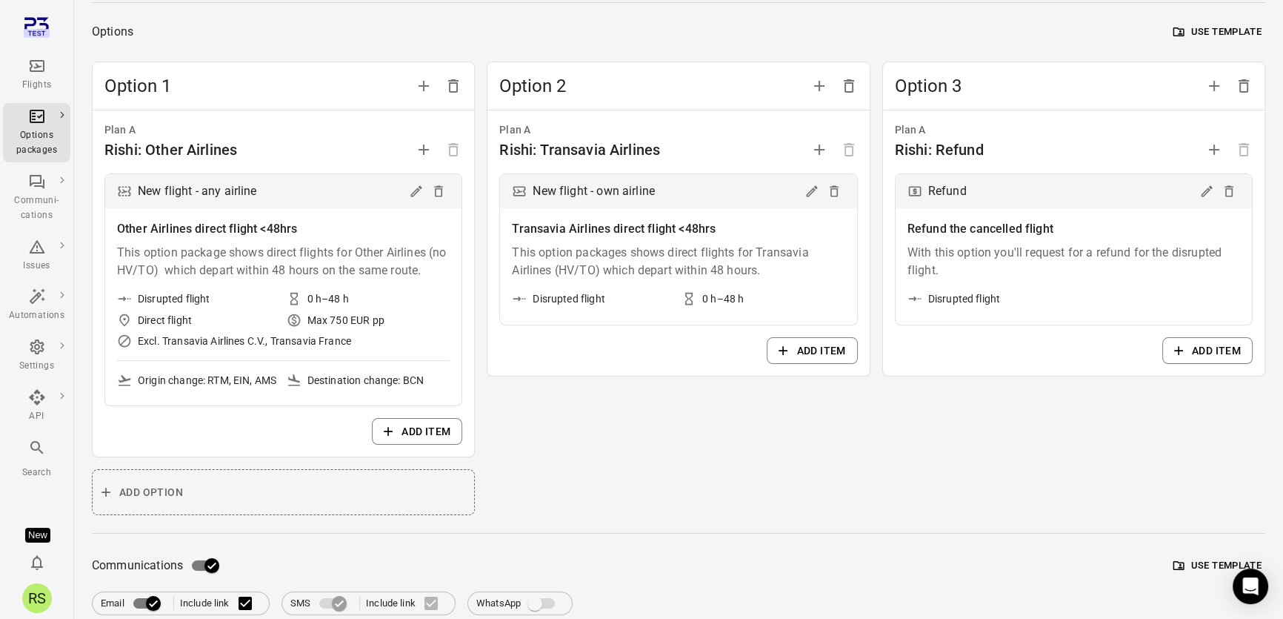
scroll to position [0, 0]
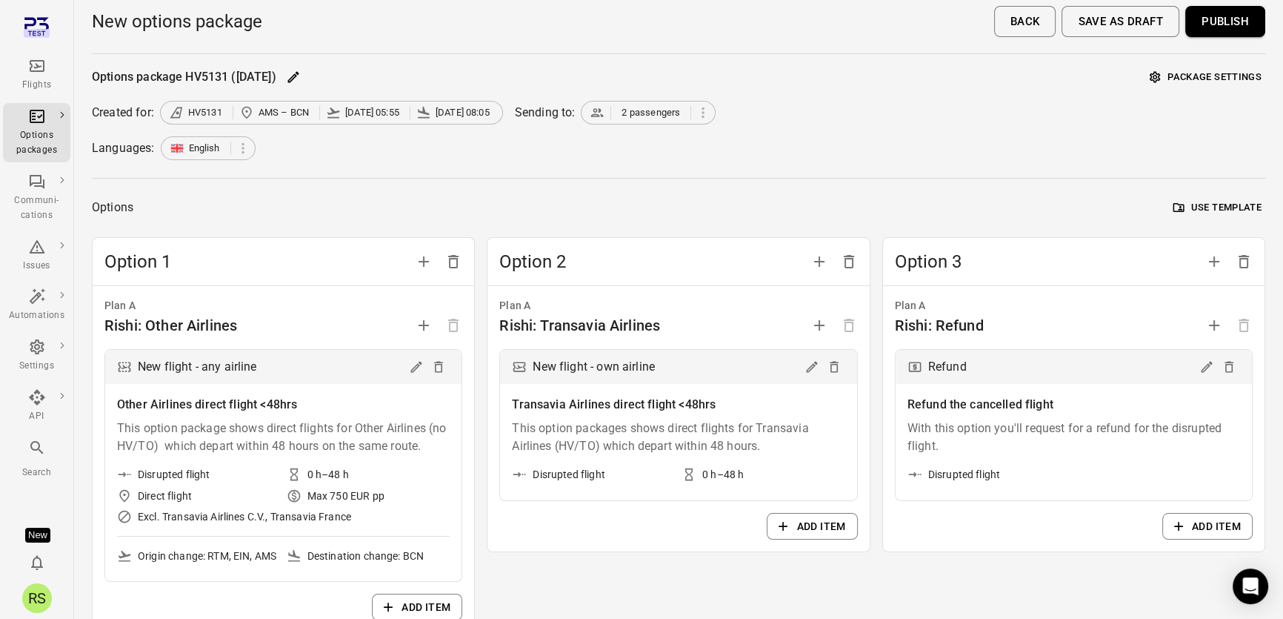
click at [1234, 21] on button "Publish" at bounding box center [1226, 21] width 80 height 31
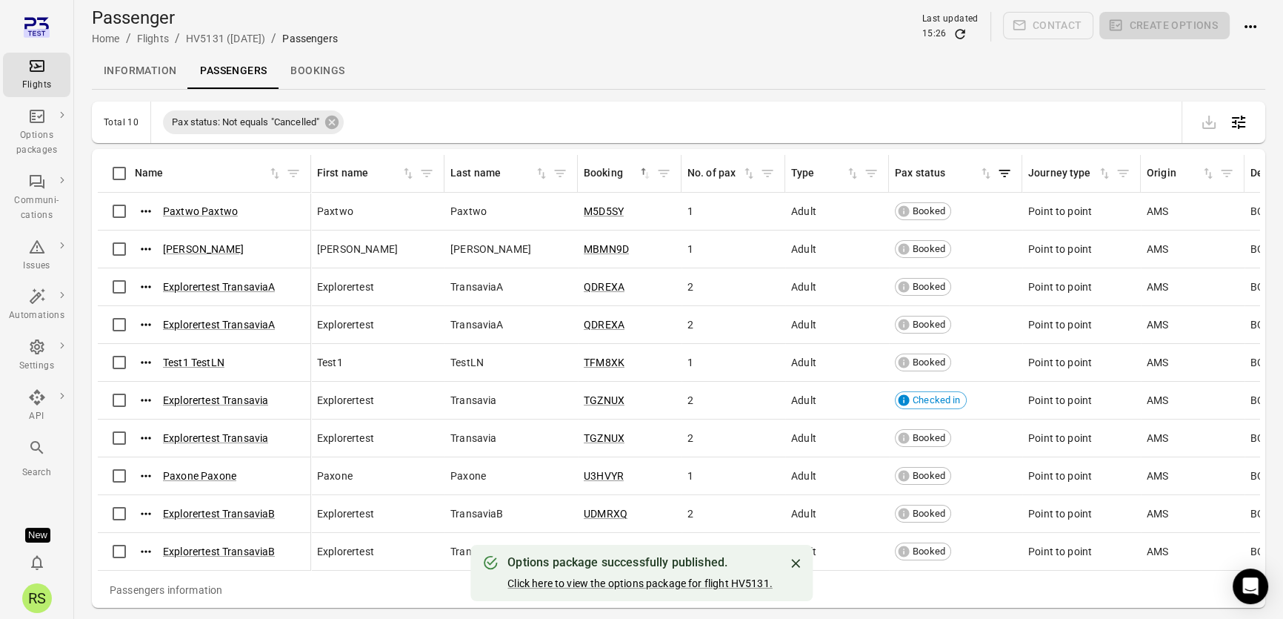
click at [526, 41] on div "Passenger Home / Flights / HV5131 ([DATE]) / Passengers Last updated 15:26 Cont…" at bounding box center [679, 26] width 1174 height 41
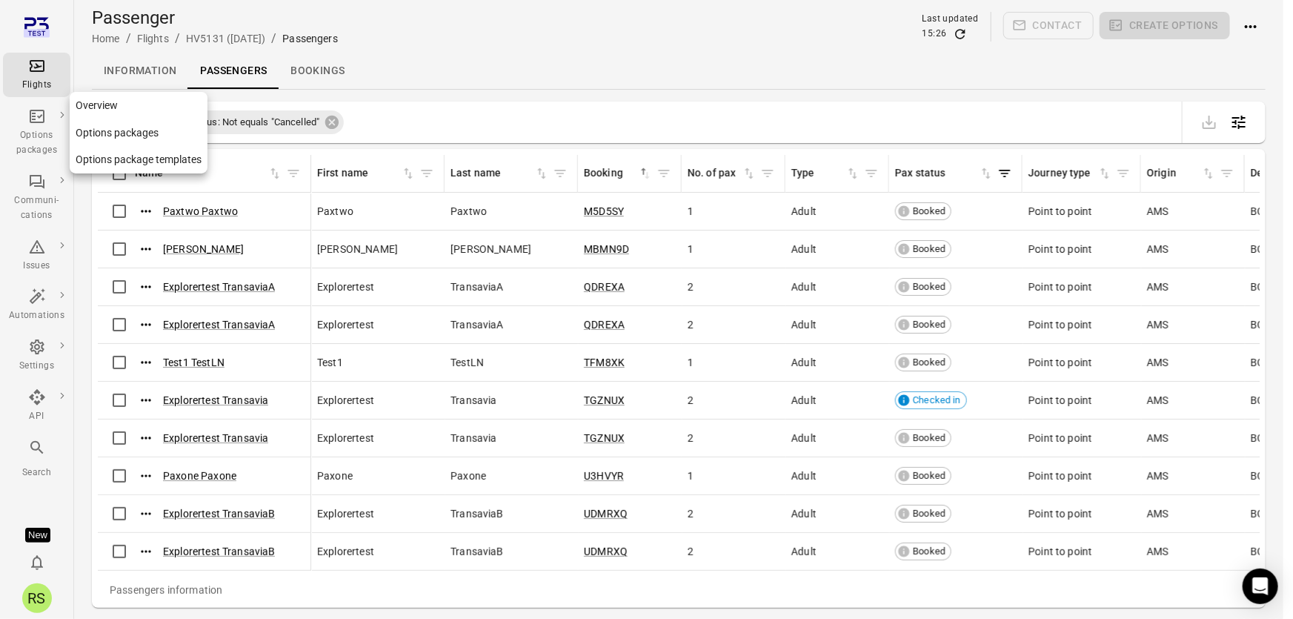
click at [30, 119] on icon "Main navigation" at bounding box center [37, 116] width 15 height 13
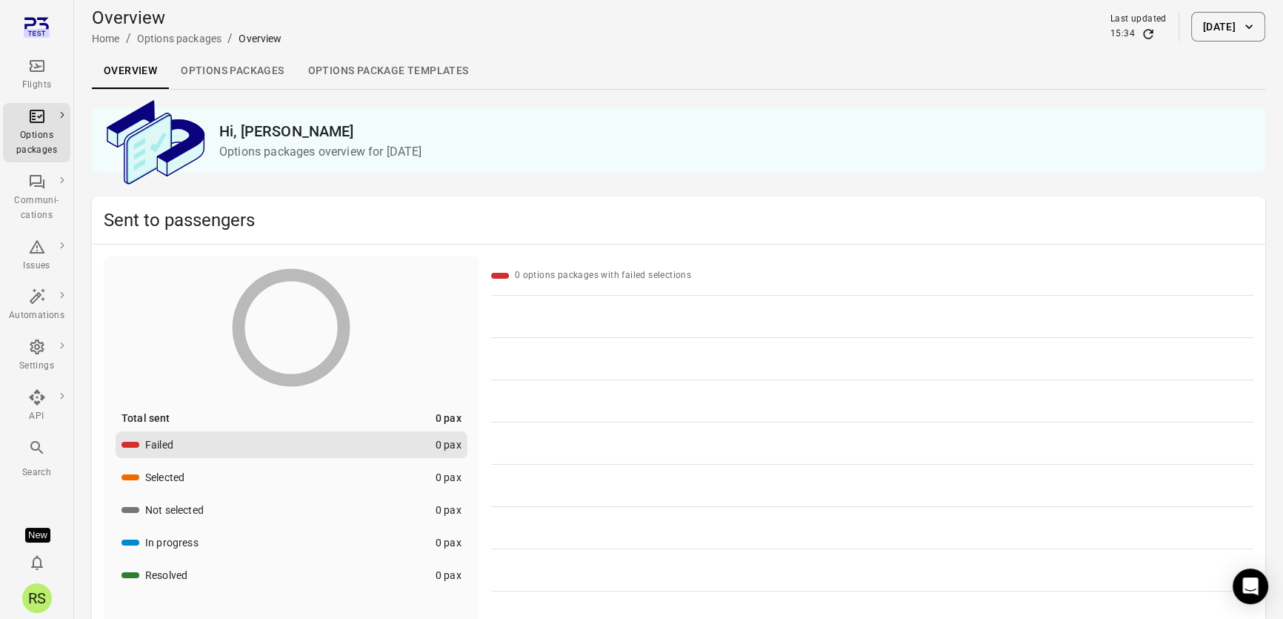
click at [611, 54] on div "Overview Options packages Options package Templates" at bounding box center [679, 71] width 1174 height 36
click at [228, 73] on link "Options packages" at bounding box center [232, 71] width 127 height 36
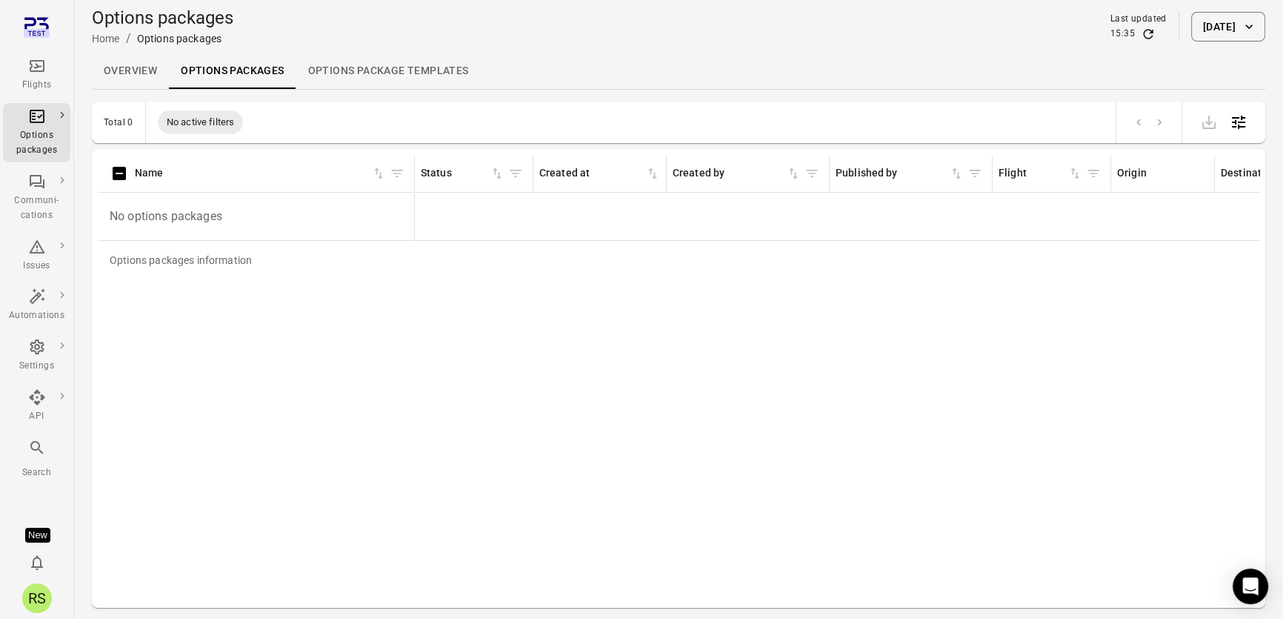
click at [399, 65] on link "Options package Templates" at bounding box center [388, 71] width 184 height 36
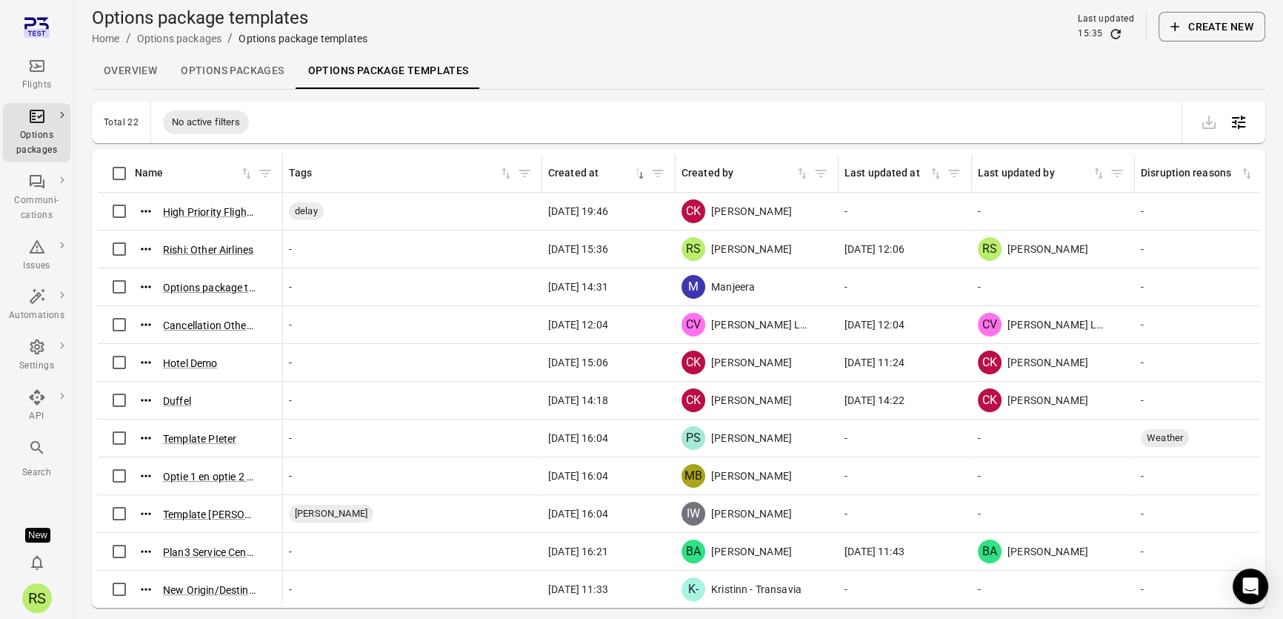
click at [262, 67] on link "Options packages" at bounding box center [232, 71] width 127 height 36
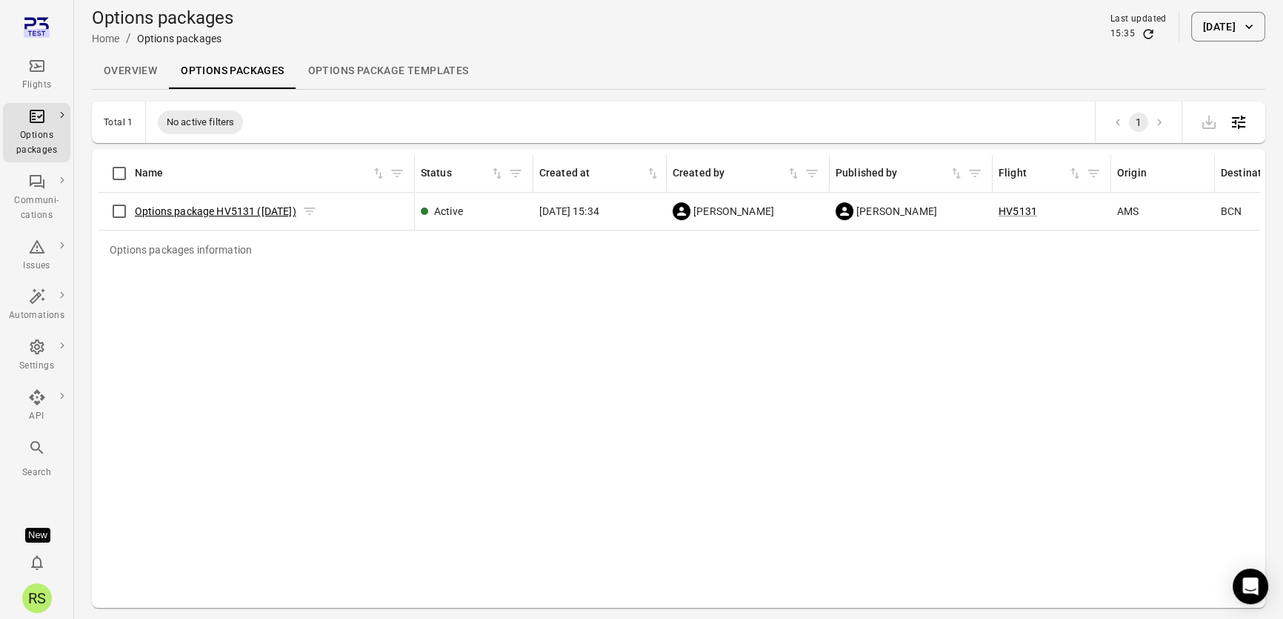
click at [217, 211] on link "Options package HV5131 ([DATE])" at bounding box center [216, 211] width 162 height 12
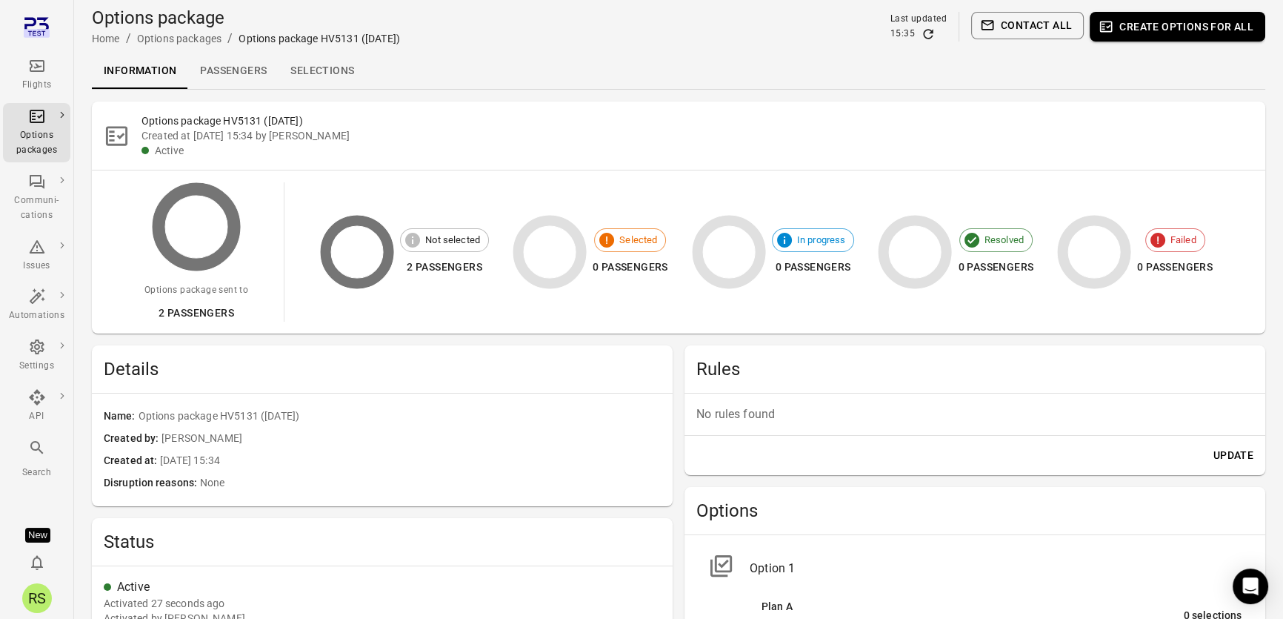
drag, startPoint x: 514, startPoint y: 46, endPoint x: 494, endPoint y: 3, distance: 47.4
click at [514, 45] on div "Options package Home / Options packages / Options package HV5131 ([DATE]) Last …" at bounding box center [679, 26] width 1174 height 41
